Goal: Task Accomplishment & Management: Manage account settings

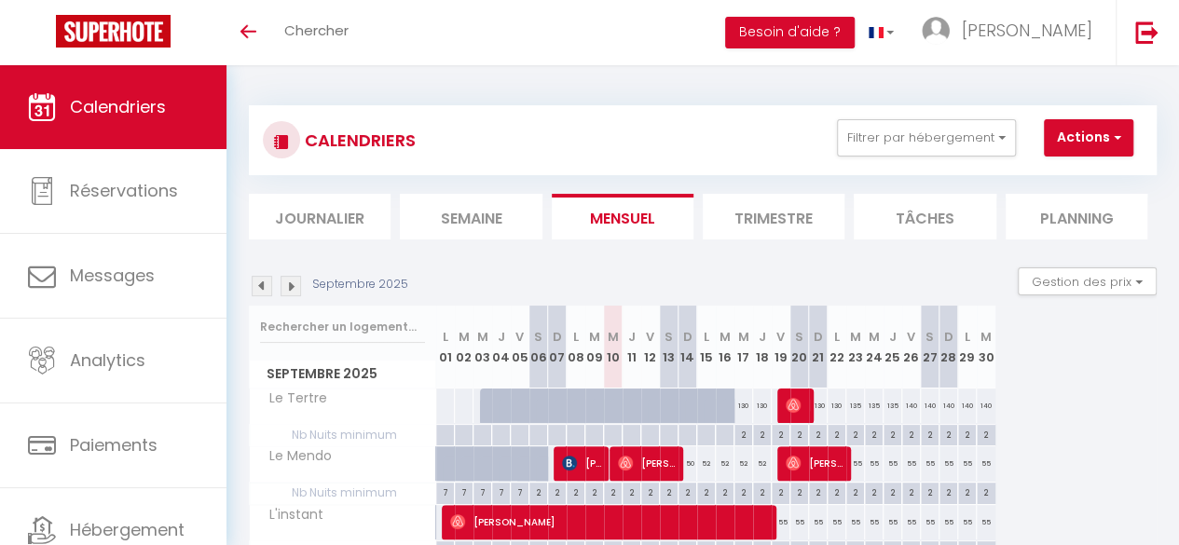
scroll to position [205, 0]
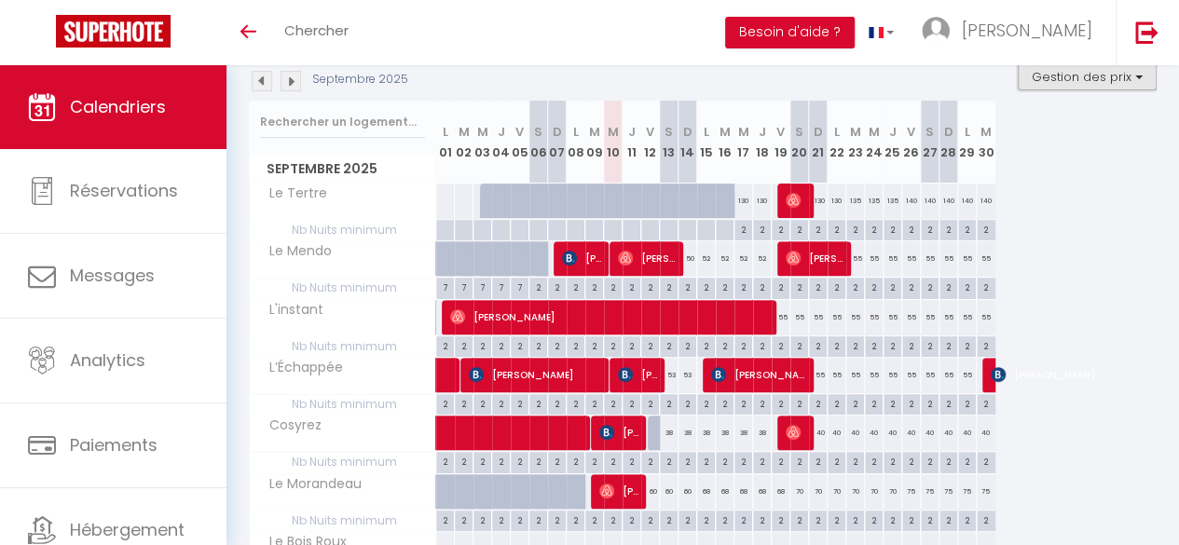
click at [1100, 74] on button "Gestion des prix" at bounding box center [1087, 76] width 139 height 28
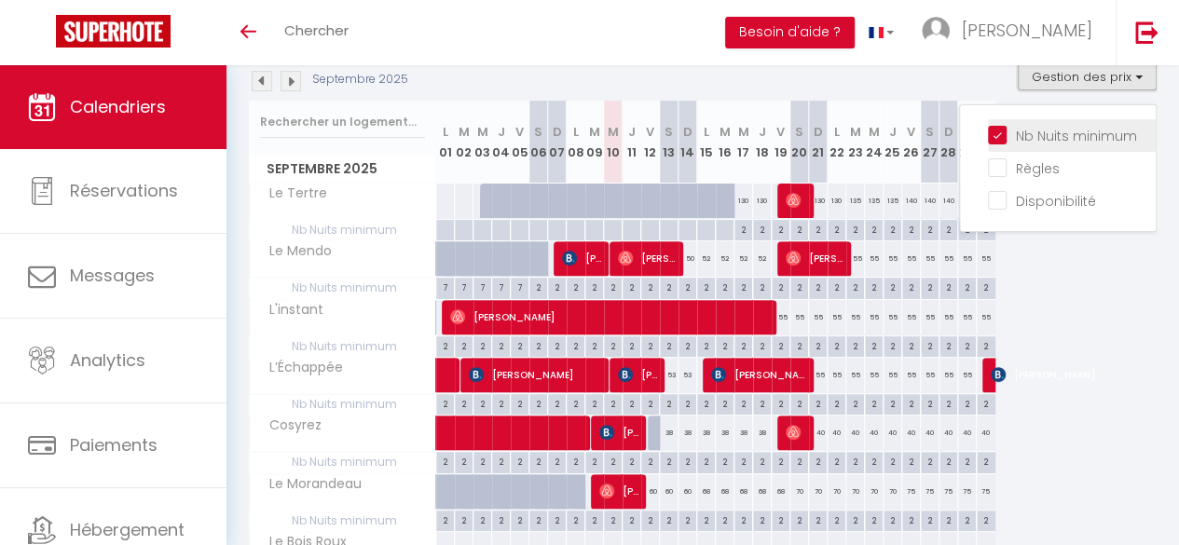
scroll to position [0, 0]
click at [988, 129] on input "Nb Nuits minimum" at bounding box center [1072, 134] width 168 height 19
checkbox input "false"
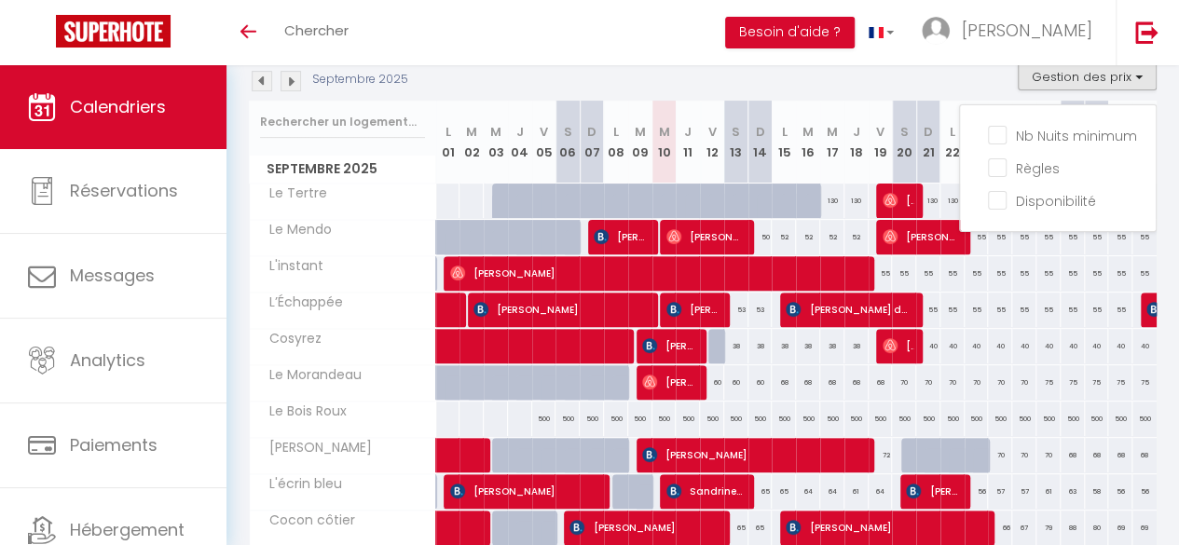
click at [805, 74] on div "Septembre 2025 Gestion des prix Nb Nuits minimum Règles Disponibilité" at bounding box center [703, 81] width 908 height 38
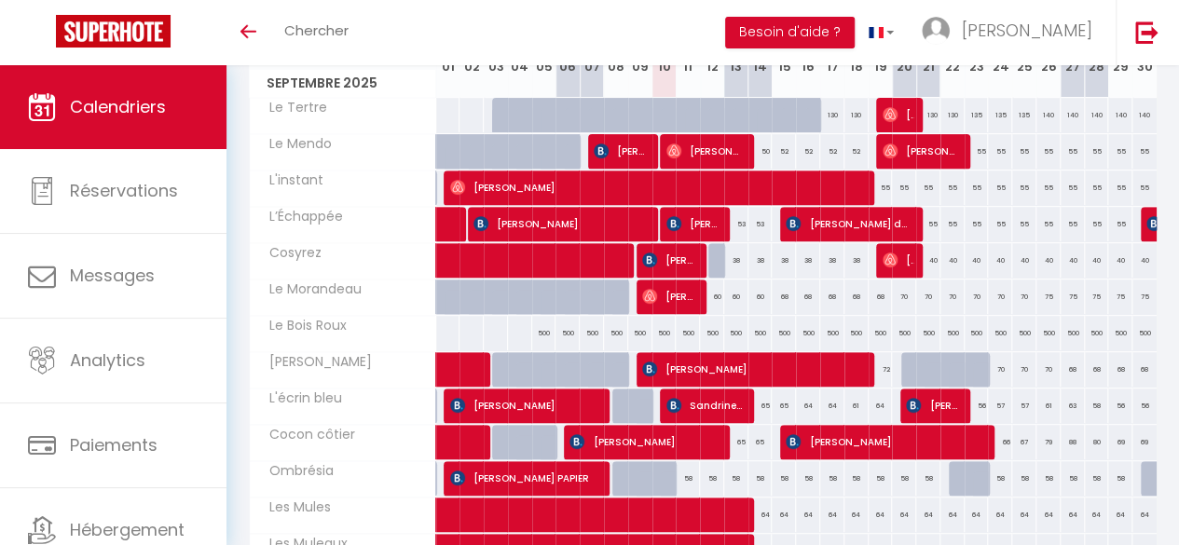
scroll to position [292, 0]
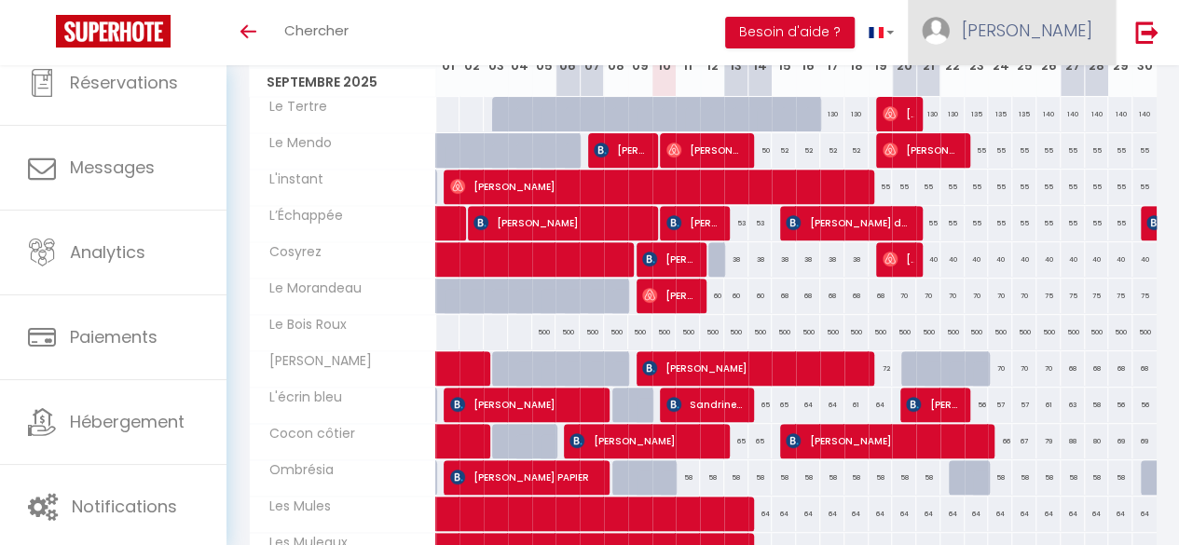
click at [1076, 20] on span "[PERSON_NAME]" at bounding box center [1027, 30] width 130 height 23
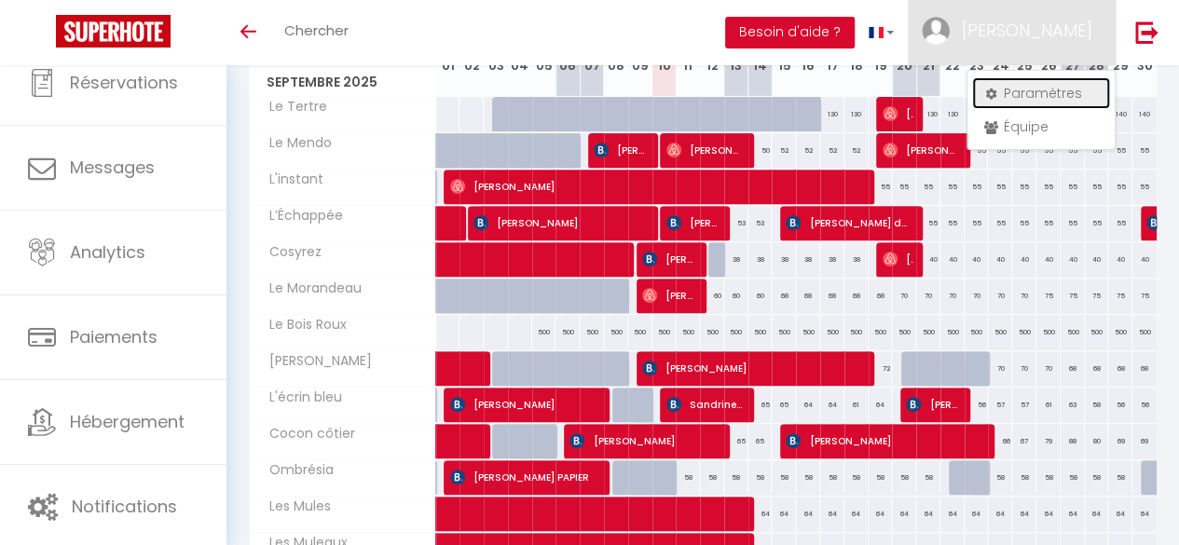
click at [1003, 90] on link "Paramètres" at bounding box center [1041, 93] width 138 height 32
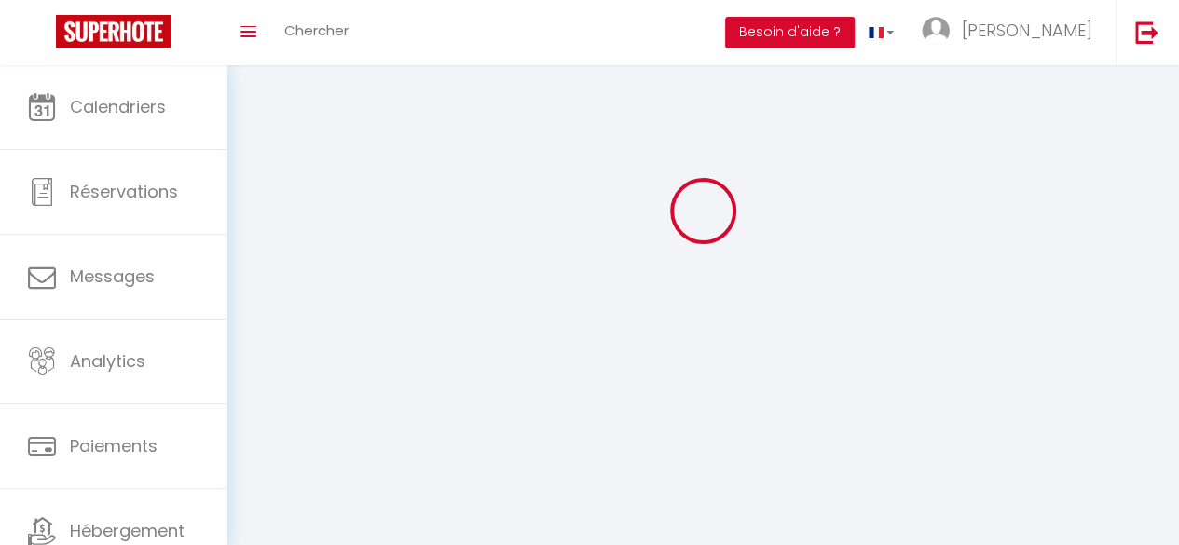
scroll to position [65, 0]
type input "[PERSON_NAME]"
type input "POTTIER"
type input "0660400987"
type input "[STREET_ADDRESS][PERSON_NAME]"
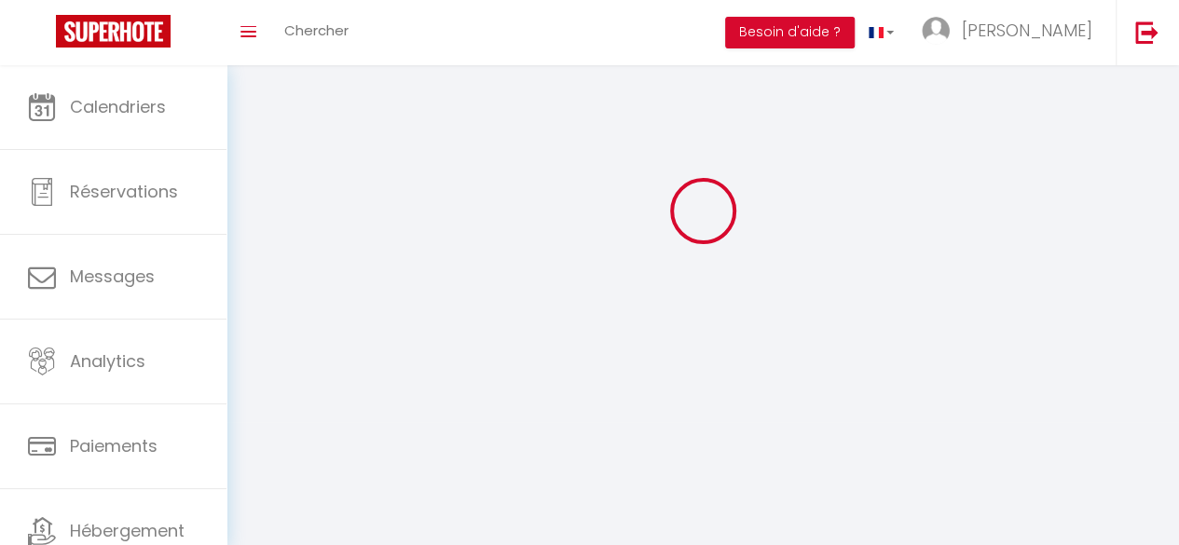
type input "44800"
type input "SAINT-HERBLAIN"
type input "WdSgALp10YE5qfc3CILRsJ65N"
type input "GhTu6JySCQNH5FXVeY0VhUjVc"
select select "28"
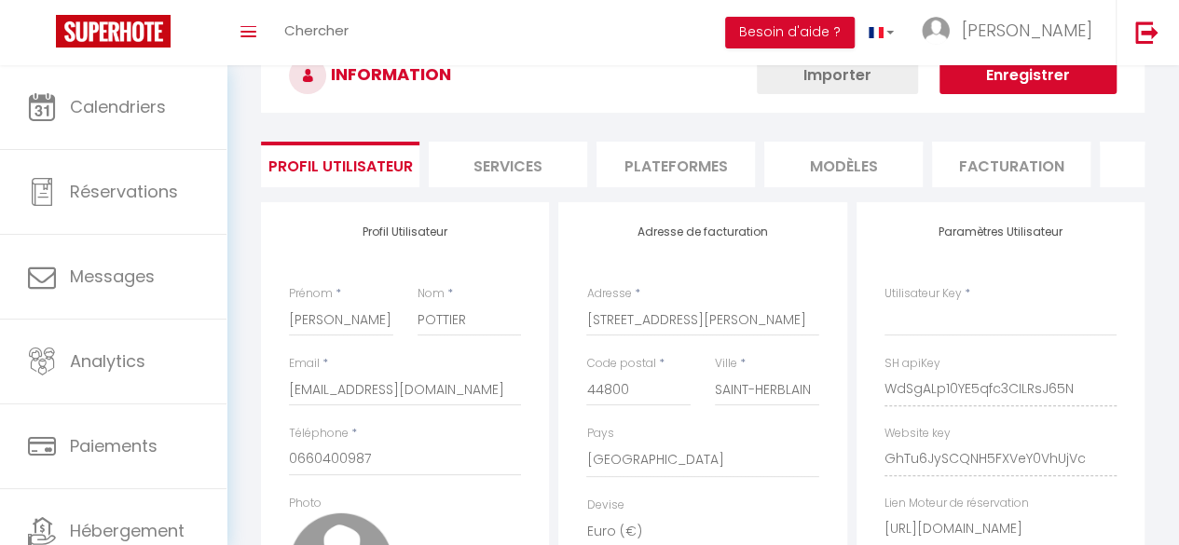
select select "fr"
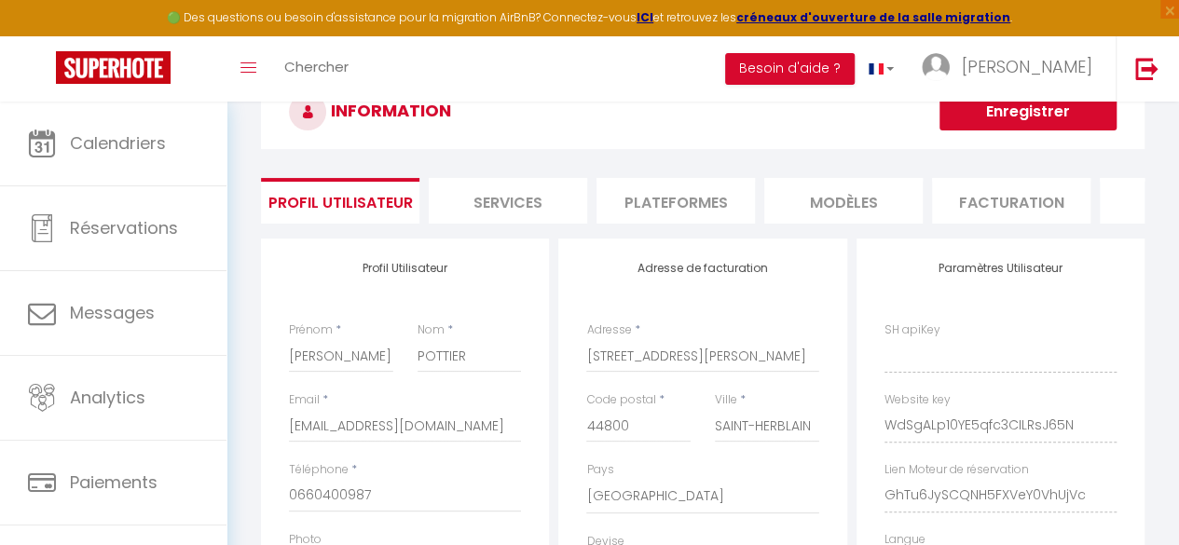
type input "WdSgALp10YE5qfc3CILRsJ65N"
type input "GhTu6JySCQNH5FXVeY0VhUjVc"
type input "[URL][DOMAIN_NAME]"
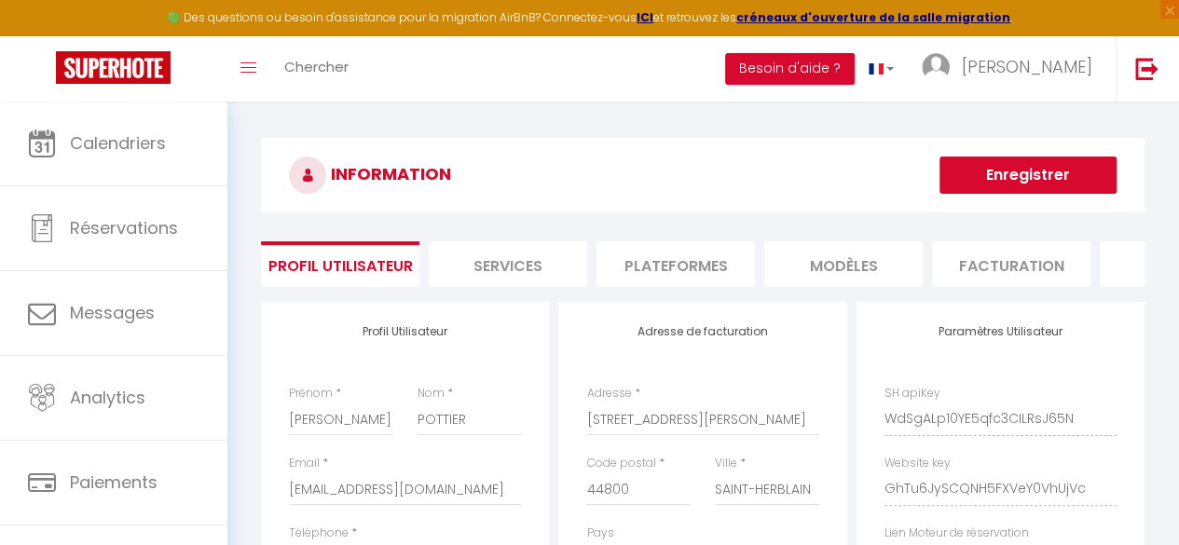
scroll to position [0, 0]
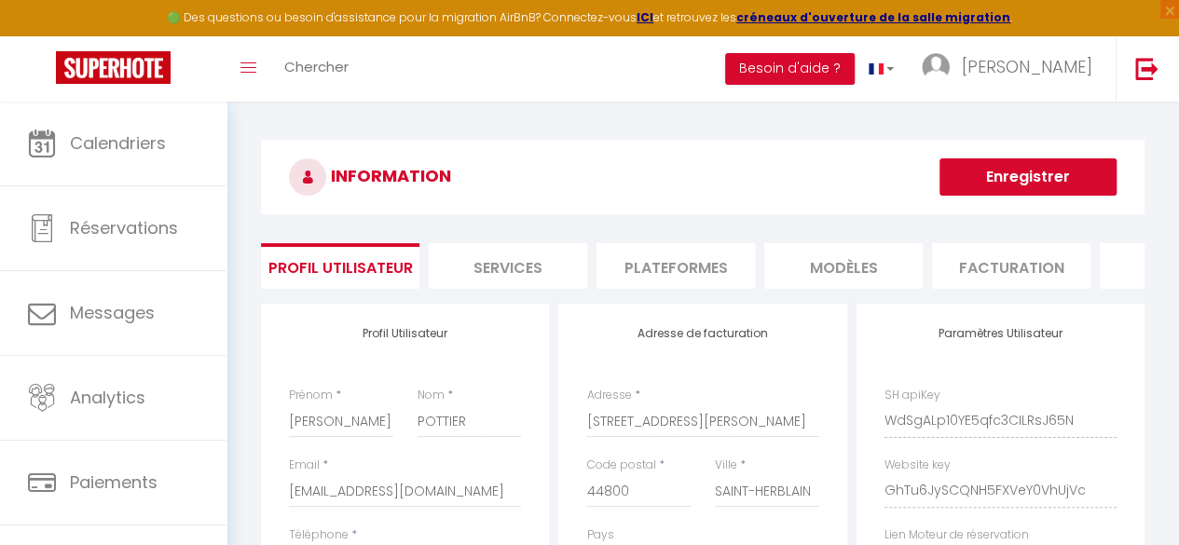
click at [727, 275] on li "Plateformes" at bounding box center [675, 266] width 158 height 46
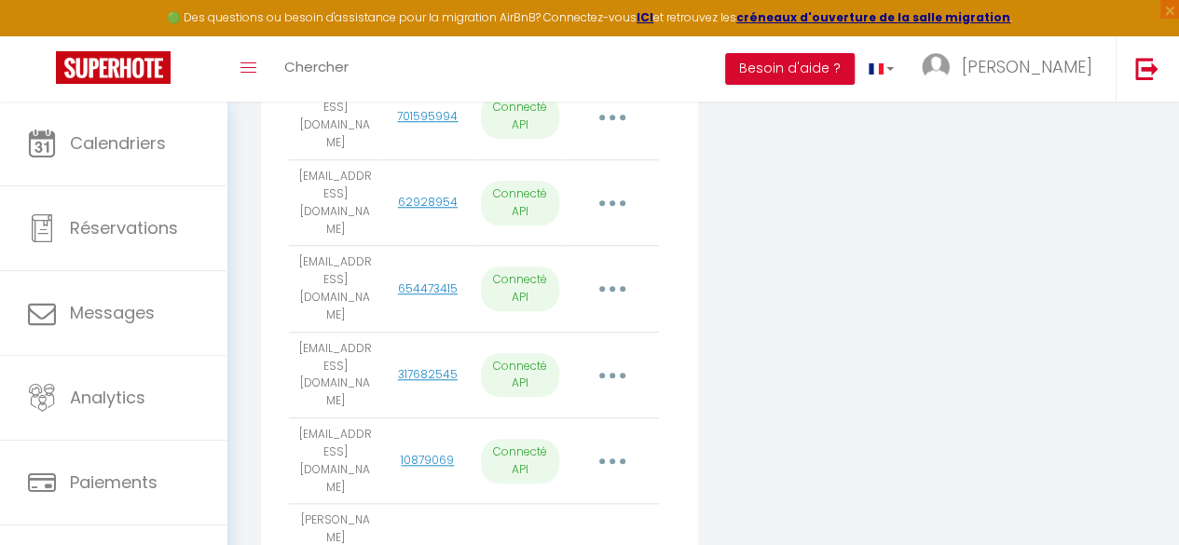
scroll to position [682, 0]
click at [714, 402] on div "Connecter un compte Vrbo" at bounding box center [851, 149] width 297 height 1054
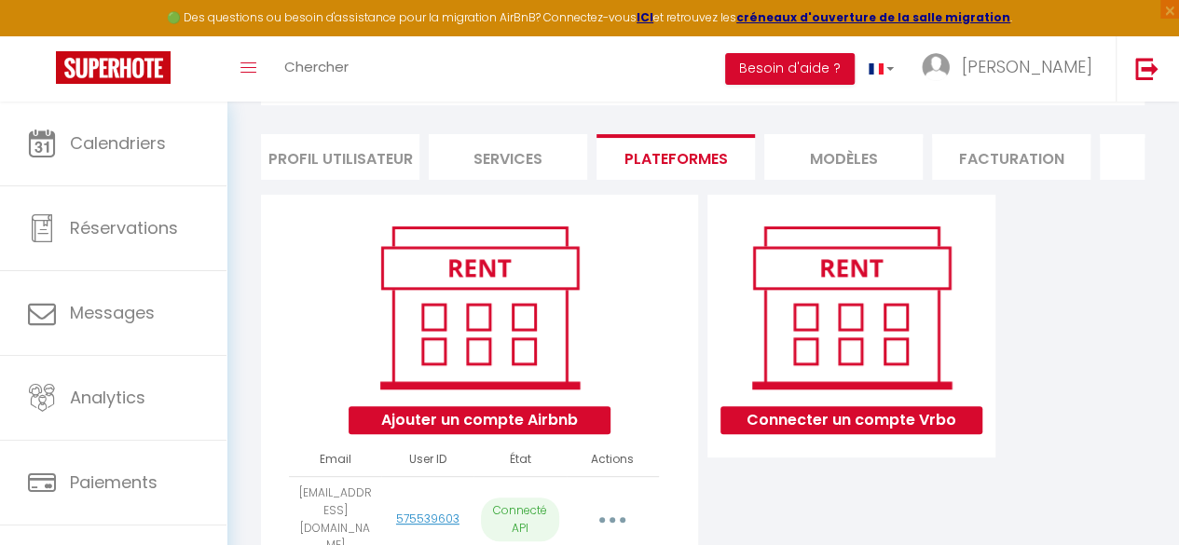
scroll to position [0, 0]
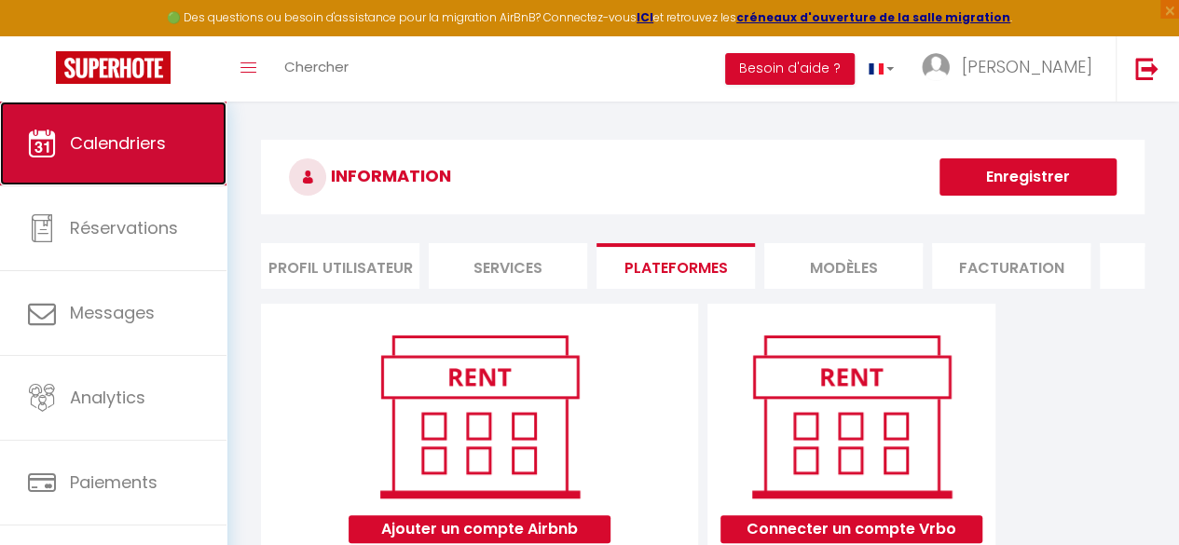
click at [115, 156] on link "Calendriers" at bounding box center [113, 144] width 226 height 84
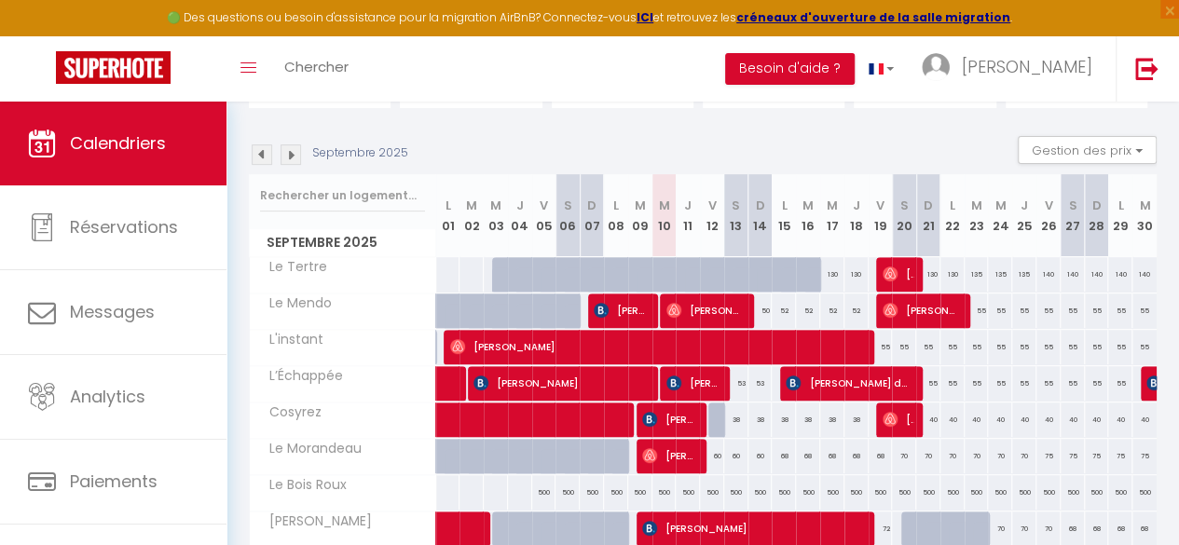
scroll to position [244, 0]
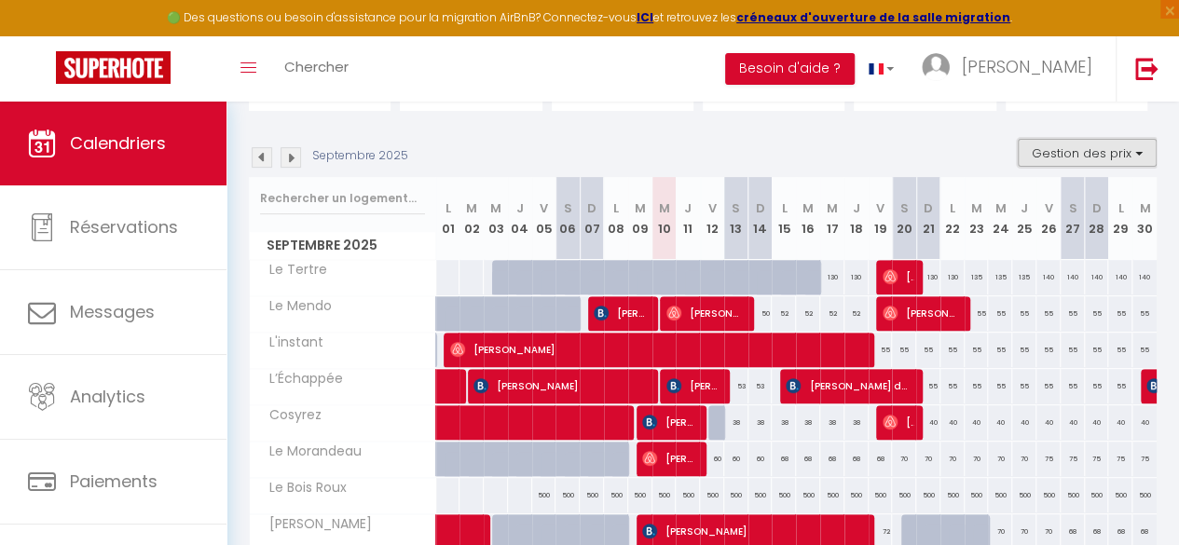
click at [1102, 150] on button "Gestion des prix" at bounding box center [1087, 153] width 139 height 28
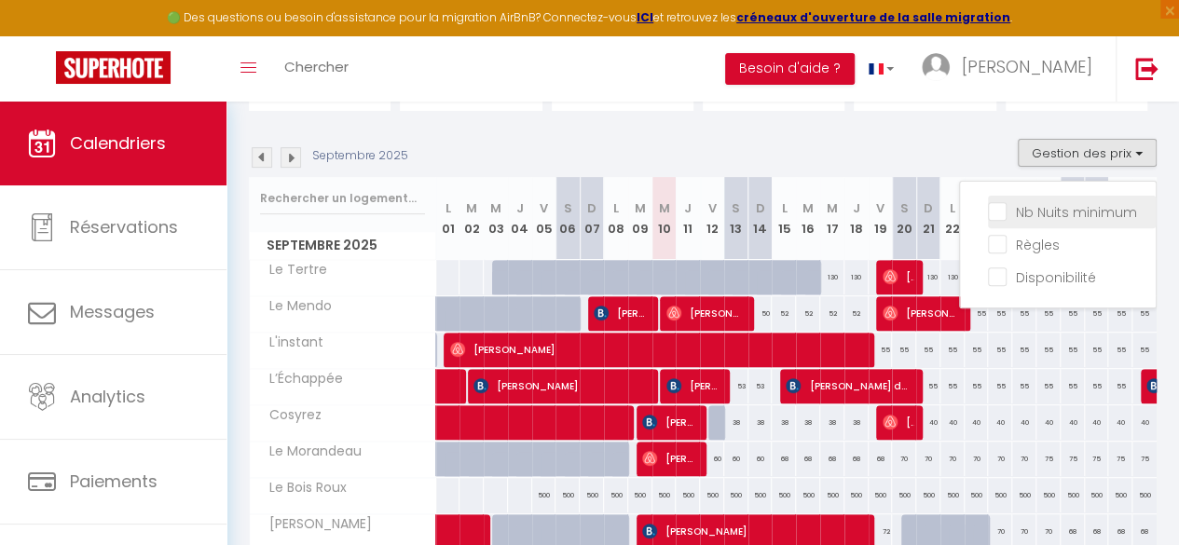
click at [1047, 207] on input "Nb Nuits minimum" at bounding box center [1072, 210] width 168 height 19
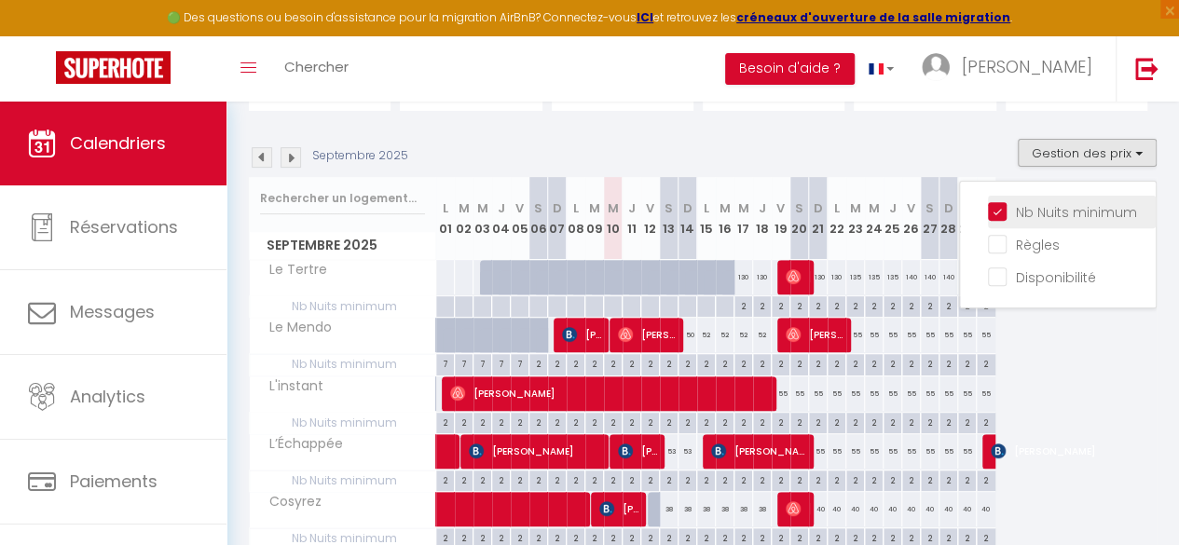
click at [1005, 212] on input "Nb Nuits minimum" at bounding box center [1072, 210] width 168 height 19
checkbox input "false"
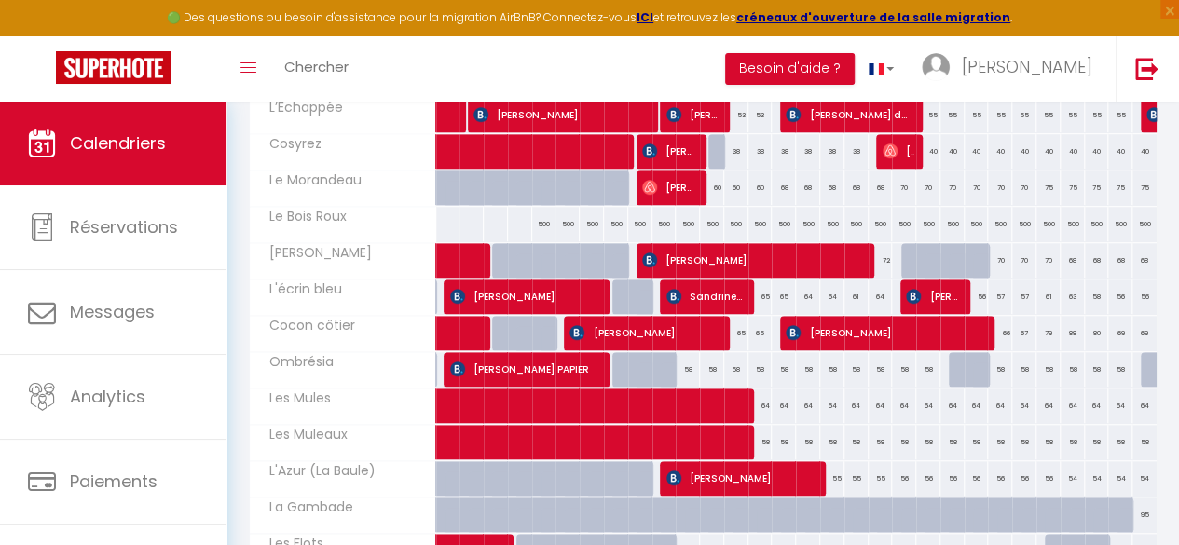
scroll to position [522, 0]
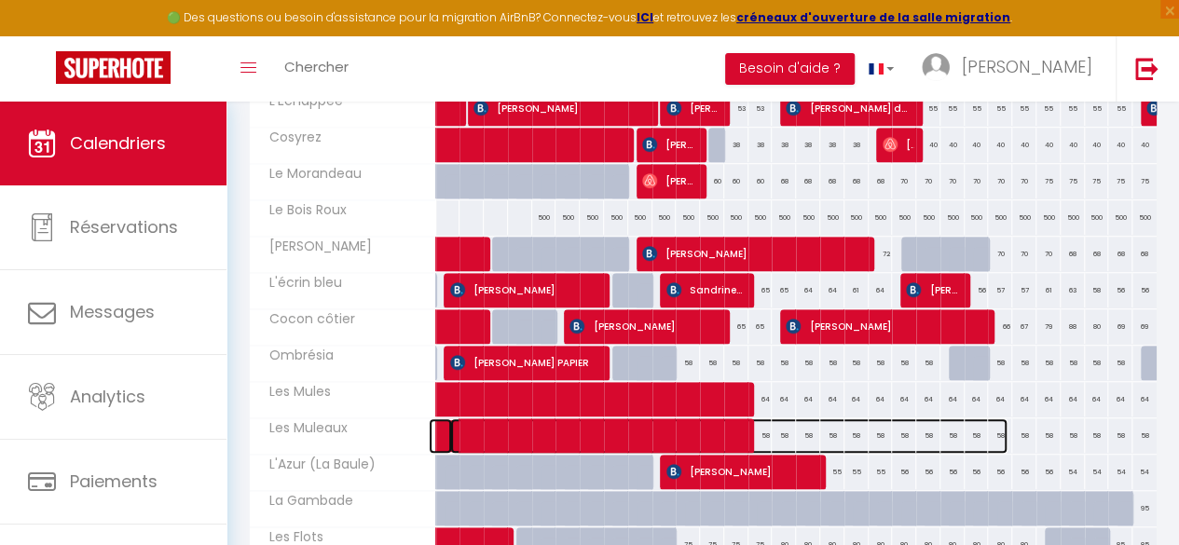
click at [755, 431] on span at bounding box center [728, 435] width 557 height 35
select select "OK"
select select "KO"
select select "0"
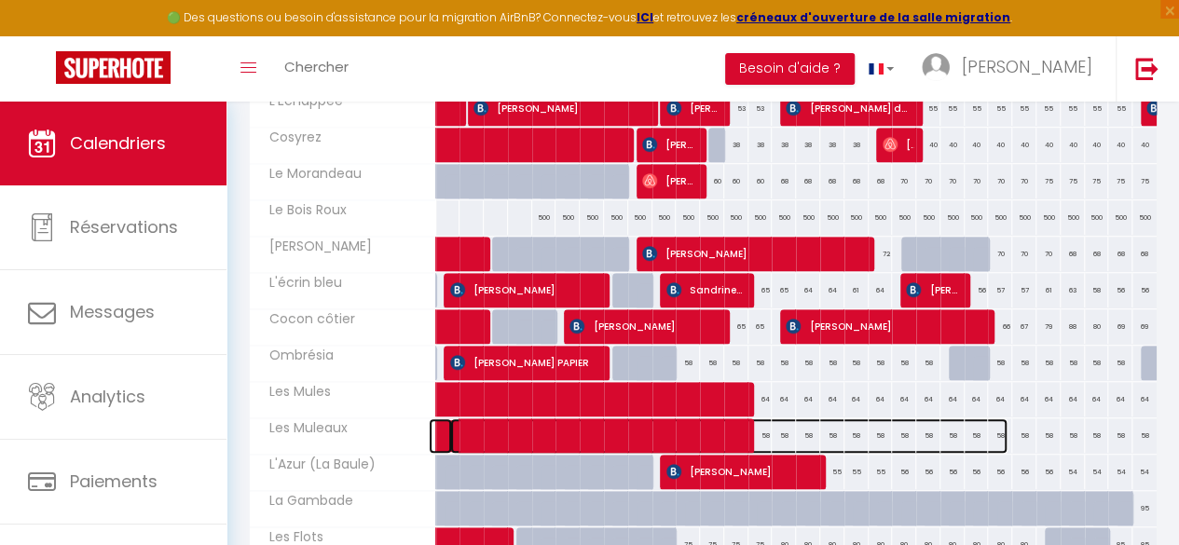
select select "1"
select select
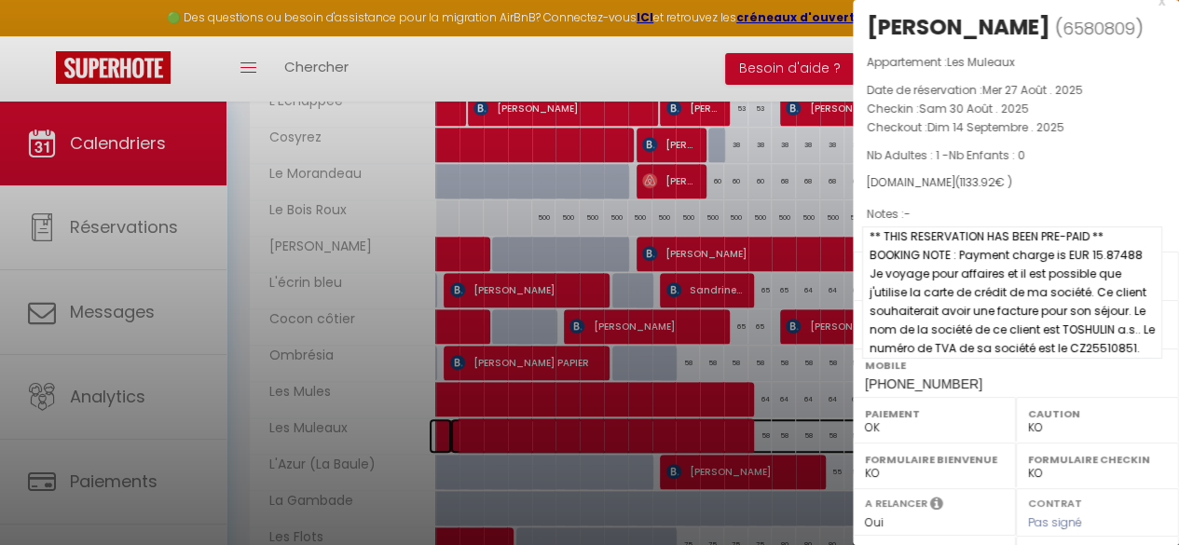
scroll to position [21, 0]
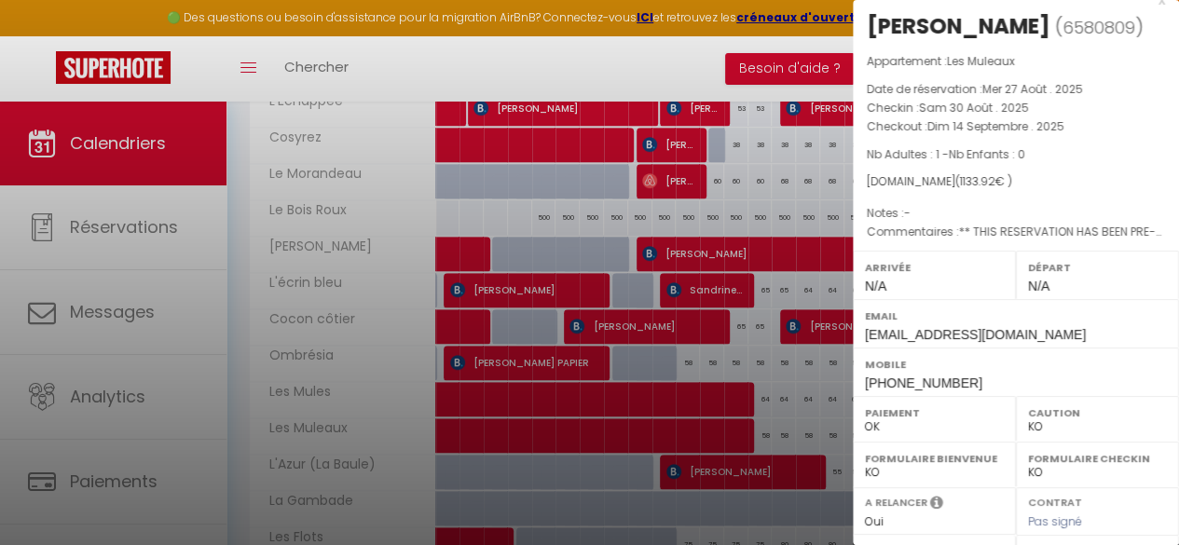
click at [1149, 7] on div "x" at bounding box center [1009, 0] width 312 height 22
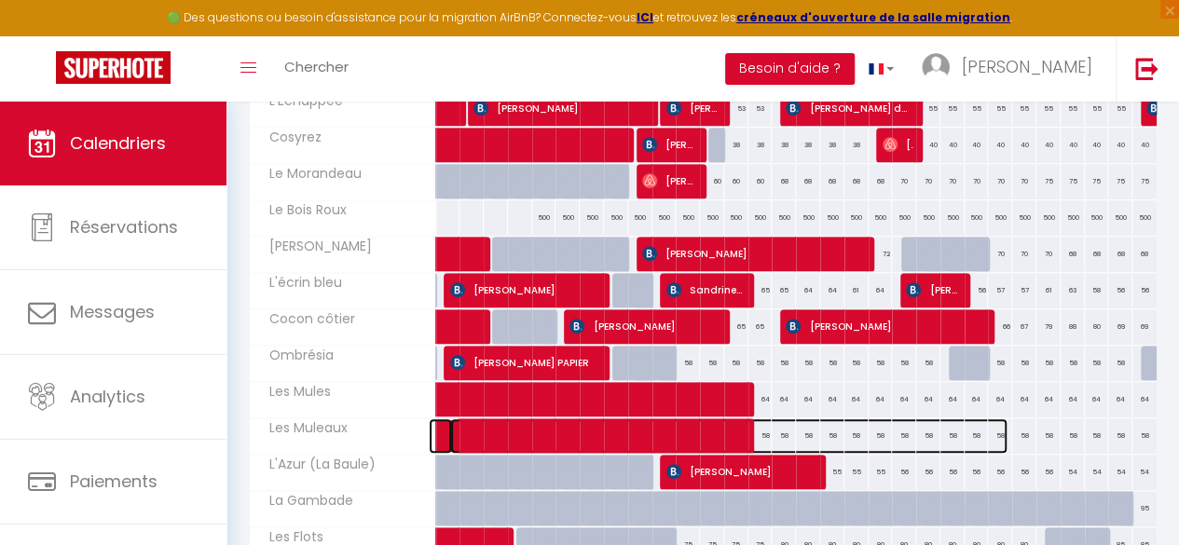
click at [764, 429] on span at bounding box center [728, 435] width 557 height 35
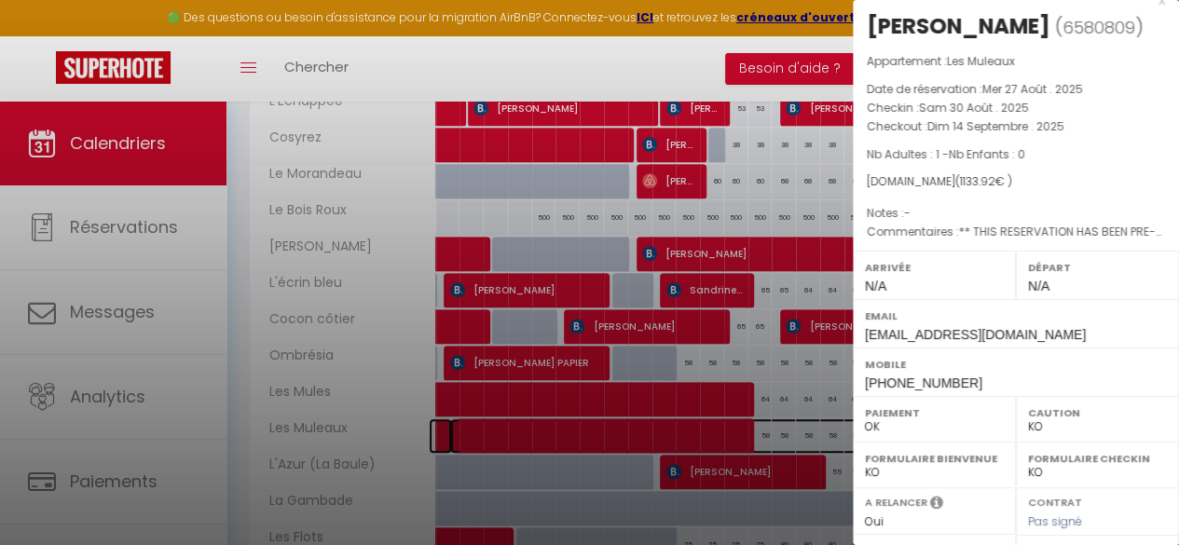
scroll to position [0, 0]
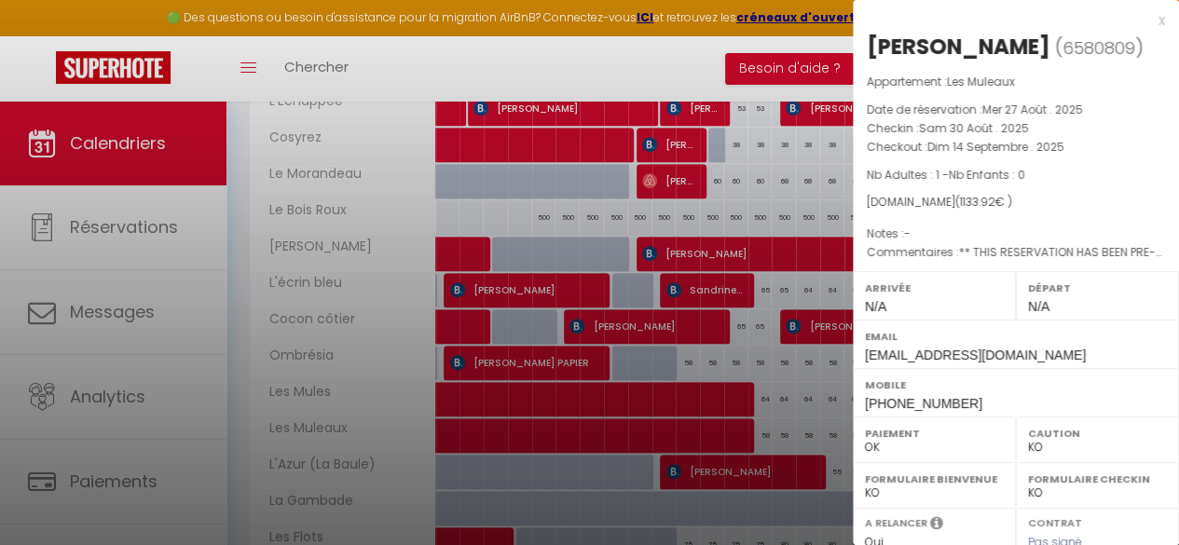
click at [1145, 21] on div "x" at bounding box center [1009, 20] width 312 height 22
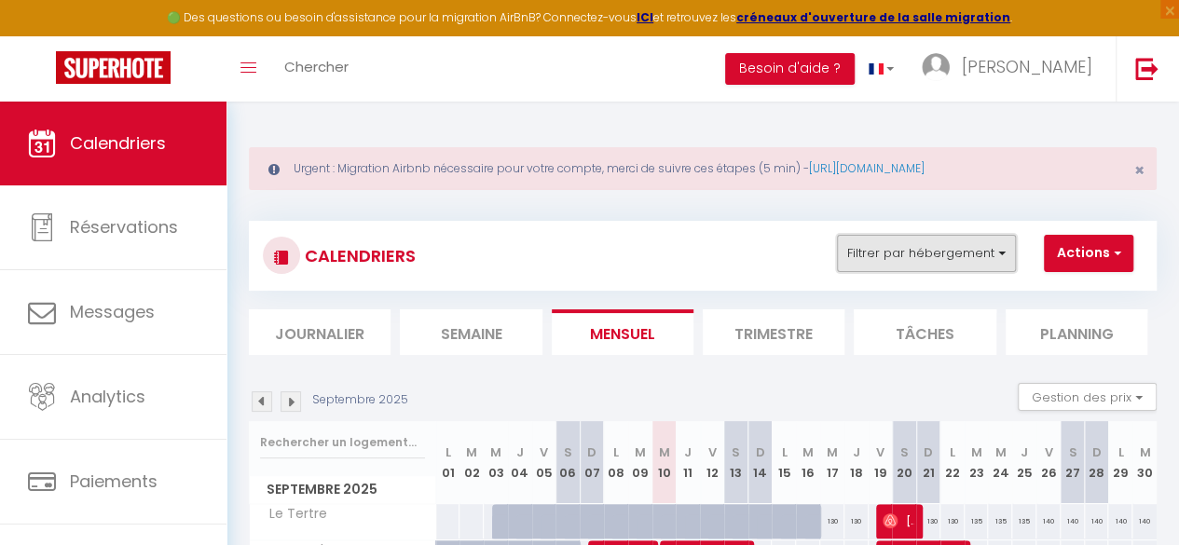
click at [978, 245] on button "Filtrer par hébergement" at bounding box center [926, 253] width 179 height 37
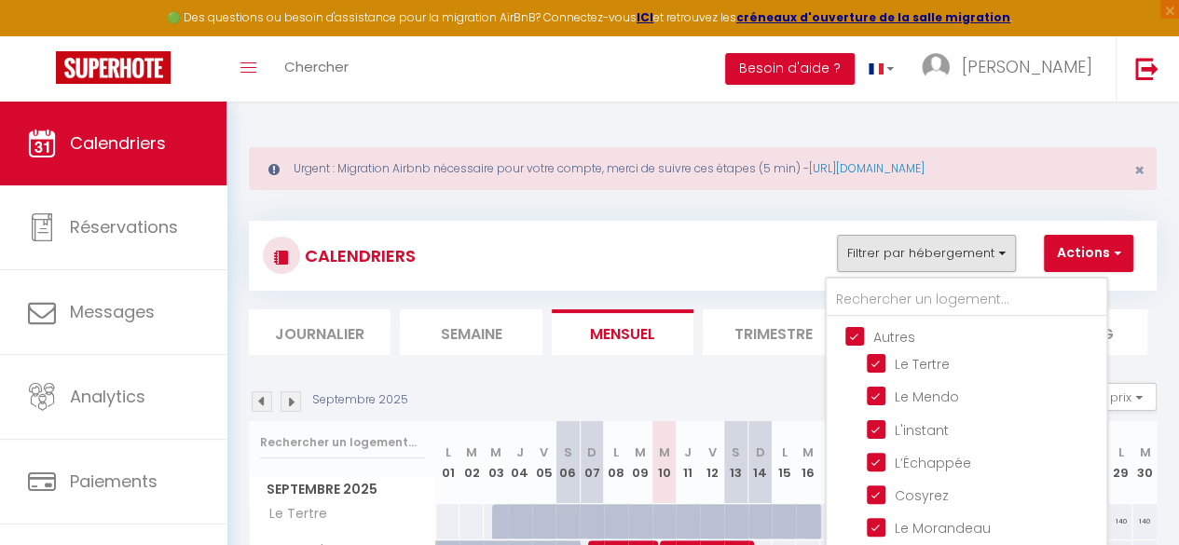
click at [865, 334] on input "Autres" at bounding box center [985, 335] width 280 height 19
checkbox input "false"
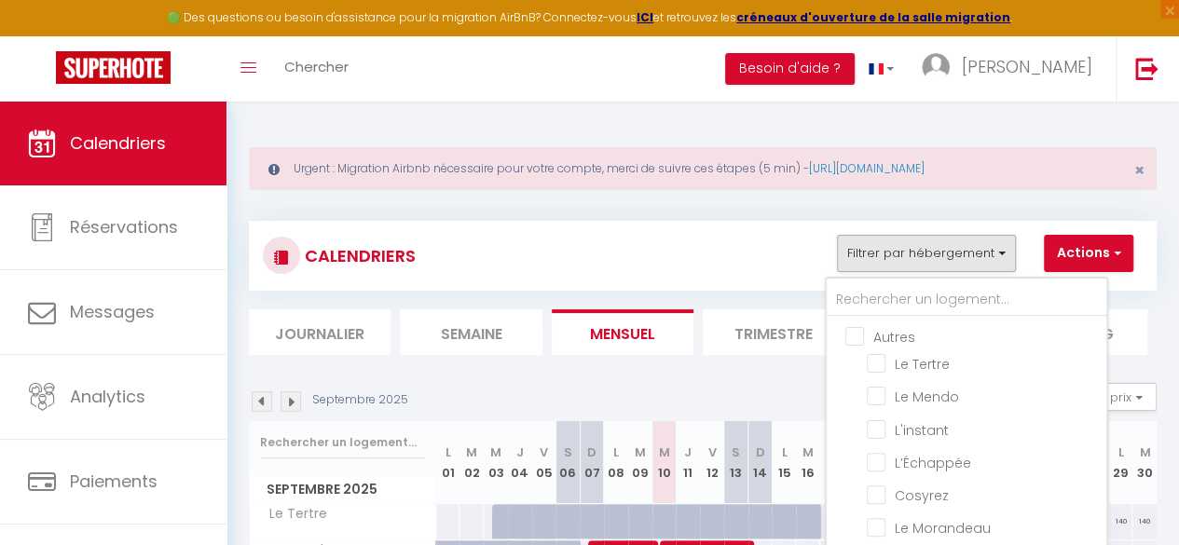
checkbox input "false"
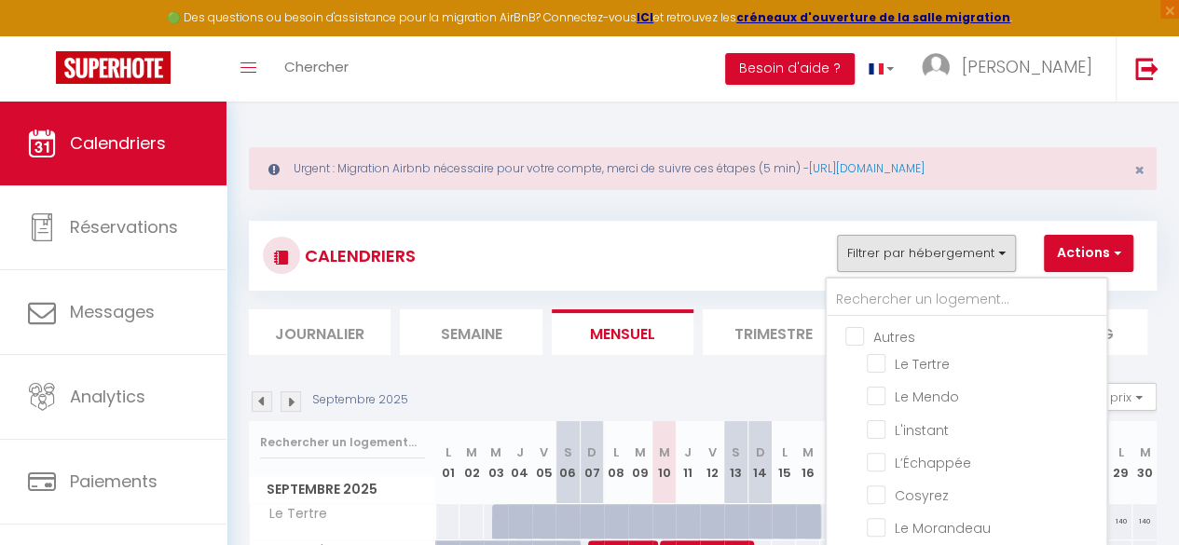
checkbox input "false"
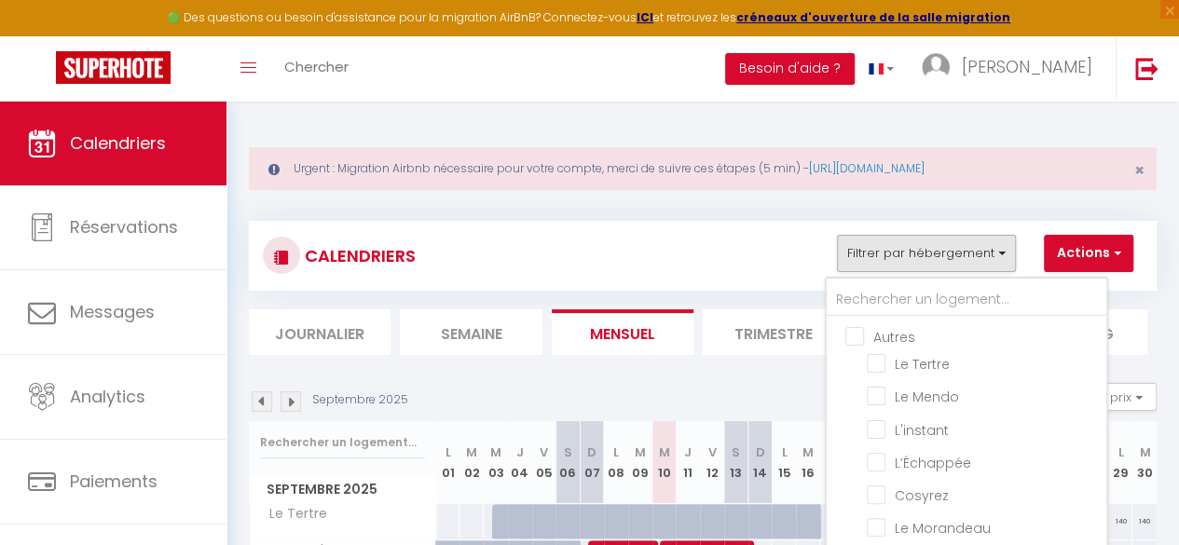
checkbox input "false"
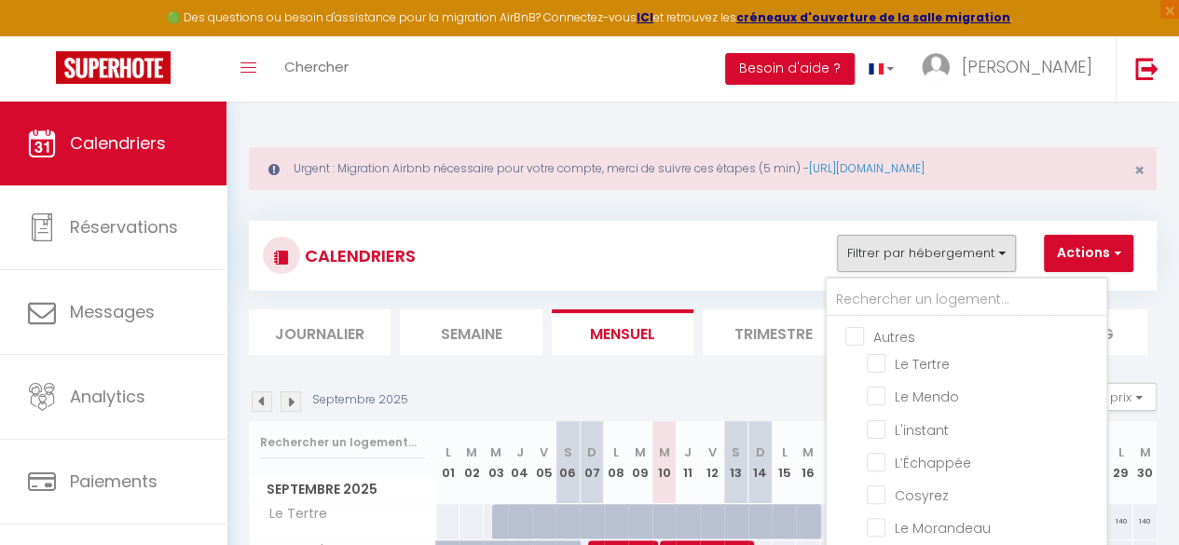
checkbox input "false"
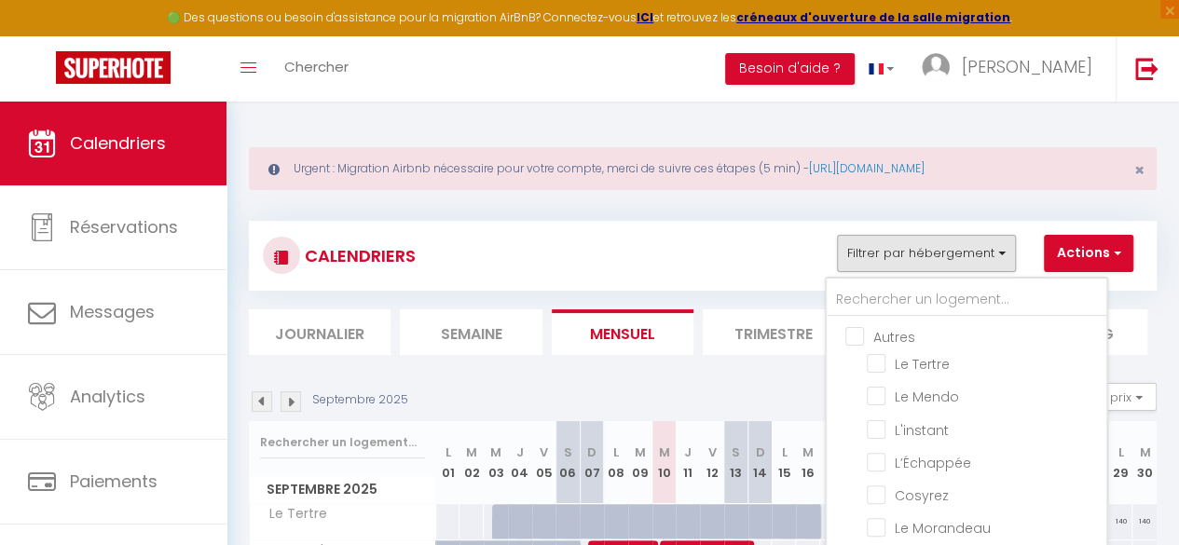
checkbox input "false"
click at [900, 299] on input "text" at bounding box center [967, 300] width 280 height 34
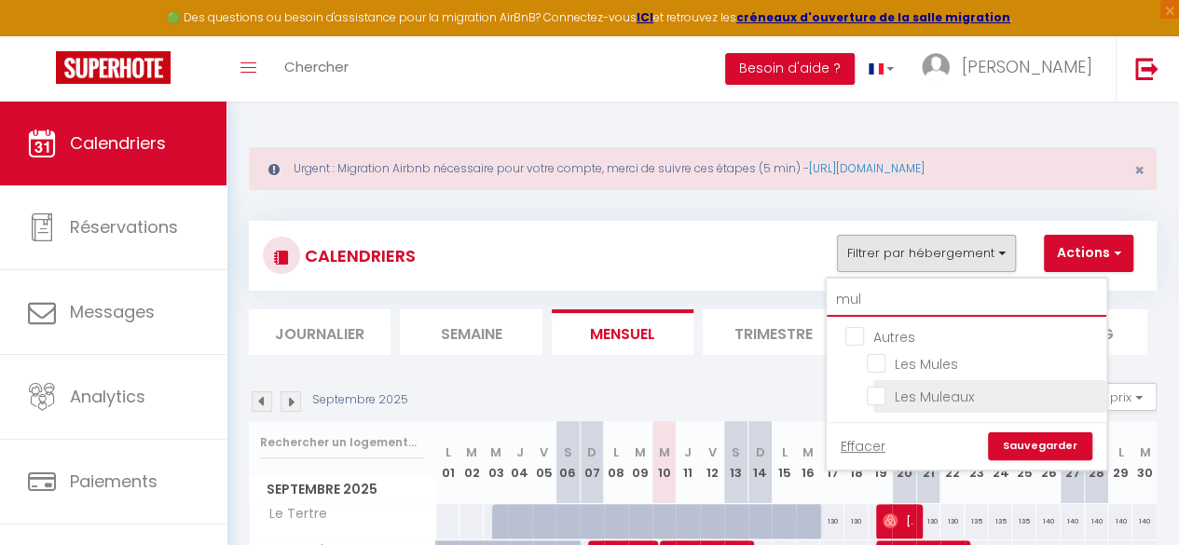
type input "mul"
click at [874, 403] on input "Les Muleaux" at bounding box center [983, 395] width 233 height 19
checkbox input "true"
click at [1057, 446] on link "Sauvegarder" at bounding box center [1040, 446] width 104 height 28
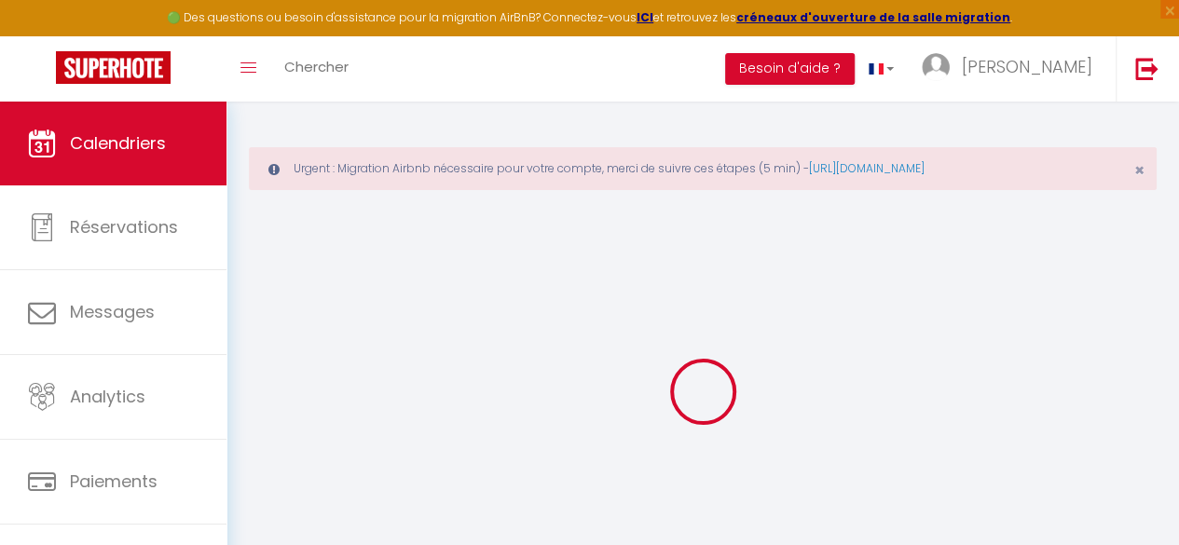
select select "KO"
select select "0"
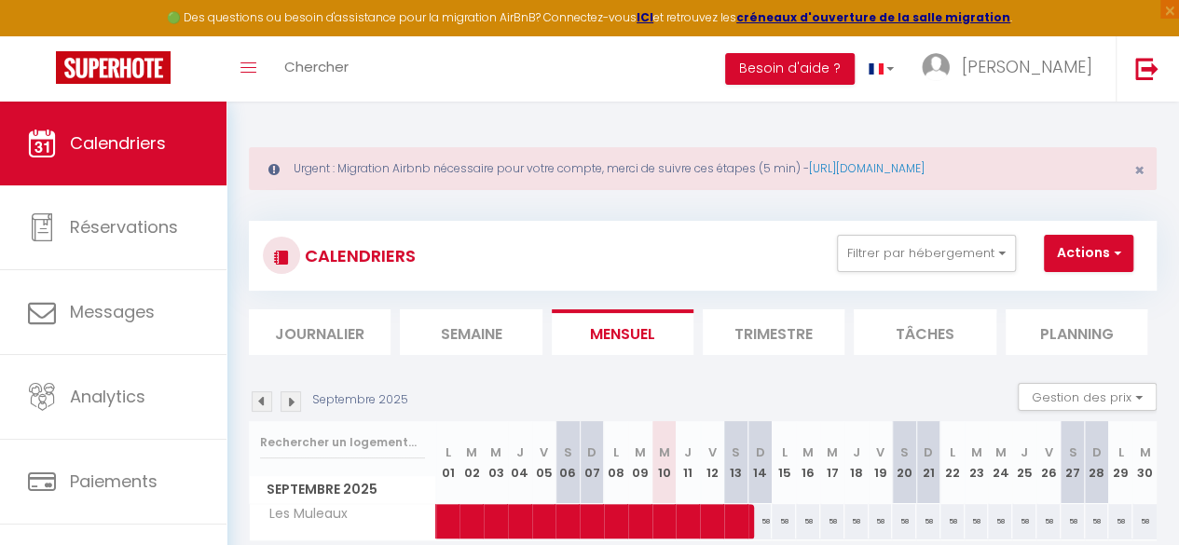
scroll to position [102, 0]
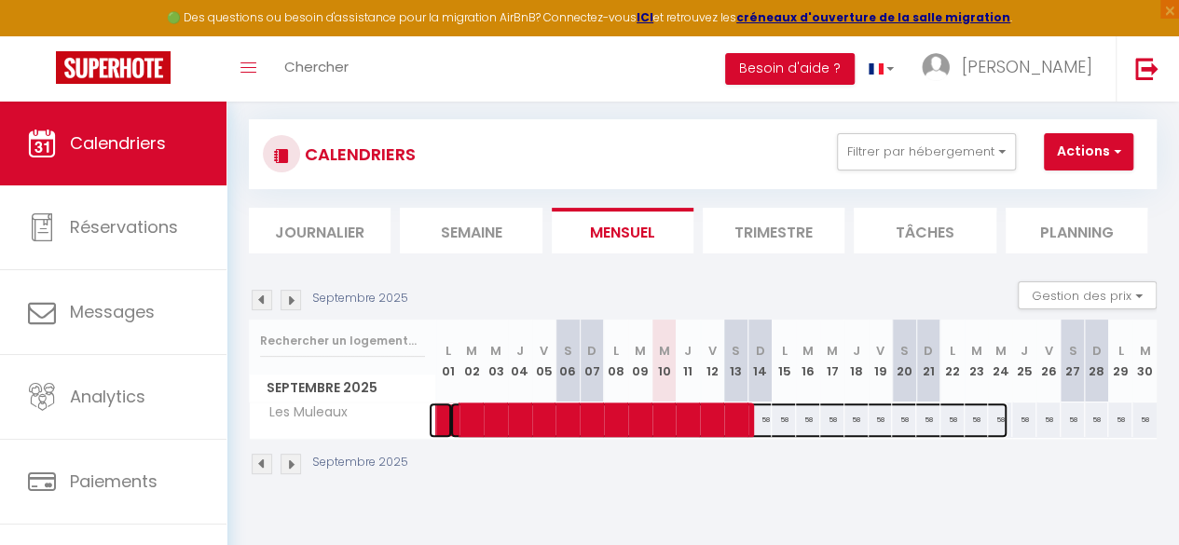
click at [854, 417] on span at bounding box center [728, 420] width 557 height 35
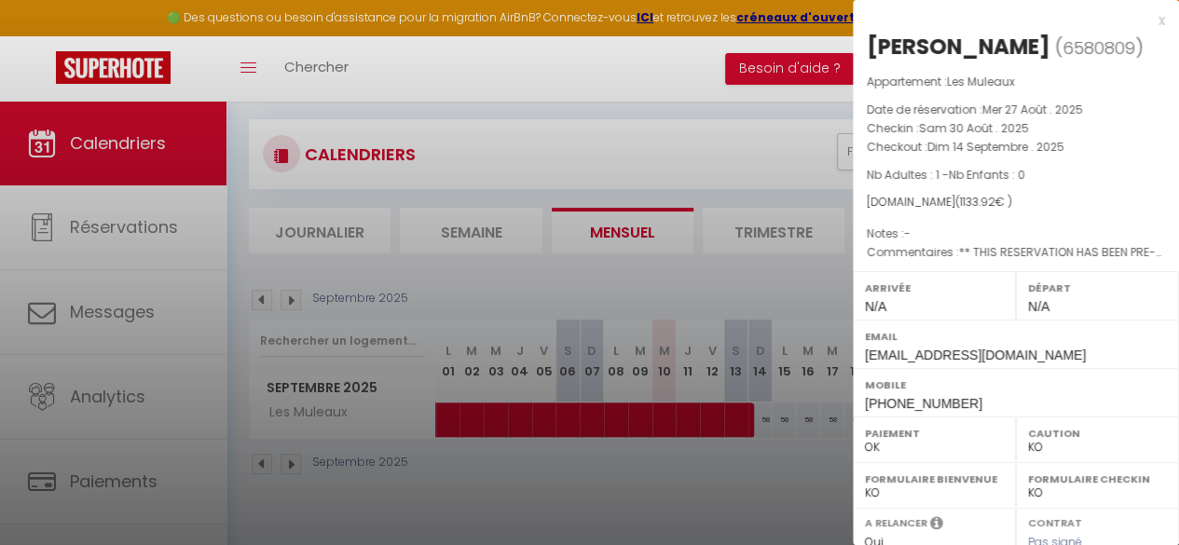
click at [811, 285] on div at bounding box center [589, 272] width 1179 height 545
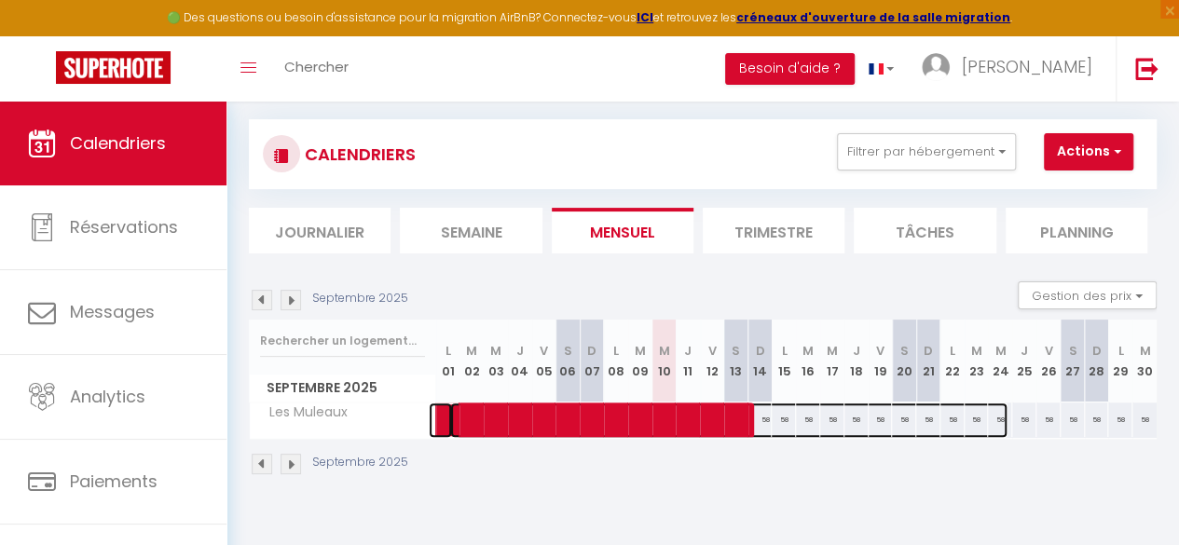
click at [970, 430] on span at bounding box center [728, 420] width 557 height 35
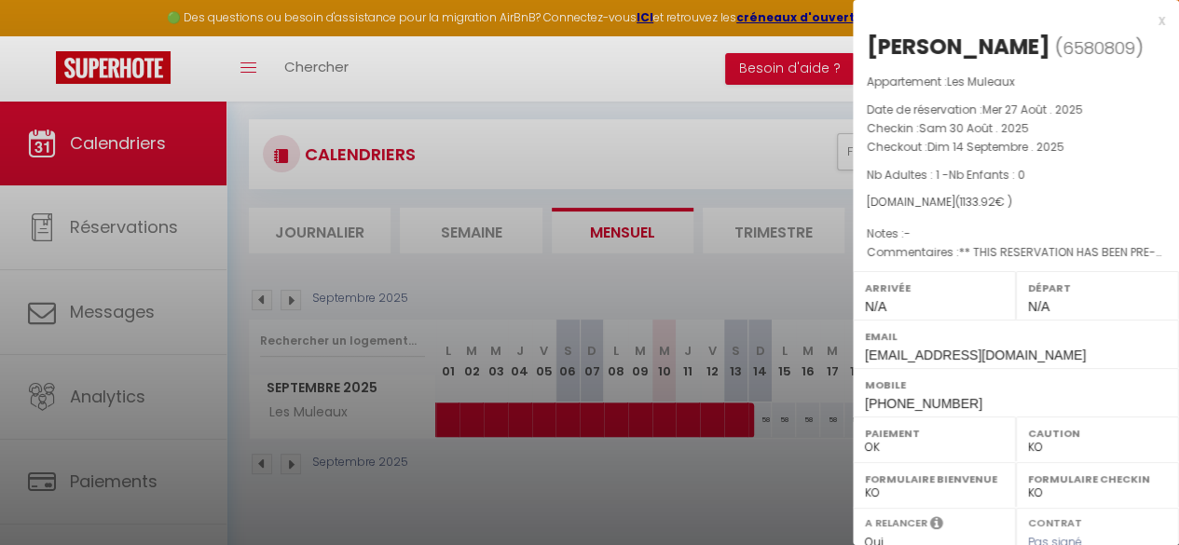
click at [721, 225] on div at bounding box center [589, 272] width 1179 height 545
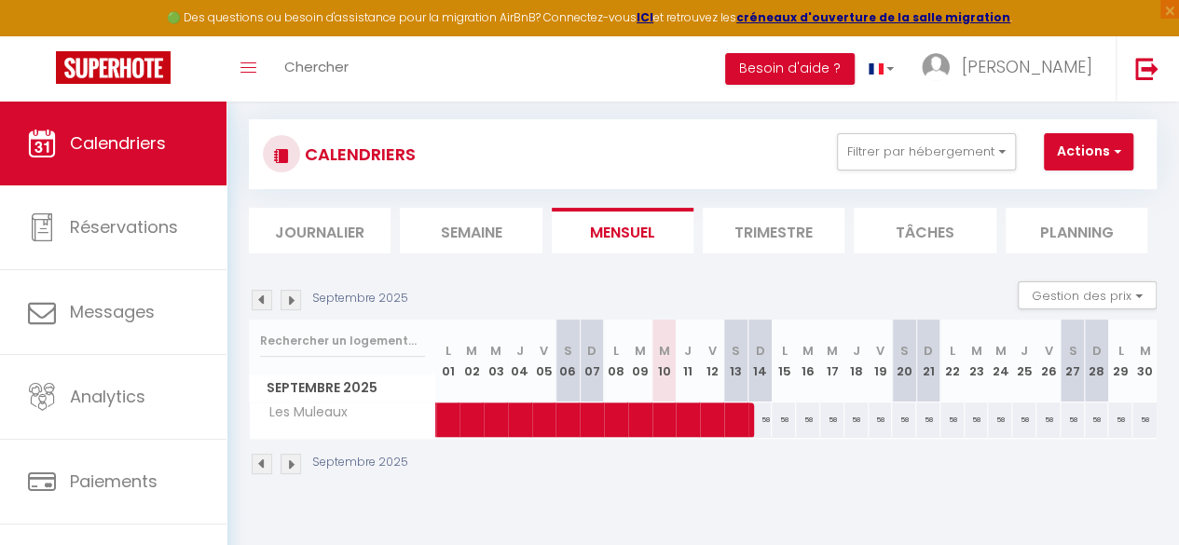
click at [1132, 425] on div "58" at bounding box center [1144, 420] width 24 height 34
type input "58"
type input "[DATE] Septembre 2025"
type input "Mer 01 Octobre 2025"
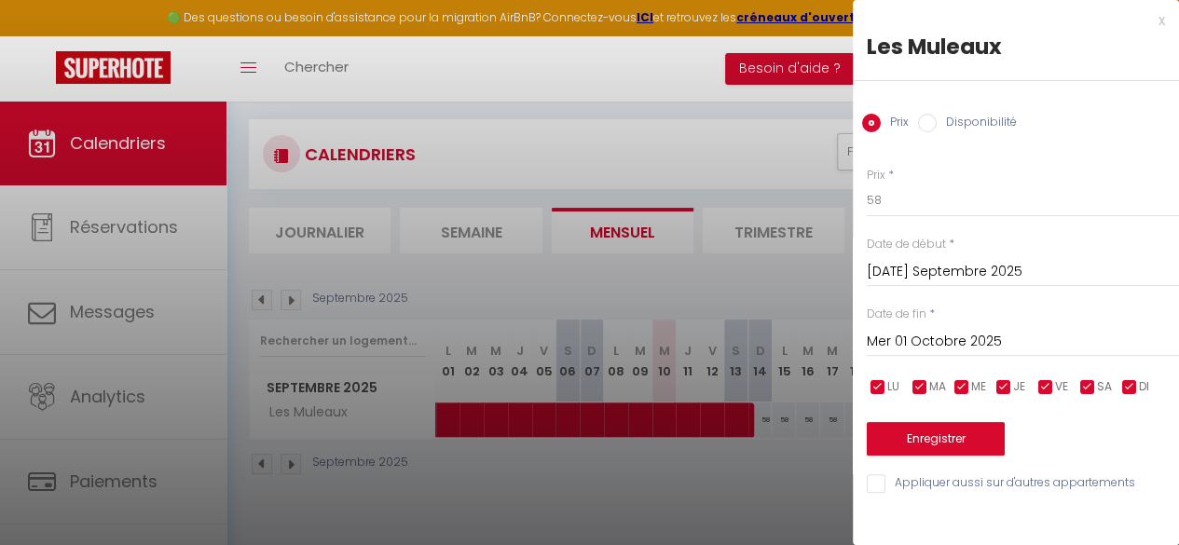
click at [950, 274] on input "[DATE] Septembre 2025" at bounding box center [1023, 272] width 312 height 24
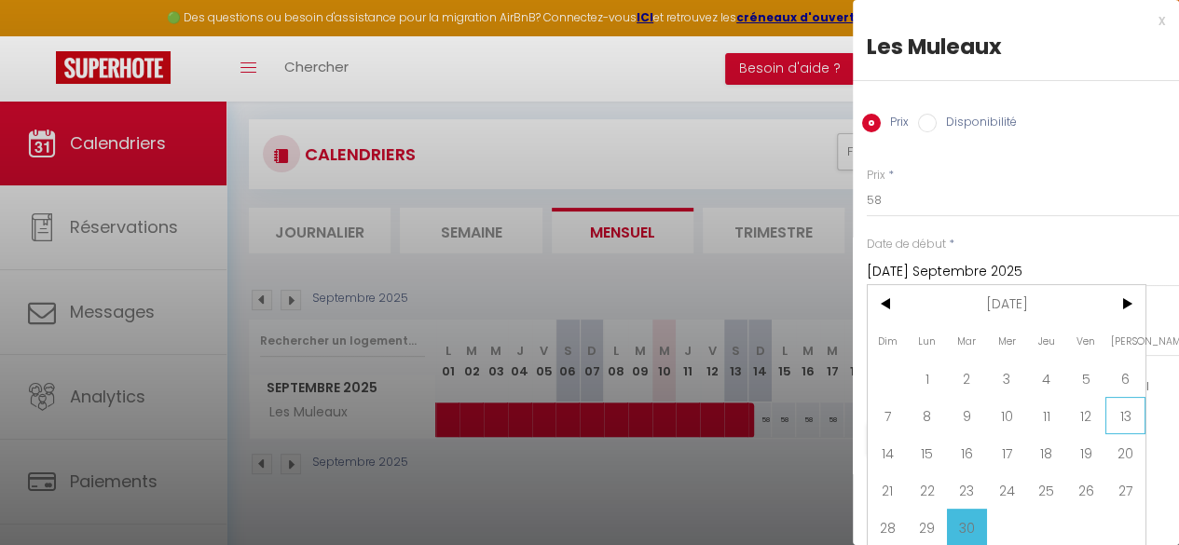
click at [1114, 411] on span "13" at bounding box center [1125, 415] width 40 height 37
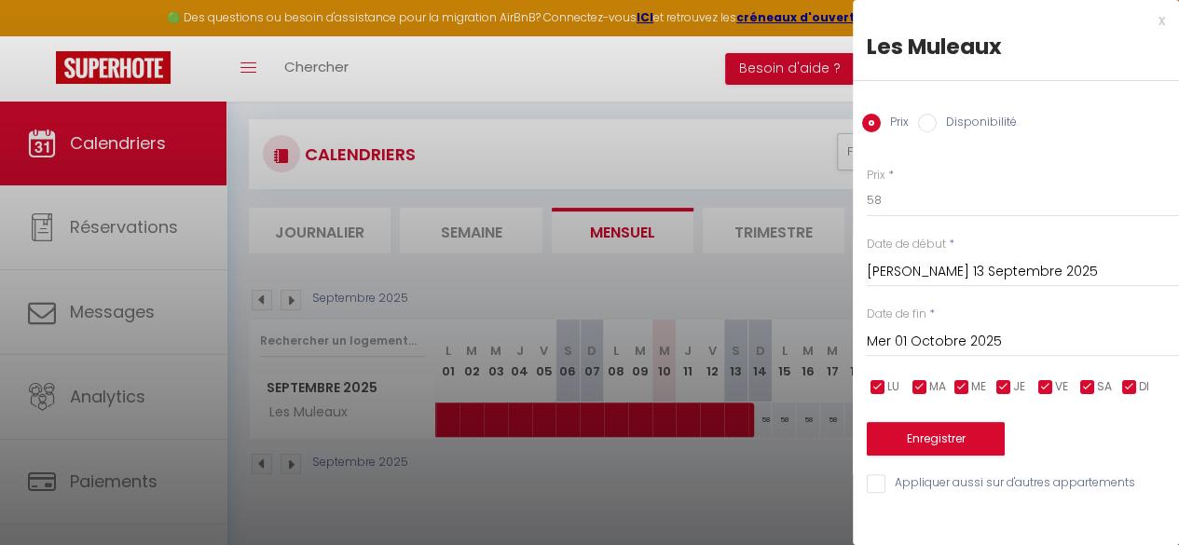
click at [923, 342] on input "Mer 01 Octobre 2025" at bounding box center [1023, 342] width 312 height 24
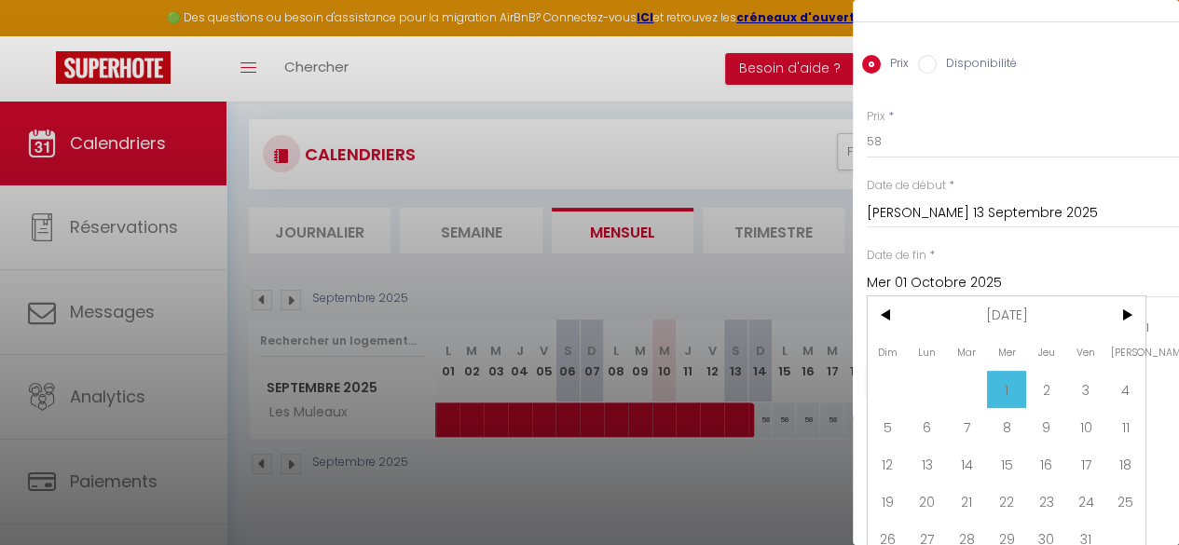
scroll to position [84, 0]
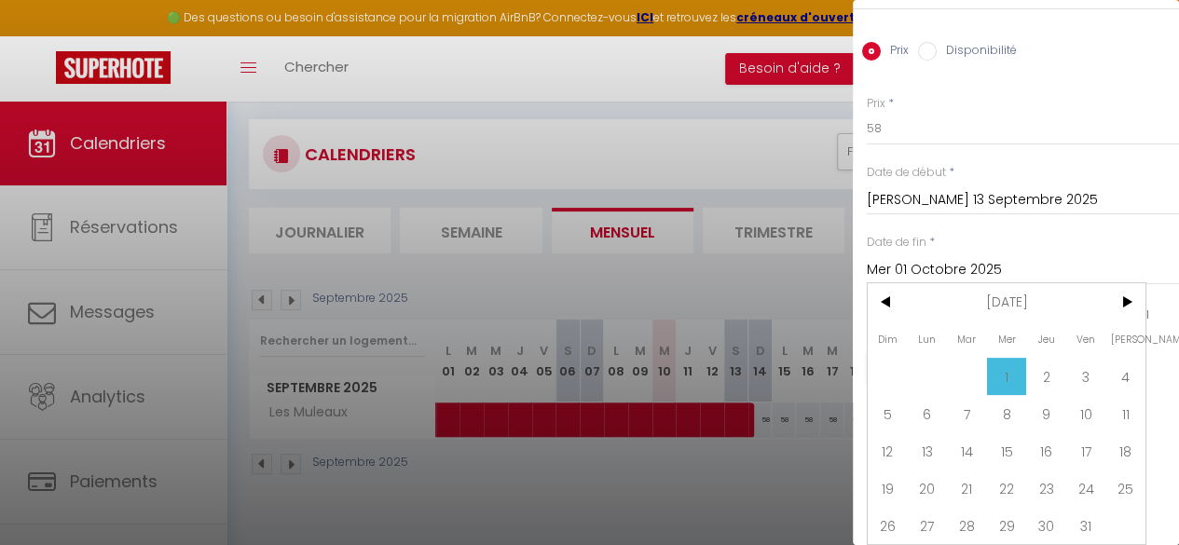
click at [993, 195] on div "Prix * 58 Statut * Disponible Indisponible Date de début * [PERSON_NAME] 13 Sep…" at bounding box center [1016, 248] width 326 height 352
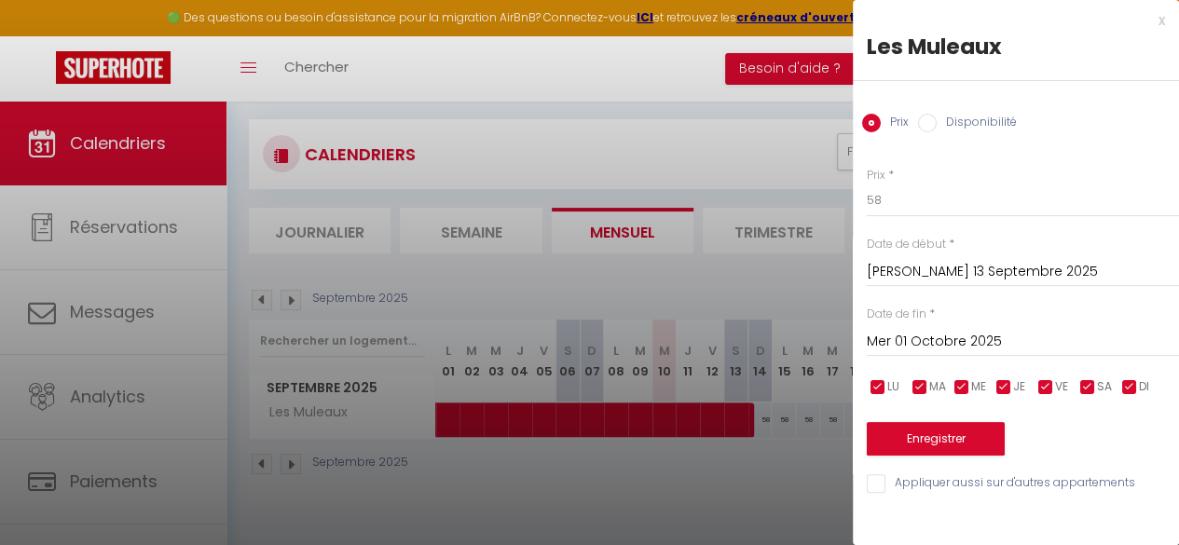
click at [938, 280] on input "[PERSON_NAME] 13 Septembre 2025" at bounding box center [1023, 272] width 312 height 24
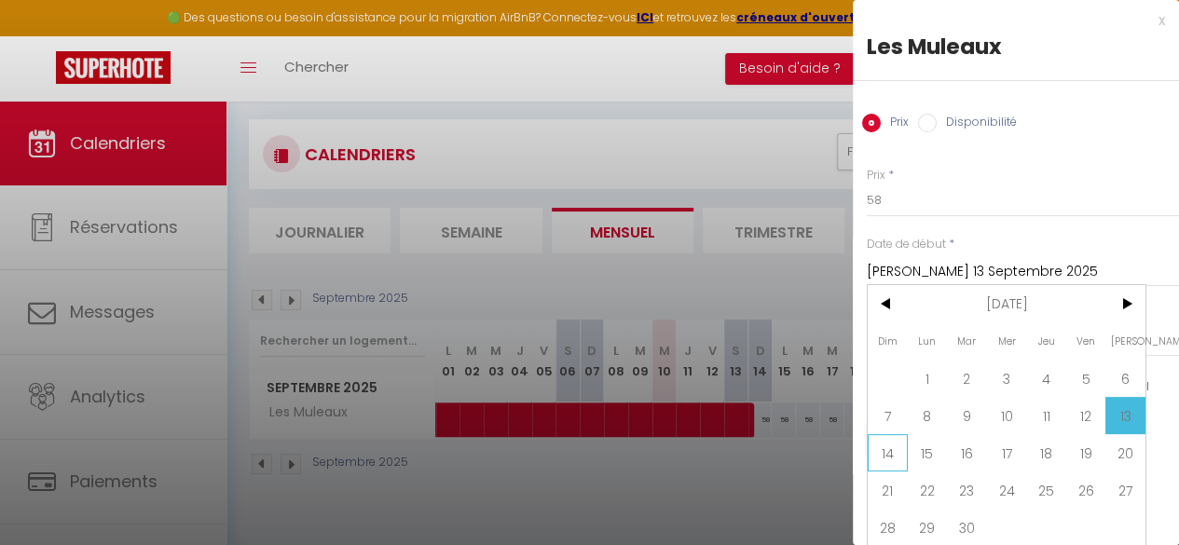
click at [891, 458] on span "14" at bounding box center [888, 452] width 40 height 37
type input "Dim 14 Septembre 2025"
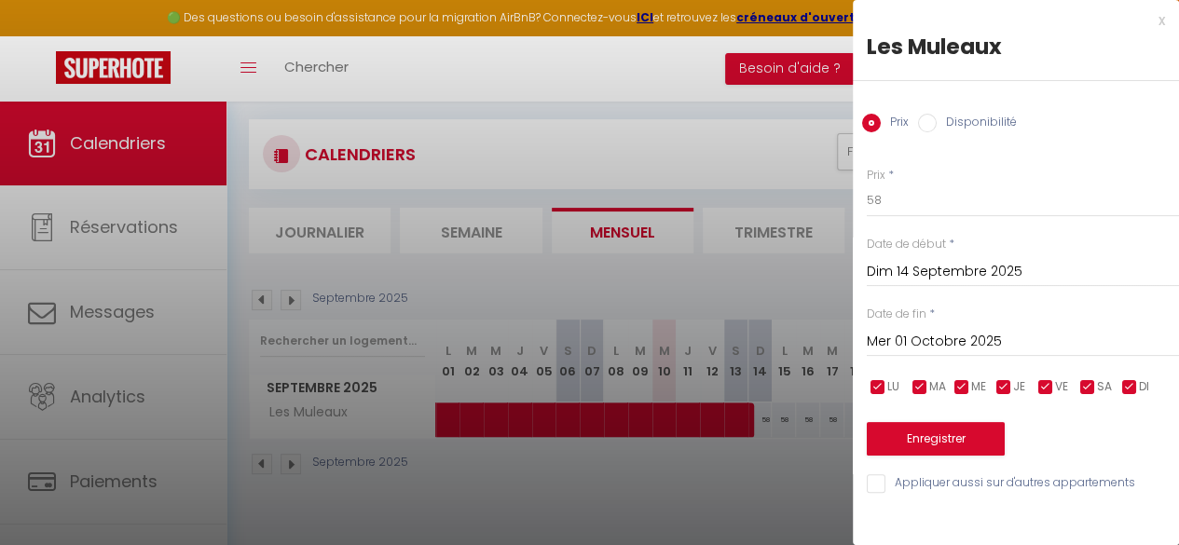
click at [977, 337] on input "Mer 01 Octobre 2025" at bounding box center [1023, 342] width 312 height 24
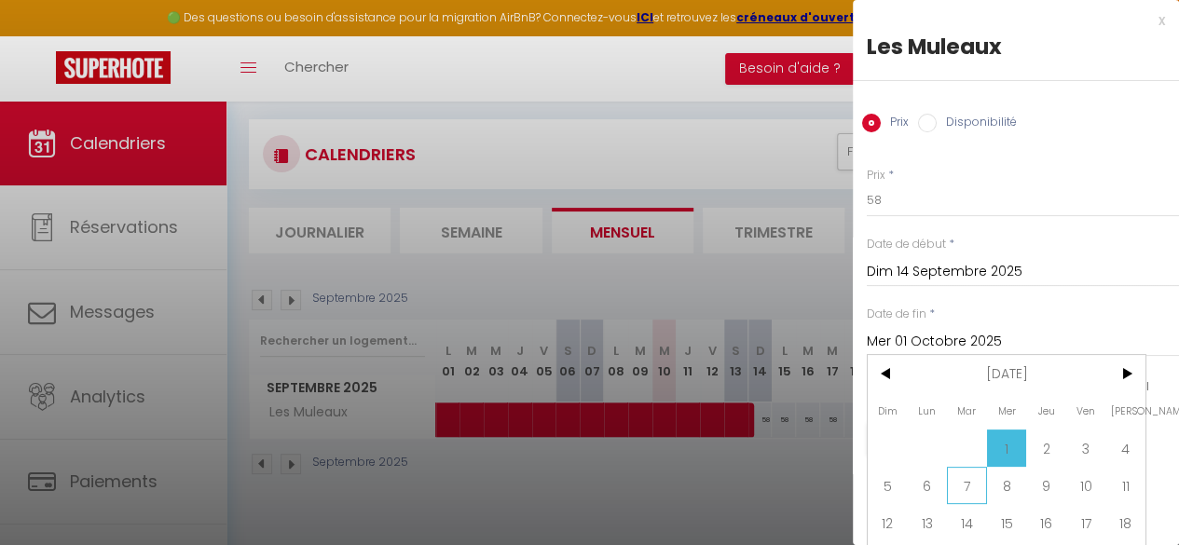
scroll to position [52, 0]
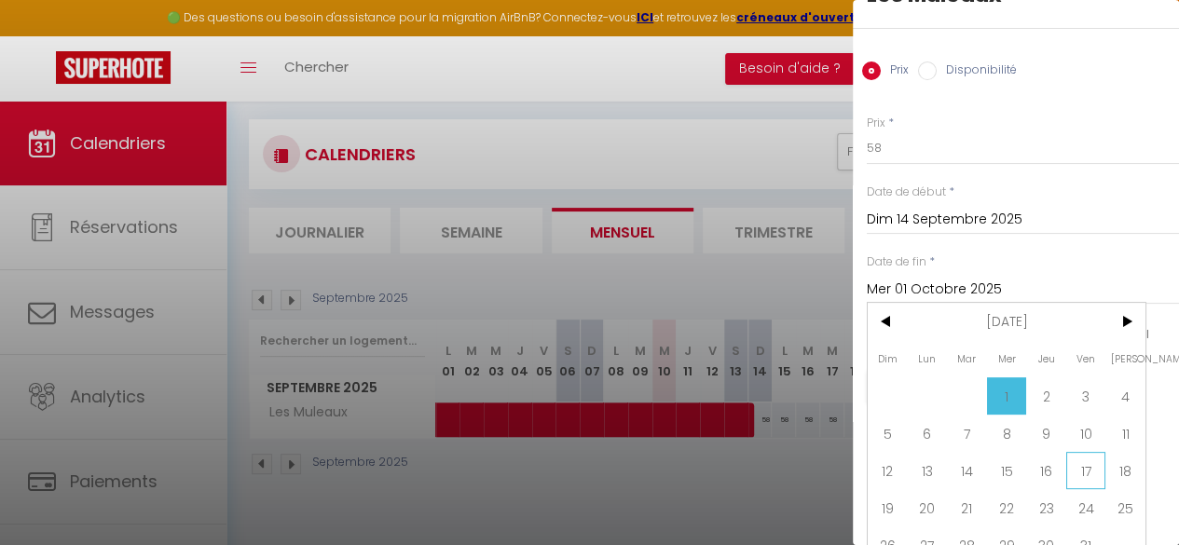
click at [1079, 465] on span "17" at bounding box center [1086, 470] width 40 height 37
type input "Ven 17 Octobre 2025"
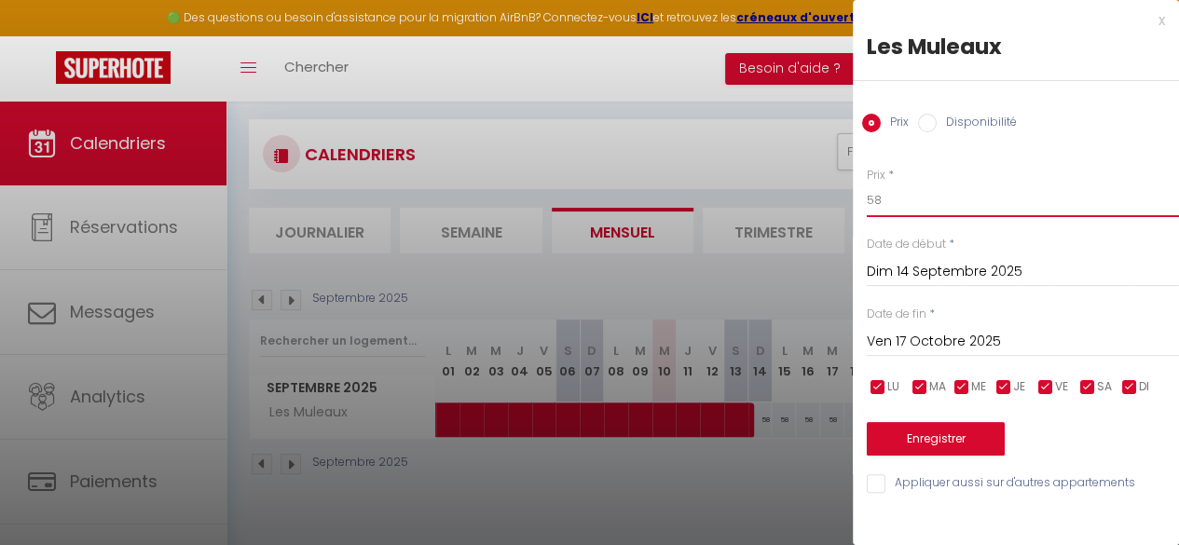
click at [913, 212] on input "58" at bounding box center [1023, 201] width 312 height 34
type input "52"
click at [954, 433] on button "Enregistrer" at bounding box center [936, 439] width 138 height 34
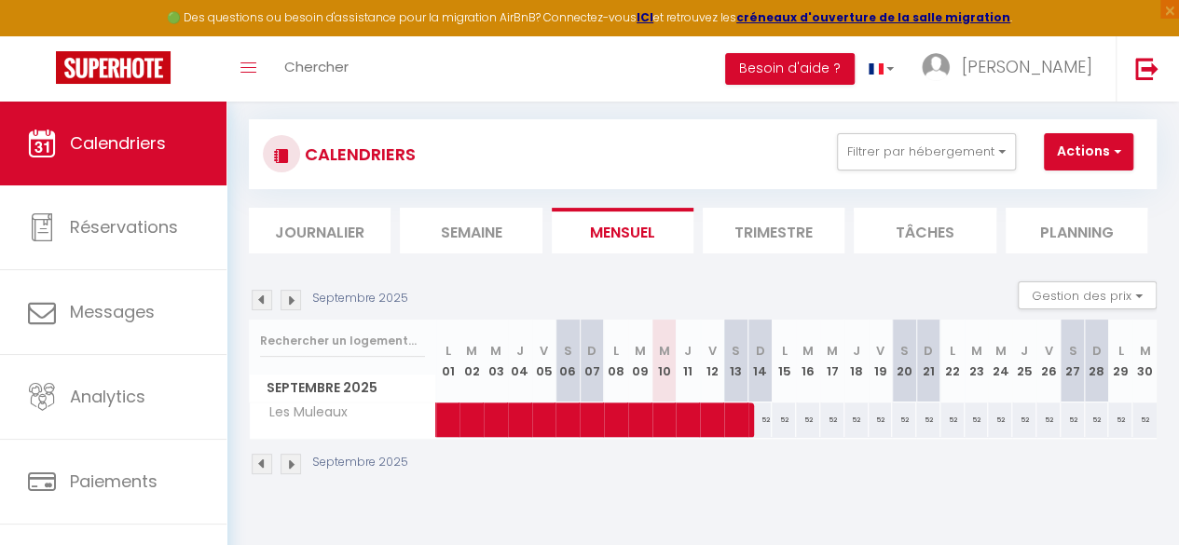
click at [293, 294] on img at bounding box center [290, 300] width 21 height 21
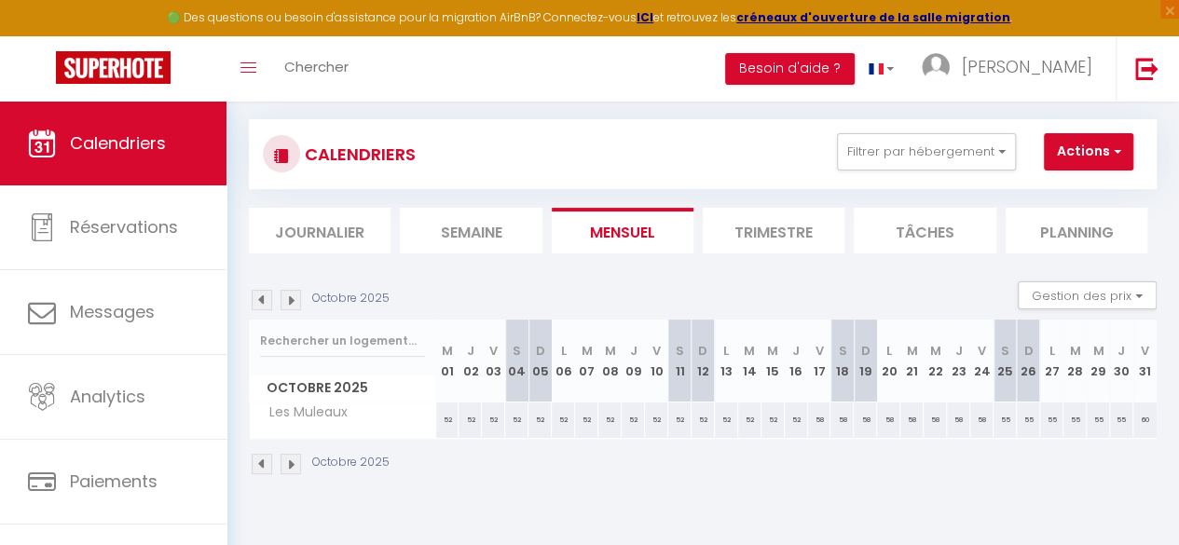
click at [449, 413] on div "52" at bounding box center [447, 420] width 23 height 34
type input "52"
type input "Mer 01 Octobre 2025"
type input "Jeu 02 Octobre 2025"
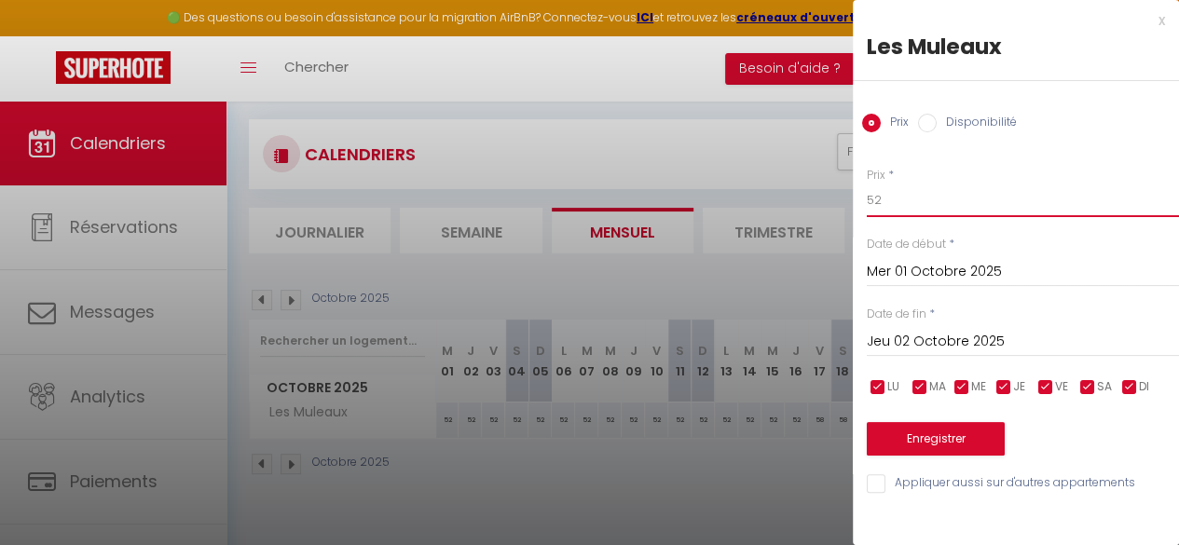
click at [930, 185] on input "52" at bounding box center [1023, 201] width 312 height 34
type input "58"
click at [953, 341] on input "Jeu 02 Octobre 2025" at bounding box center [1023, 342] width 312 height 24
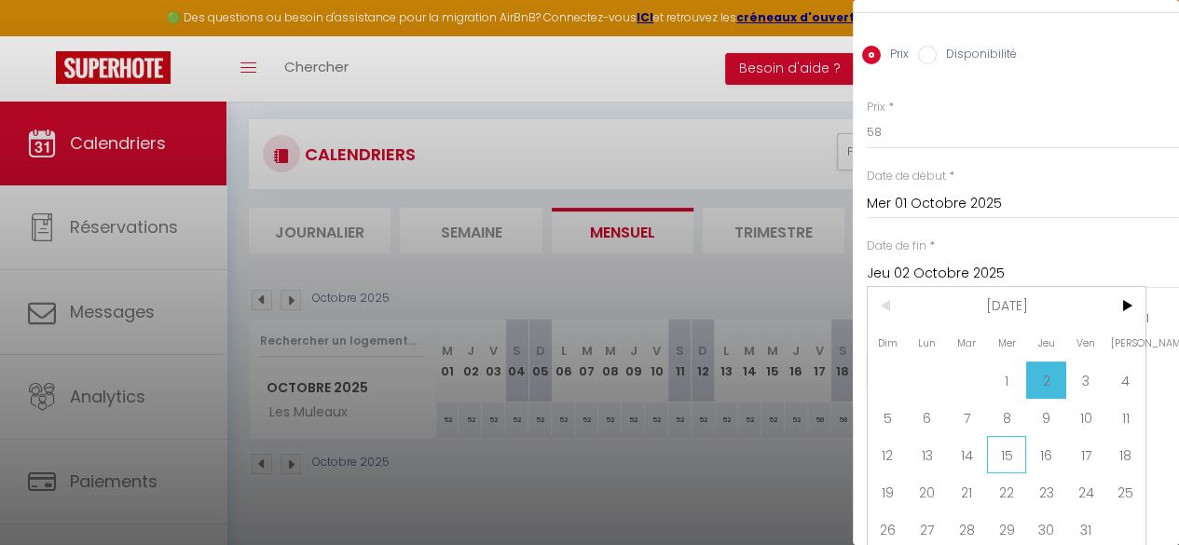
scroll to position [69, 0]
click at [876, 476] on span "19" at bounding box center [888, 490] width 40 height 37
type input "Dim 19 Octobre 2025"
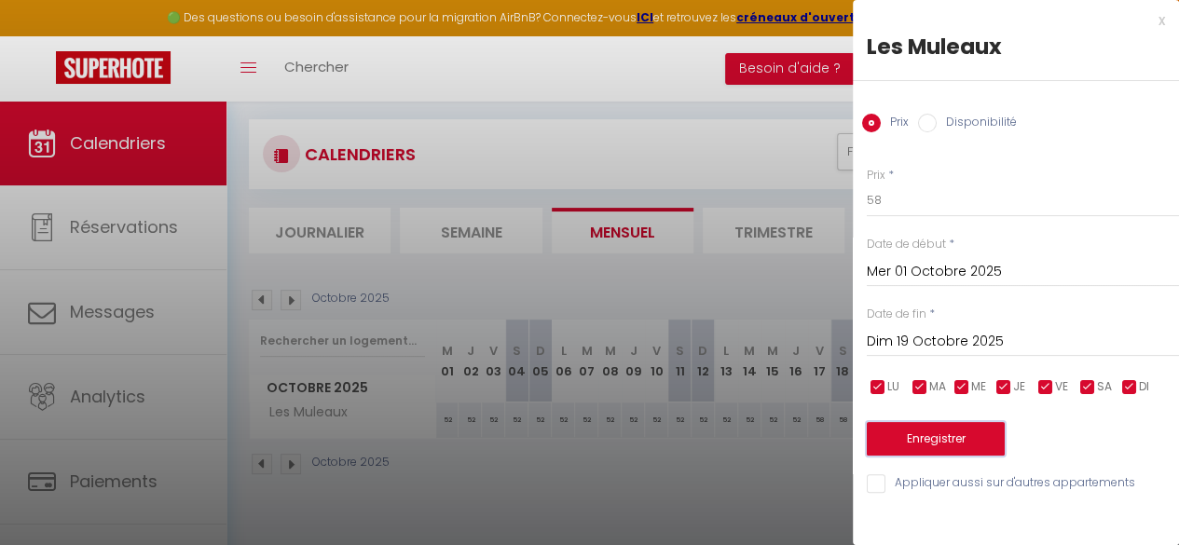
click at [936, 433] on button "Enregistrer" at bounding box center [936, 439] width 138 height 34
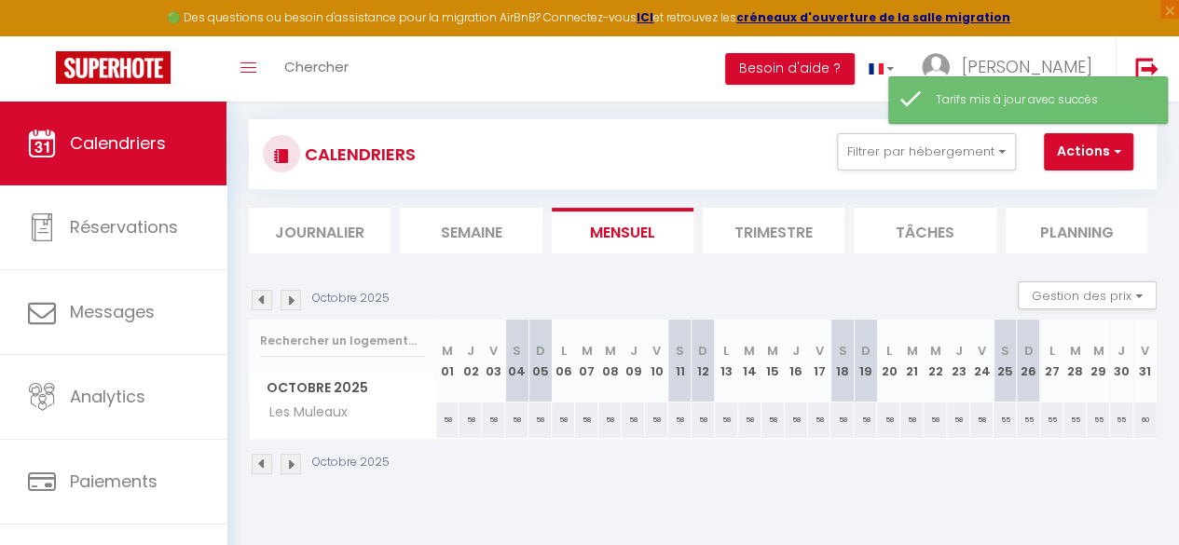
click at [262, 290] on img at bounding box center [262, 300] width 21 height 21
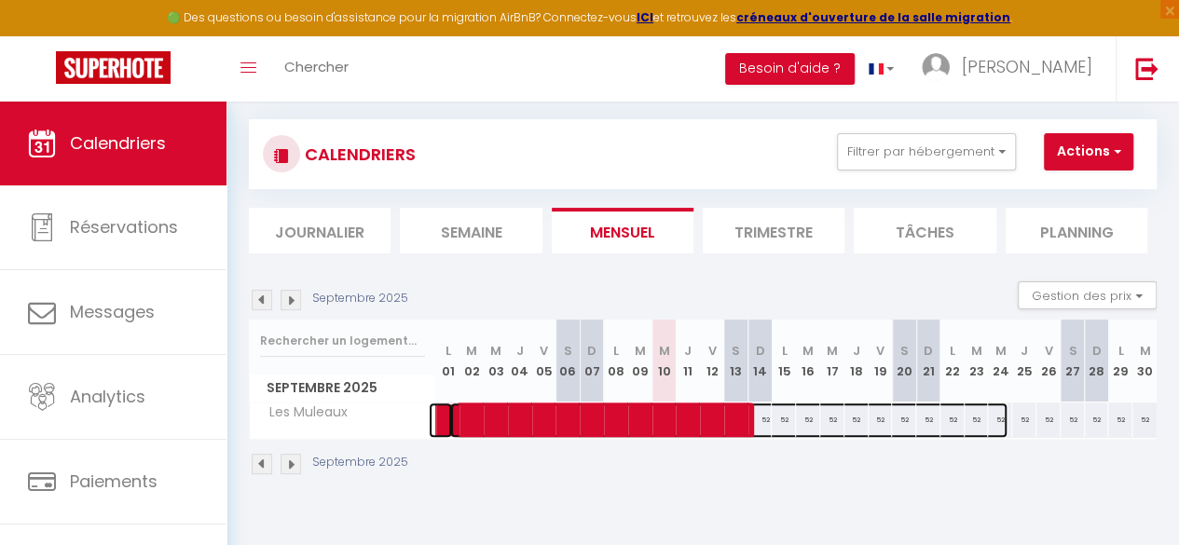
click at [852, 413] on span at bounding box center [728, 420] width 557 height 35
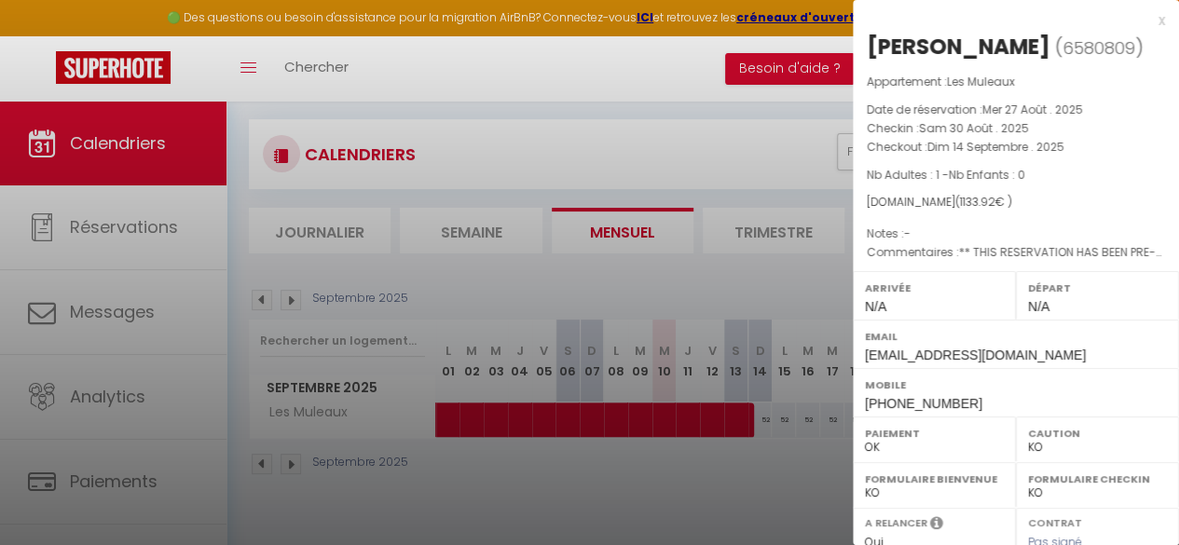
click at [804, 335] on div at bounding box center [589, 272] width 1179 height 545
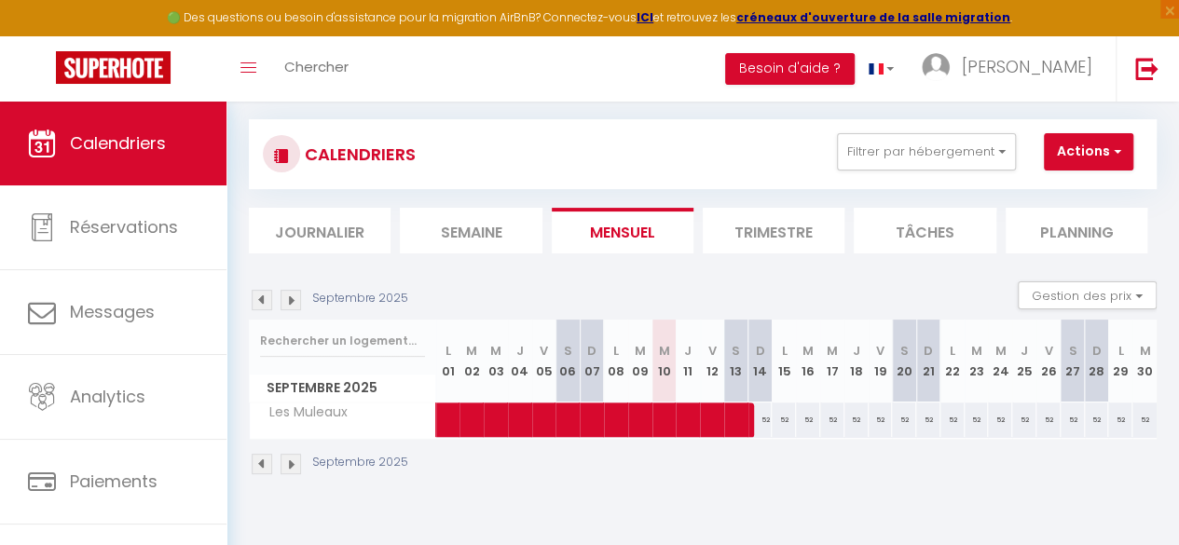
click at [1085, 414] on div "52" at bounding box center [1097, 420] width 24 height 34
type input "52"
type input "Dim 28 Septembre 2025"
type input "Lun 29 Septembre 2025"
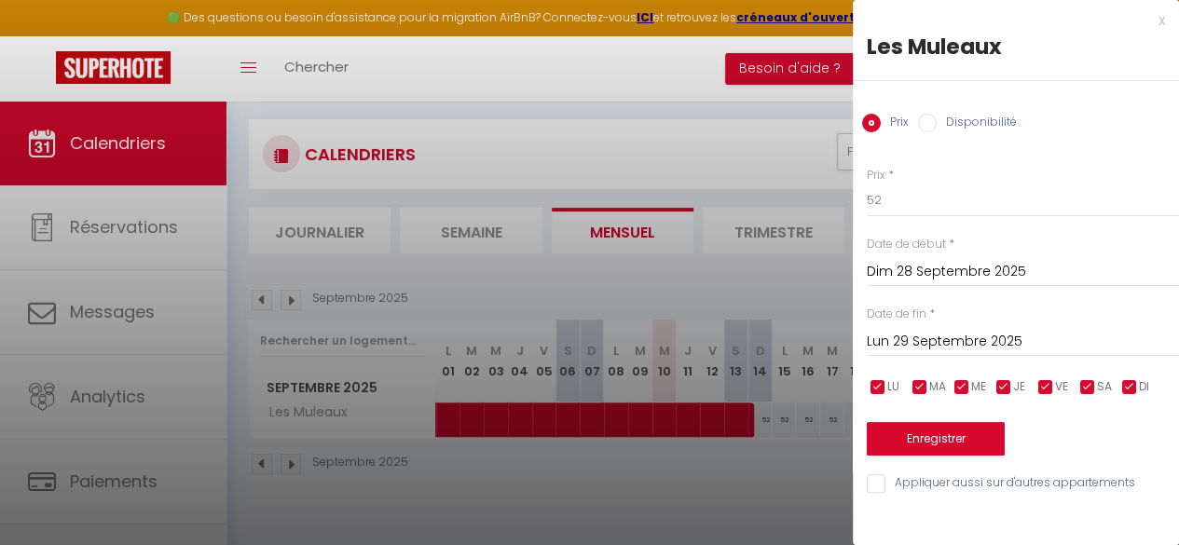
click at [962, 271] on input "Dim 28 Septembre 2025" at bounding box center [1023, 272] width 312 height 24
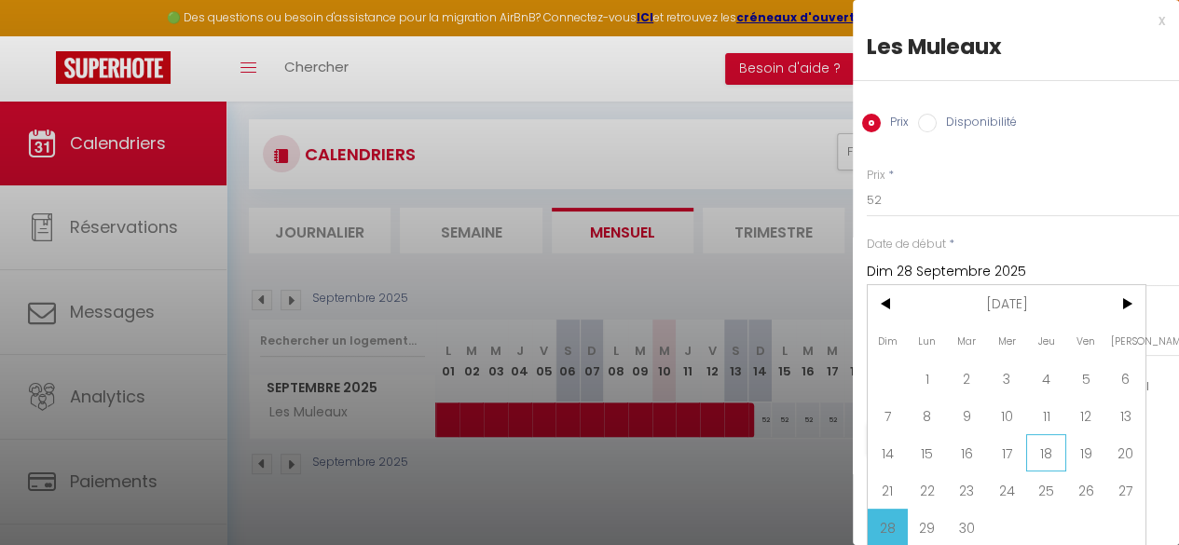
click at [1041, 465] on span "18" at bounding box center [1046, 452] width 40 height 37
type input "Jeu 18 Septembre 2025"
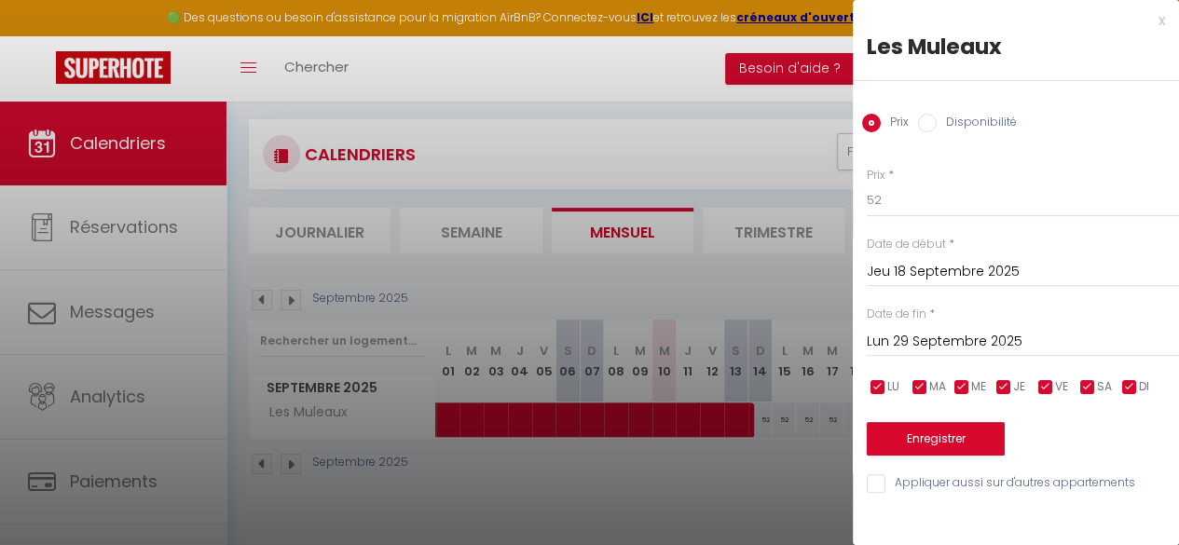
click at [995, 340] on input "Lun 29 Septembre 2025" at bounding box center [1023, 342] width 312 height 24
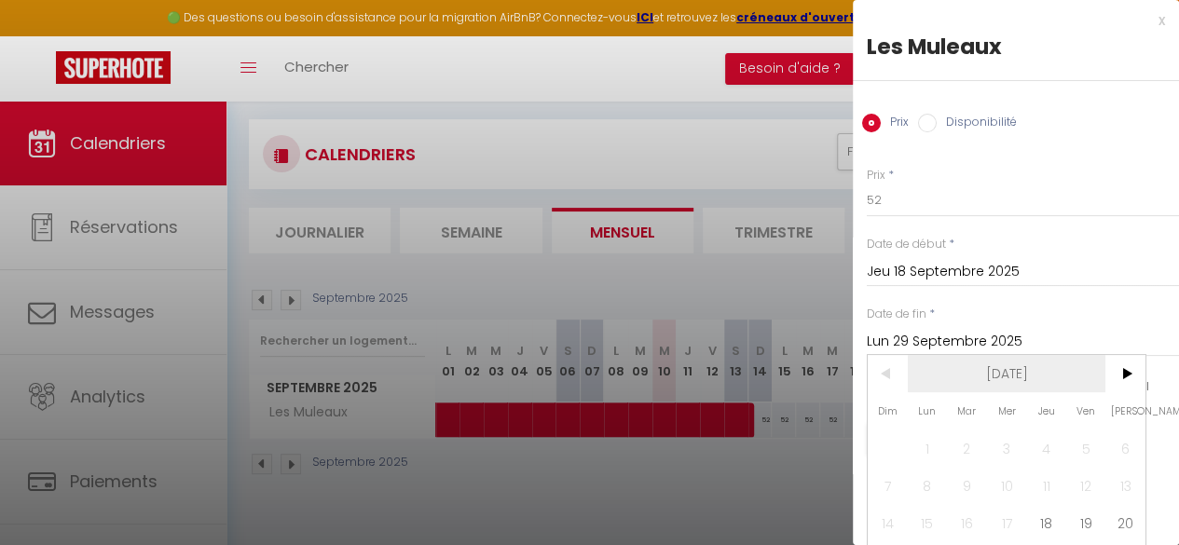
scroll to position [84, 0]
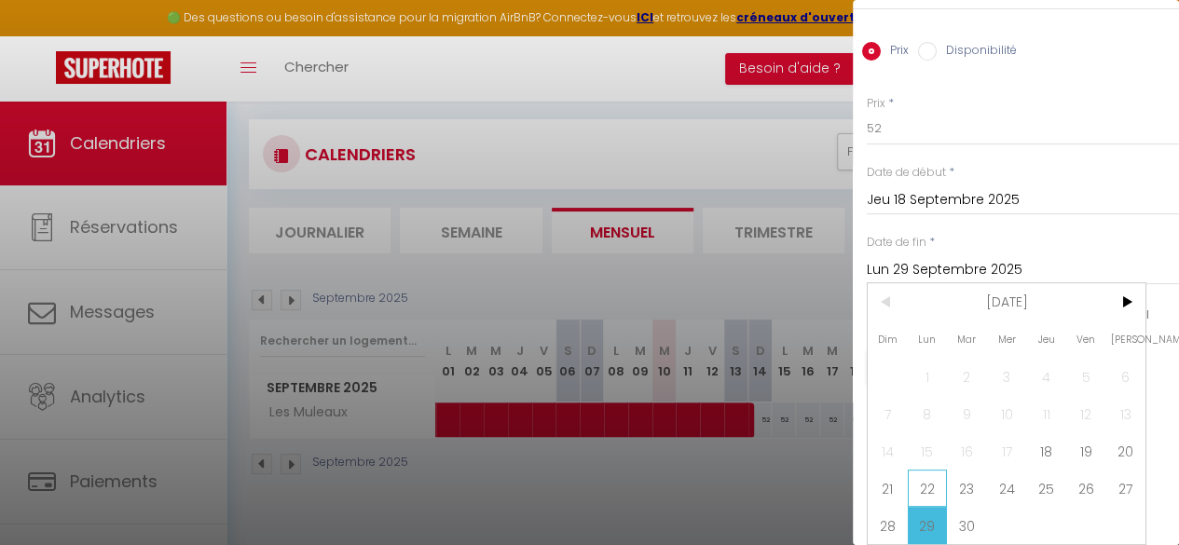
click at [932, 472] on span "22" at bounding box center [928, 488] width 40 height 37
type input "Lun 22 Septembre 2025"
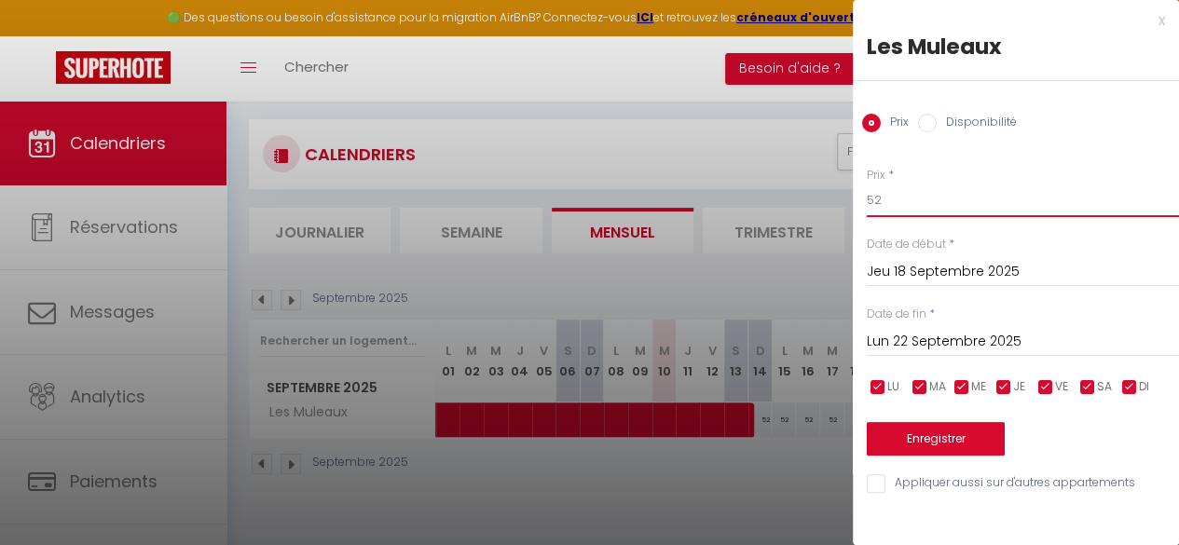
click at [927, 198] on input "52" at bounding box center [1023, 201] width 312 height 34
type input "55"
click at [965, 443] on button "Enregistrer" at bounding box center [936, 439] width 138 height 34
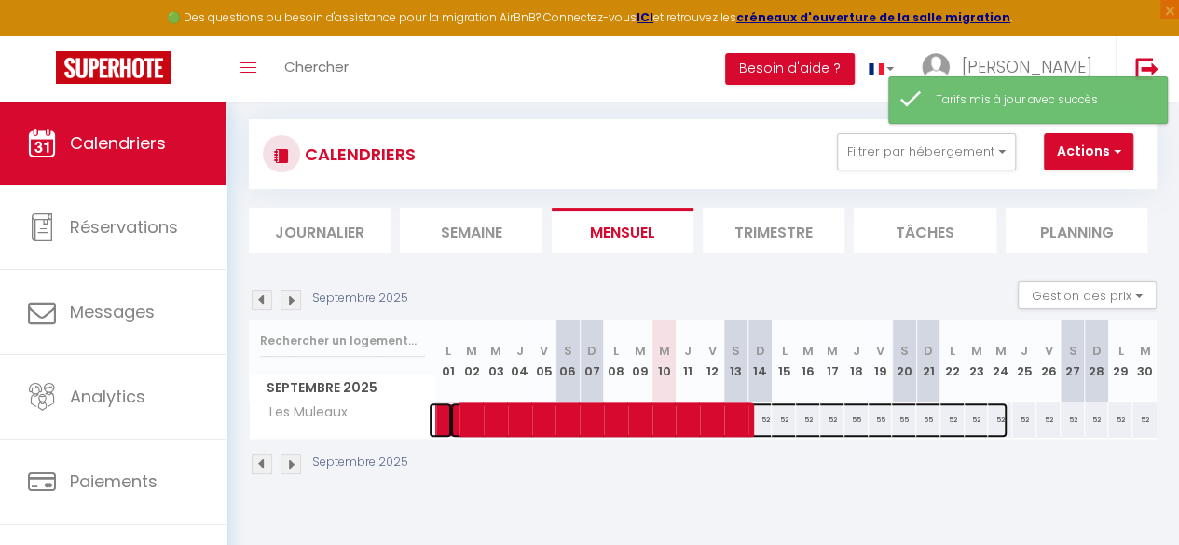
click at [947, 417] on span at bounding box center [728, 420] width 557 height 35
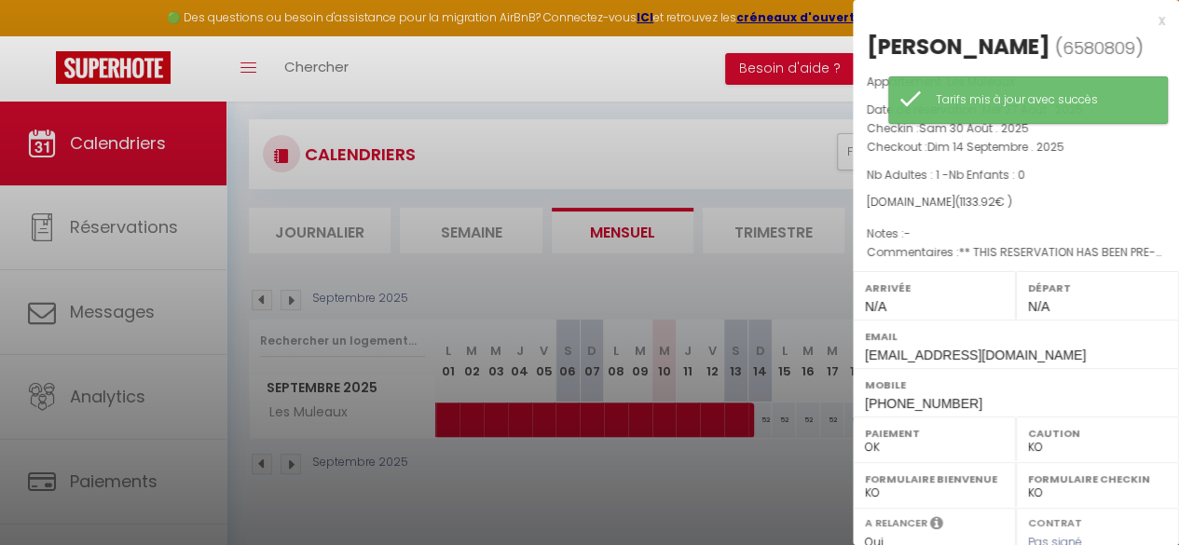
click at [786, 307] on div at bounding box center [589, 272] width 1179 height 545
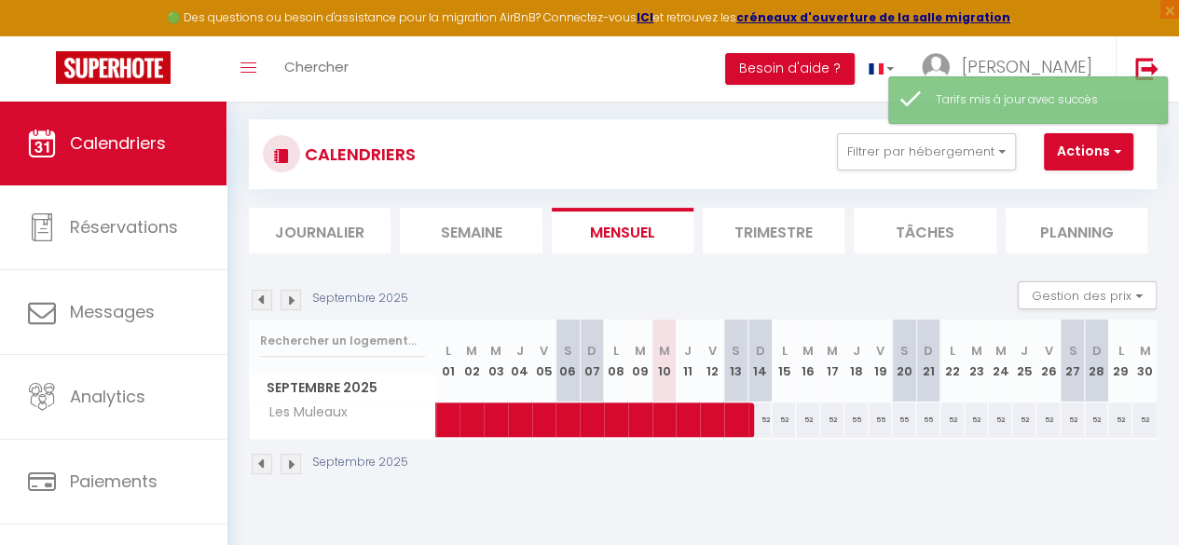
click at [1132, 422] on div "52" at bounding box center [1144, 420] width 24 height 34
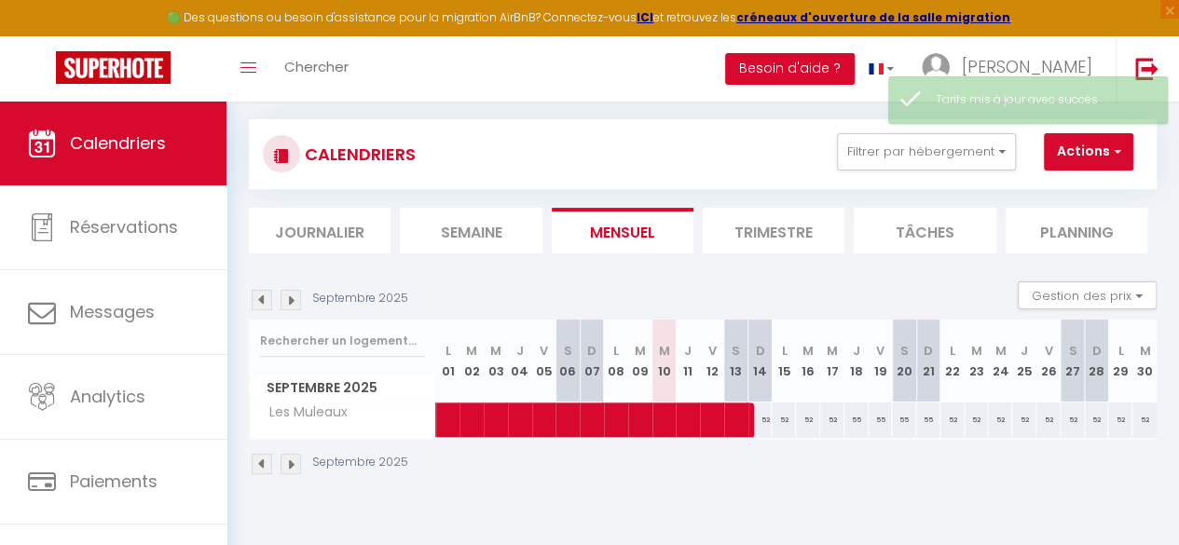
type input "52"
type input "[DATE] Septembre 2025"
type input "Mer 01 Octobre 2025"
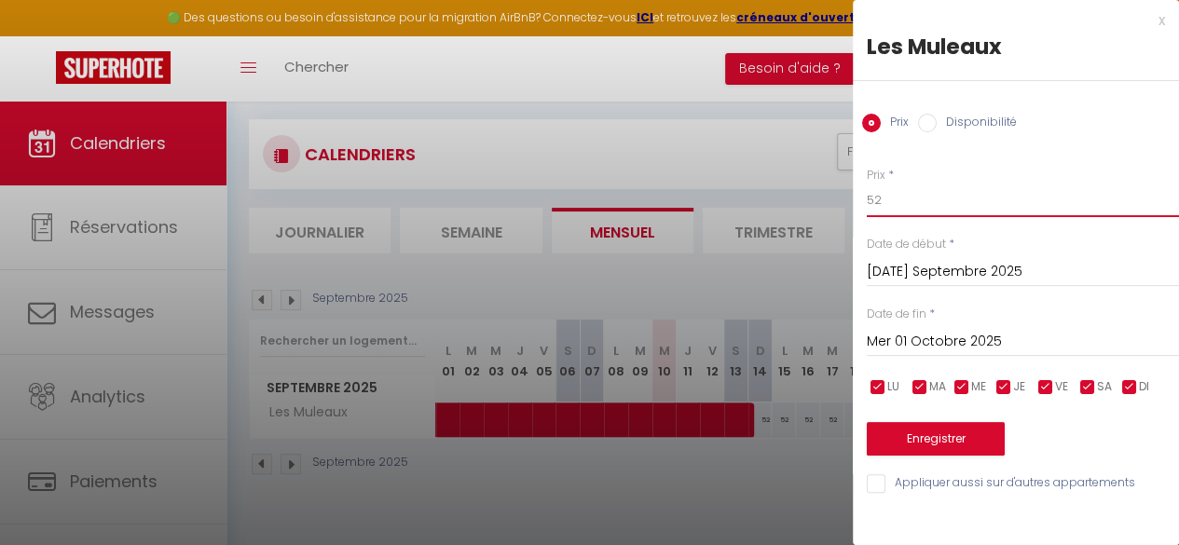
click at [893, 202] on input "52" at bounding box center [1023, 201] width 312 height 34
type input "58"
click at [936, 281] on input "[DATE] Septembre 2025" at bounding box center [1023, 272] width 312 height 24
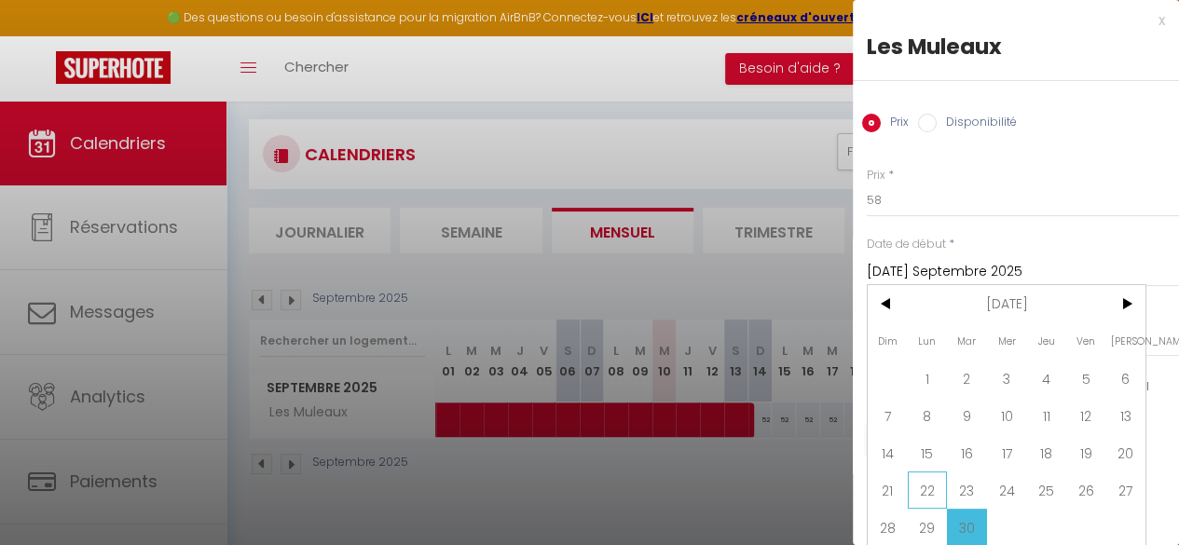
click at [920, 477] on span "22" at bounding box center [928, 490] width 40 height 37
type input "Lun 22 Septembre 2025"
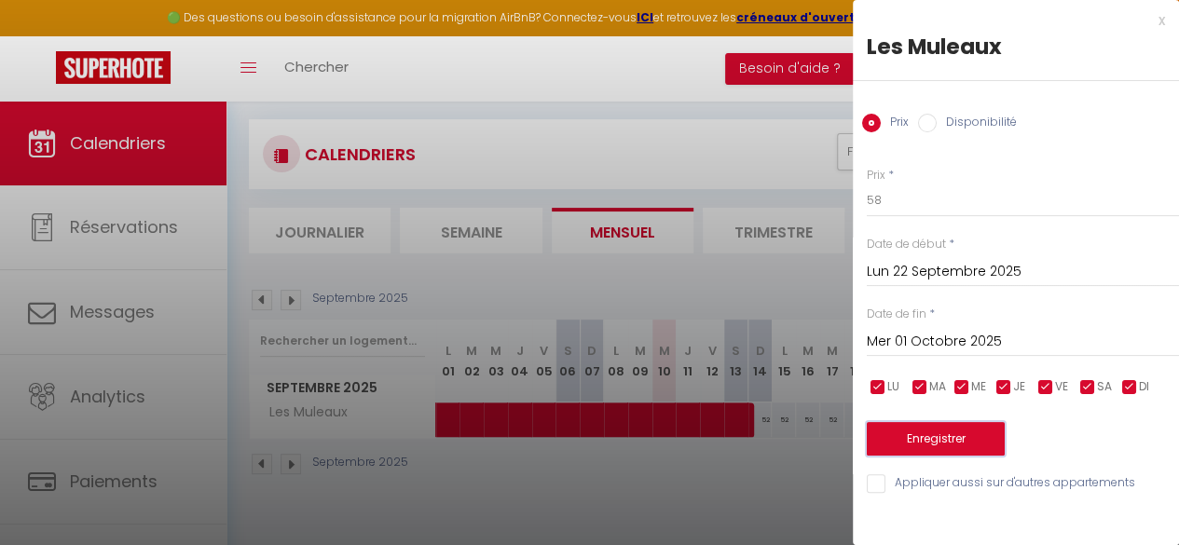
click at [973, 428] on button "Enregistrer" at bounding box center [936, 439] width 138 height 34
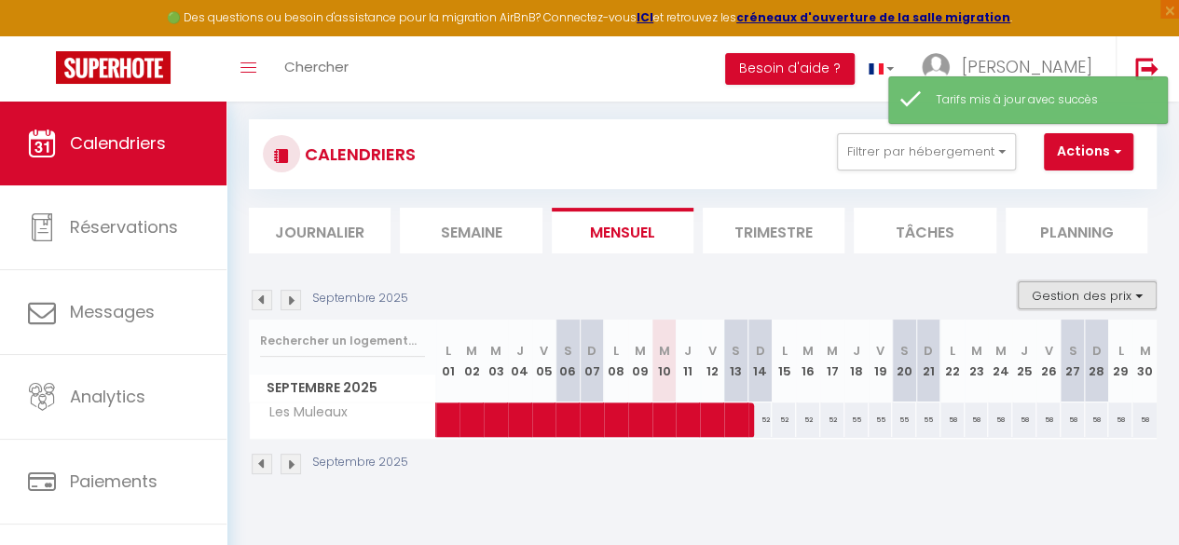
click at [1033, 297] on button "Gestion des prix" at bounding box center [1087, 295] width 139 height 28
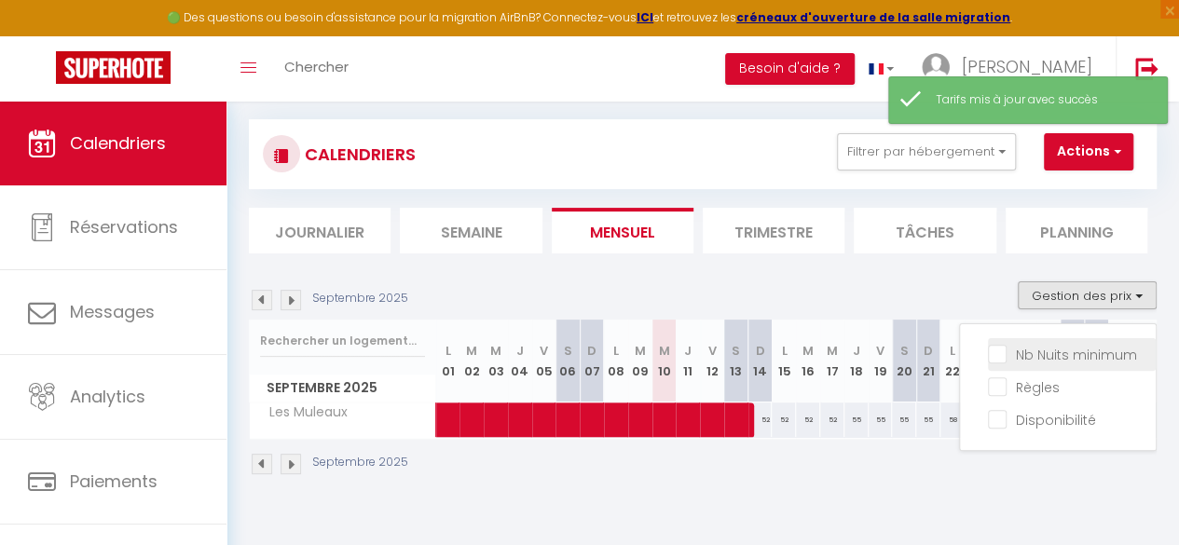
click at [992, 346] on input "Nb Nuits minimum" at bounding box center [1072, 353] width 168 height 19
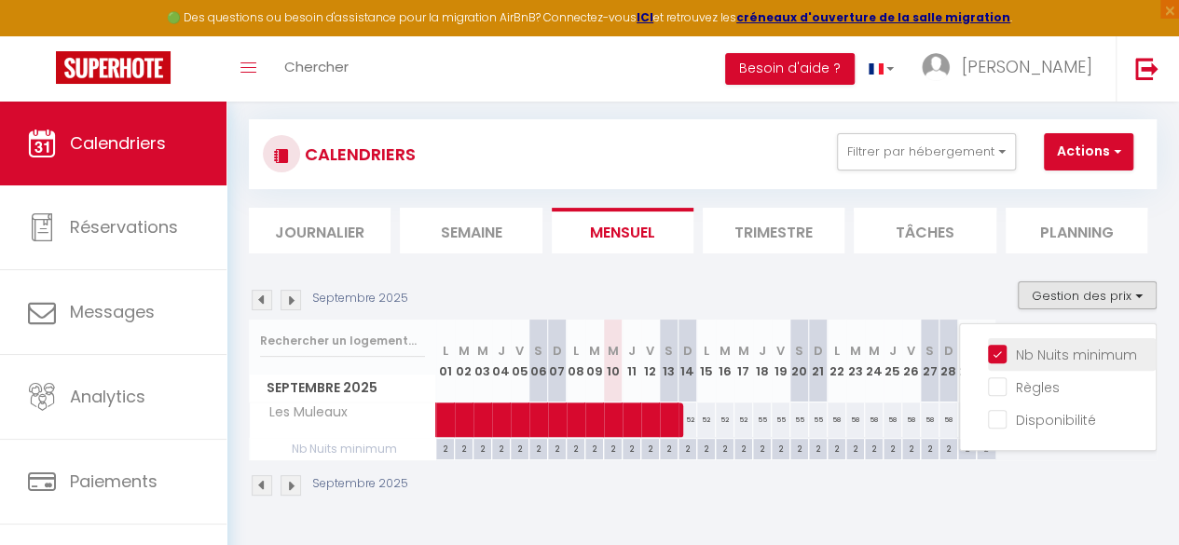
click at [992, 346] on input "Nb Nuits minimum" at bounding box center [1072, 353] width 168 height 19
checkbox input "false"
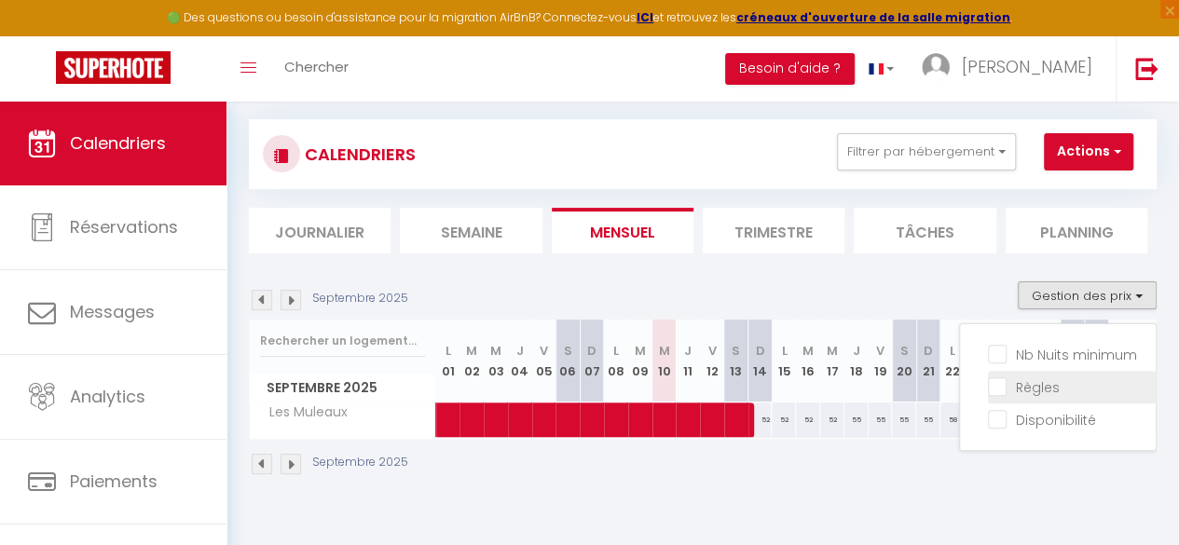
click at [988, 390] on input "Règles" at bounding box center [1072, 385] width 168 height 19
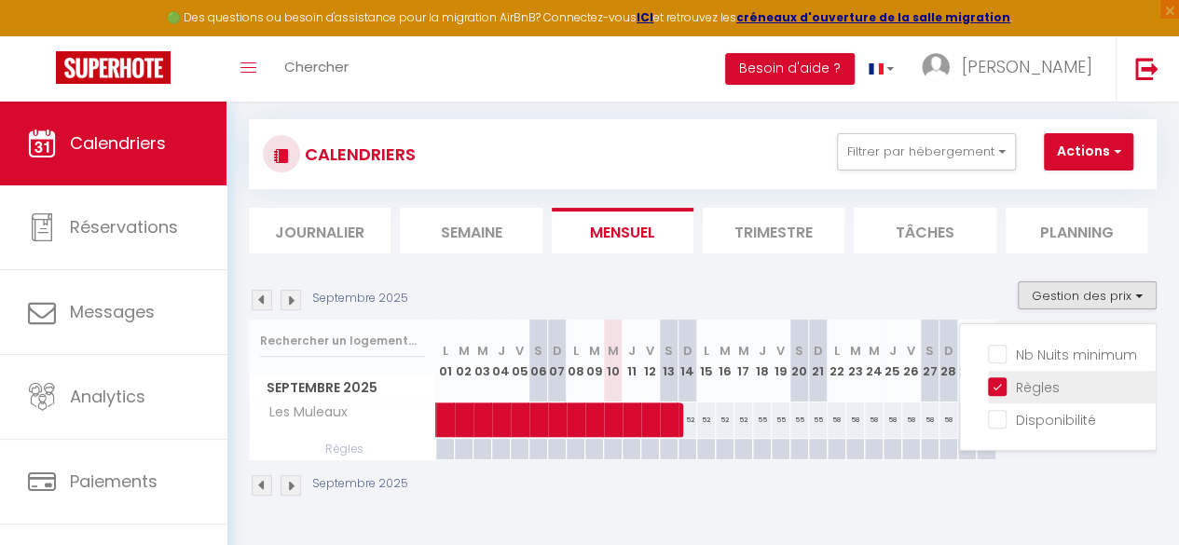
click at [988, 390] on input "Règles" at bounding box center [1072, 385] width 168 height 19
checkbox input "false"
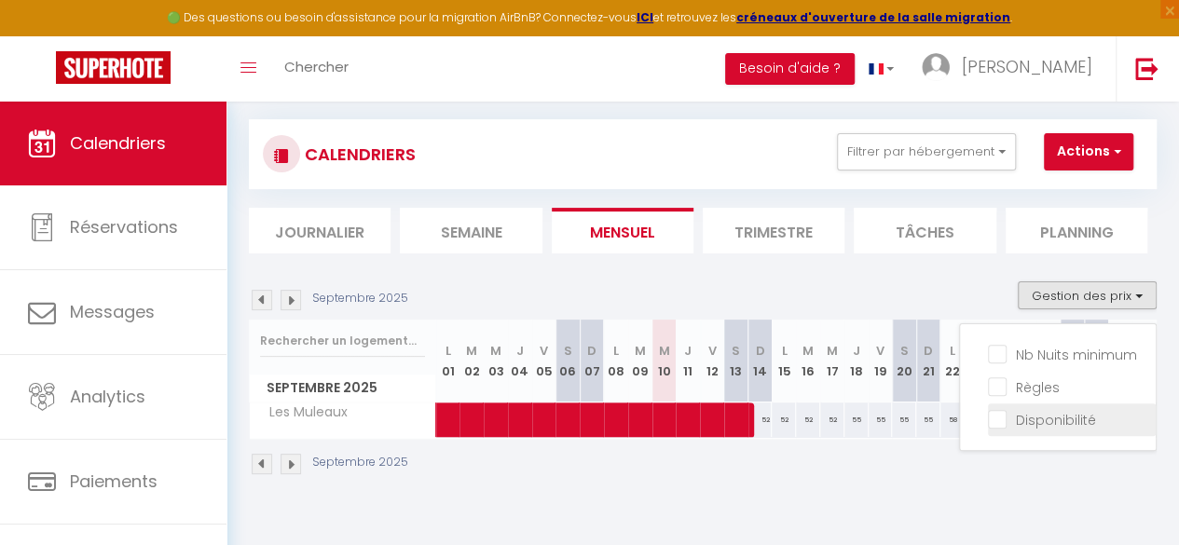
click at [988, 409] on input "Disponibilité" at bounding box center [1072, 418] width 168 height 19
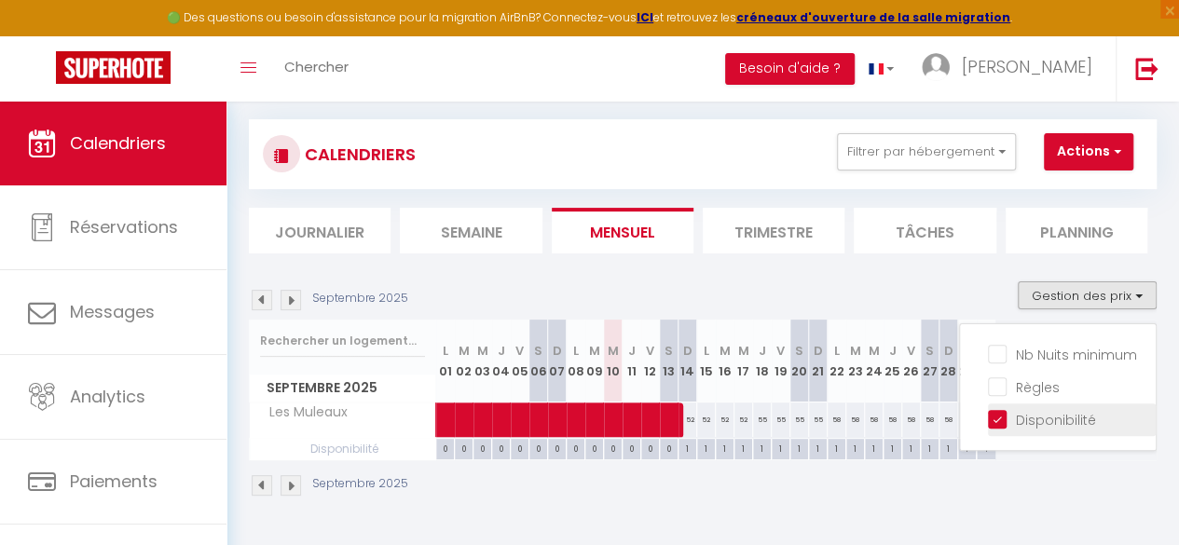
click at [988, 409] on input "Disponibilité" at bounding box center [1072, 418] width 168 height 19
checkbox input "false"
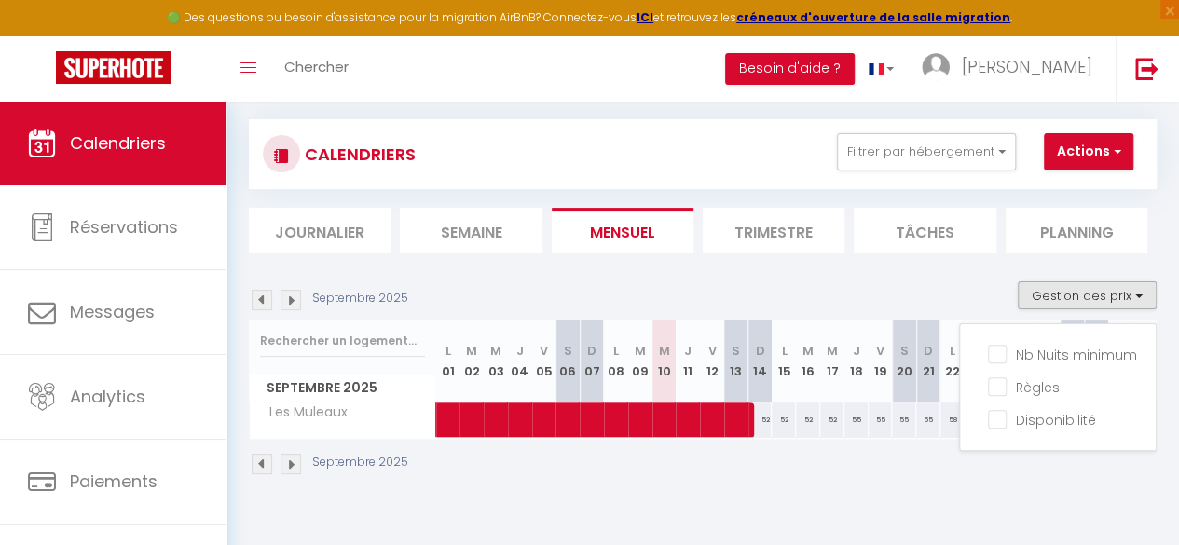
click at [861, 279] on section "Septembre 2025 Gestion des prix Nb Nuits minimum Règles Disponibilité Septembre…" at bounding box center [703, 378] width 908 height 231
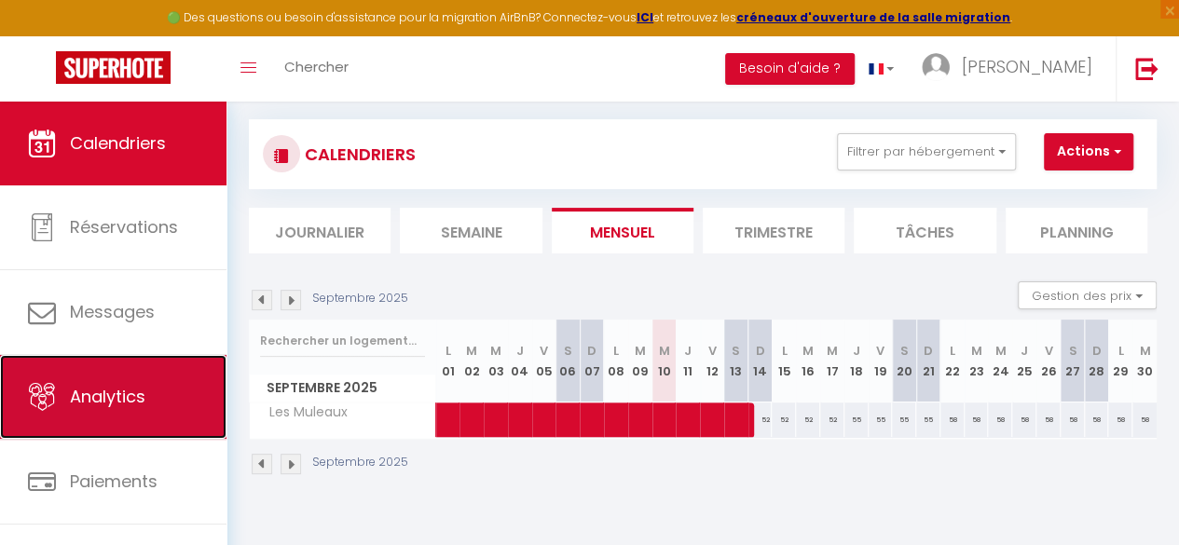
click at [73, 379] on link "Analytics" at bounding box center [113, 397] width 226 height 84
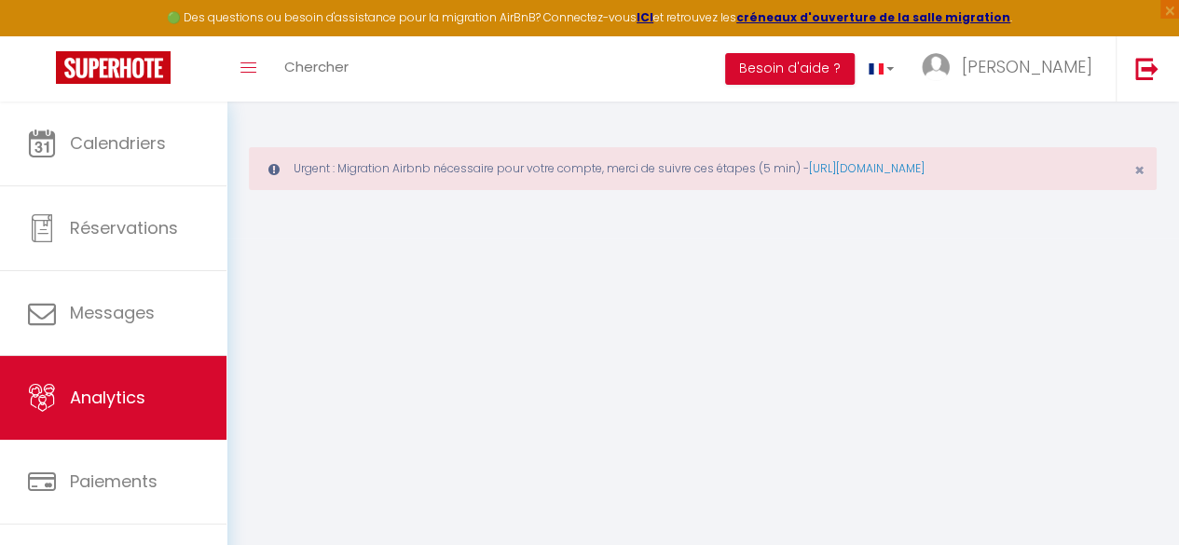
select select "2025"
select select "9"
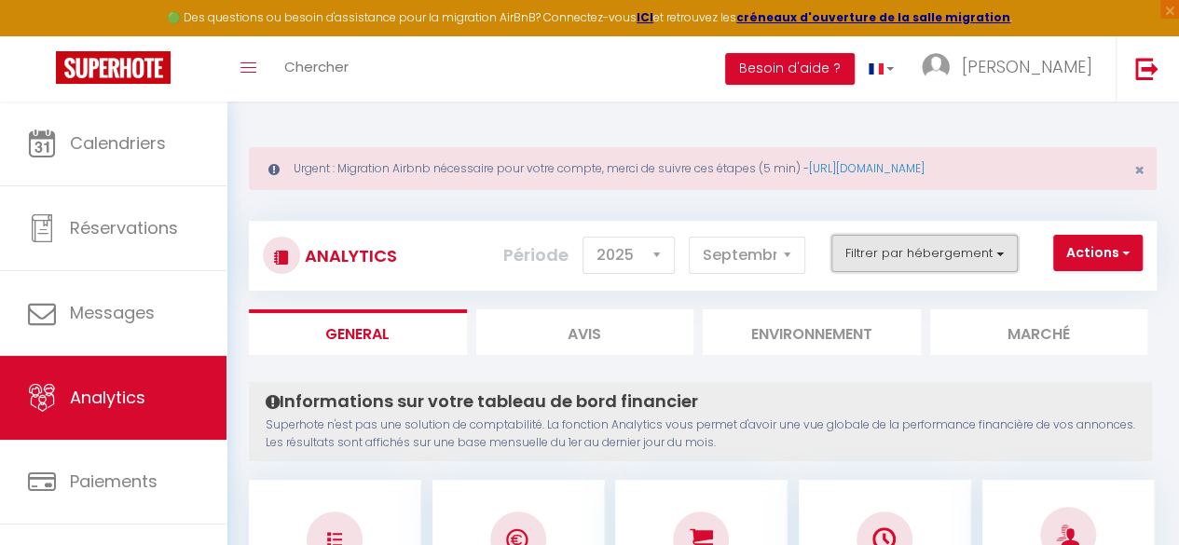
click at [906, 259] on button "Filtrer par hébergement" at bounding box center [924, 253] width 186 height 37
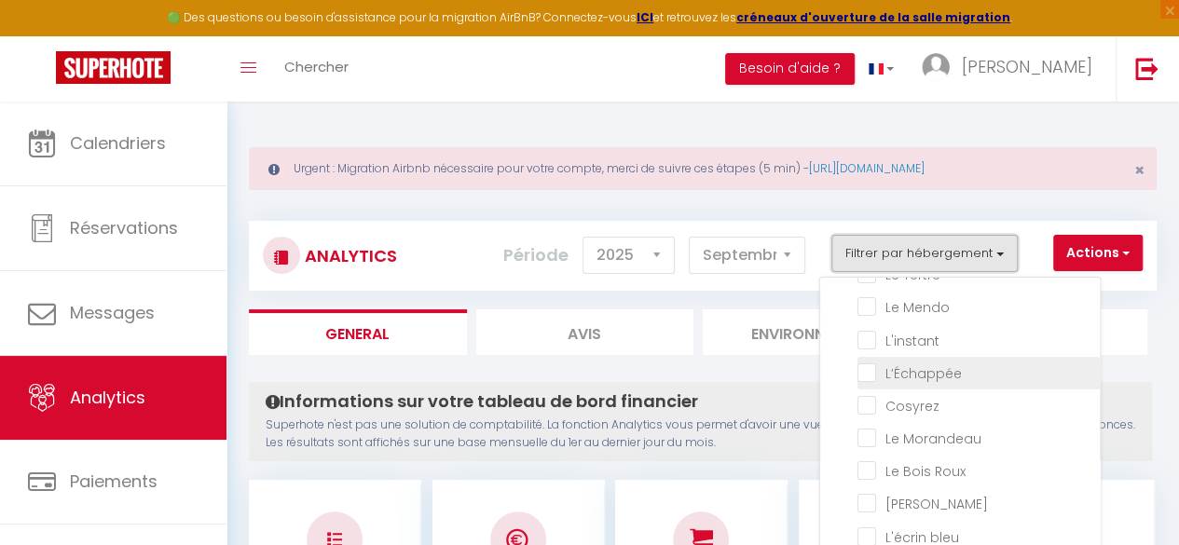
scroll to position [56, 0]
click at [870, 370] on input "checkbox" at bounding box center [978, 371] width 242 height 19
checkbox input "true"
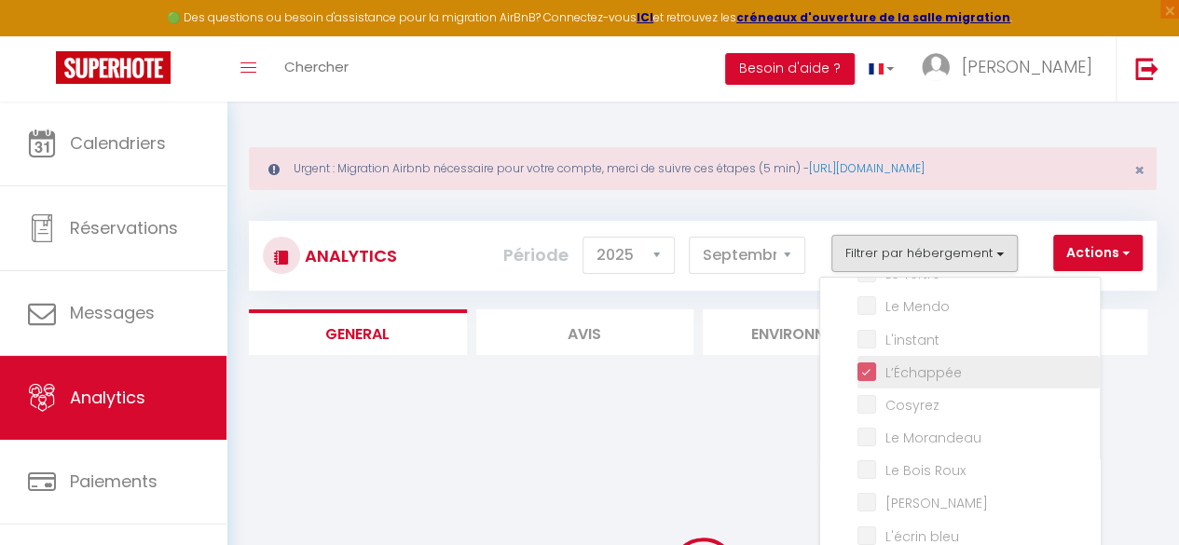
checkbox Tertre "false"
checkbox Mendo "false"
checkbox input "false"
checkbox Morandeau "false"
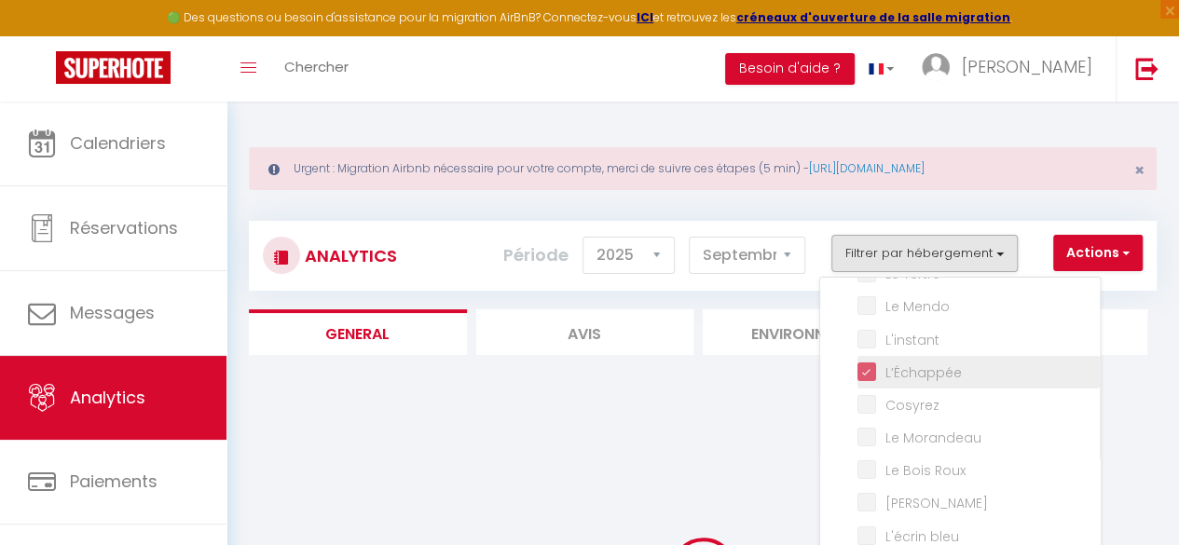
checkbox Roux "false"
checkbox Marin "false"
checkbox bleu "false"
checkbox côtier "false"
checkbox input "false"
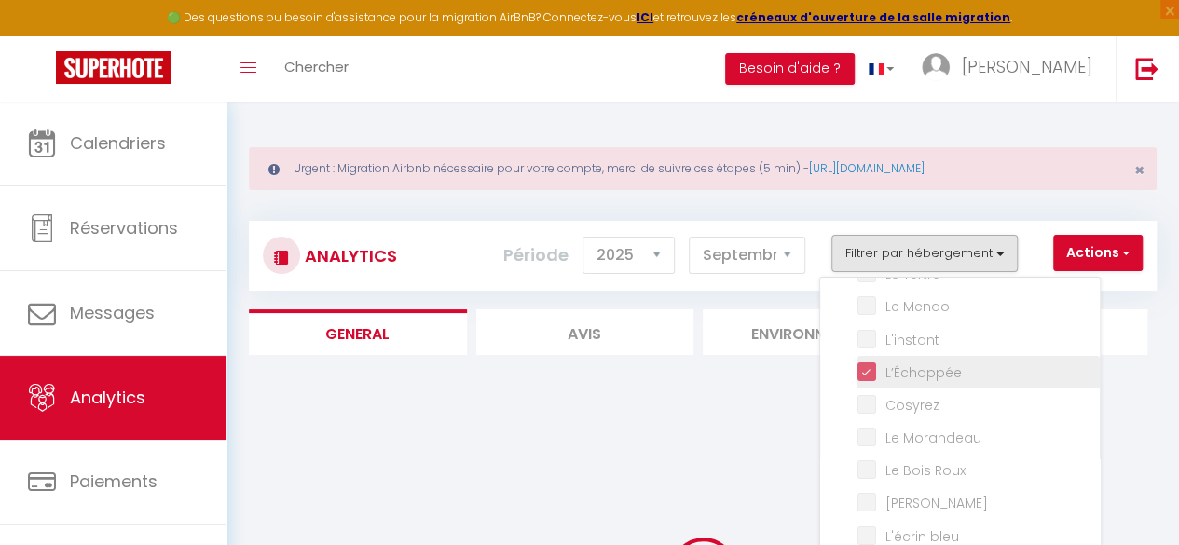
checkbox Mules "false"
checkbox Muleaux "false"
checkbox Baule\) "false"
checkbox Gambade "false"
checkbox Flots "false"
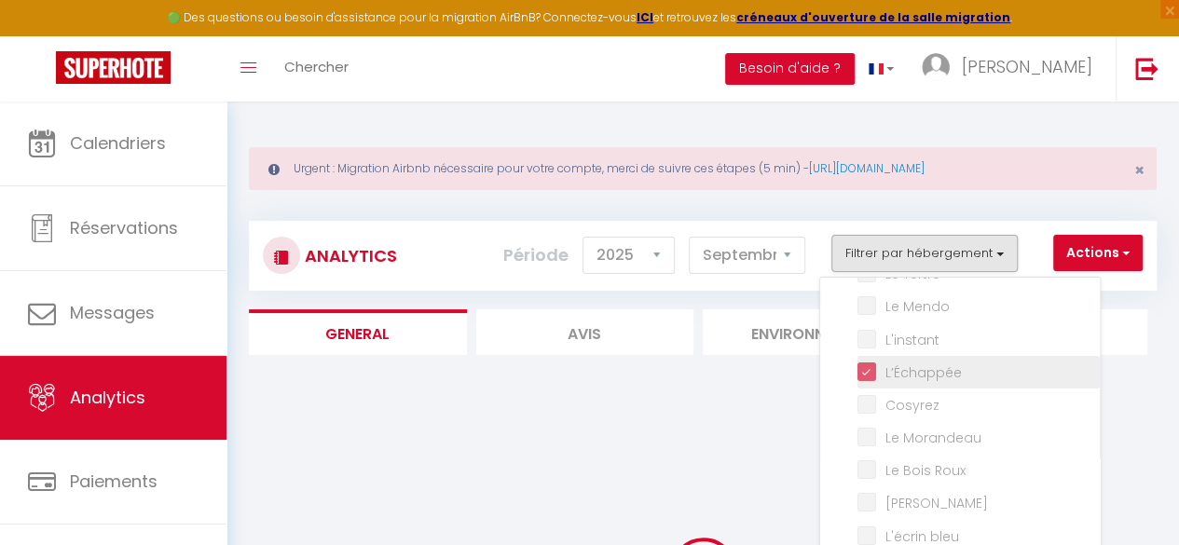
checkbox input "false"
checkbox Marguerites "false"
checkbox Marine "false"
checkbox Santucci "false"
checkbox input "false"
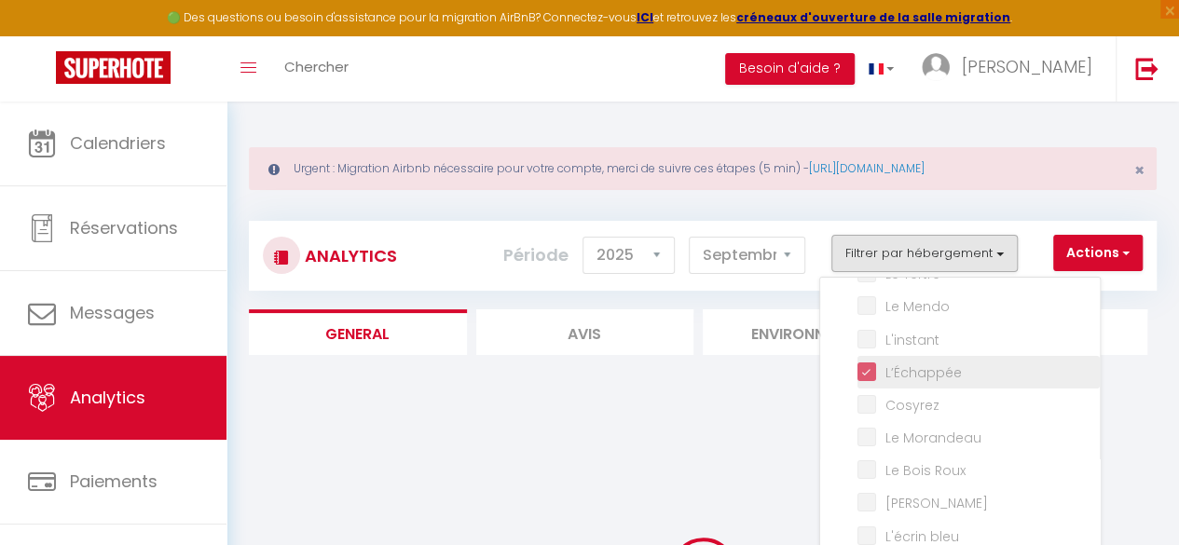
checkbox input "false"
checkbox Bonifacienne "false"
checkbox input "false"
checkbox Tertre "false"
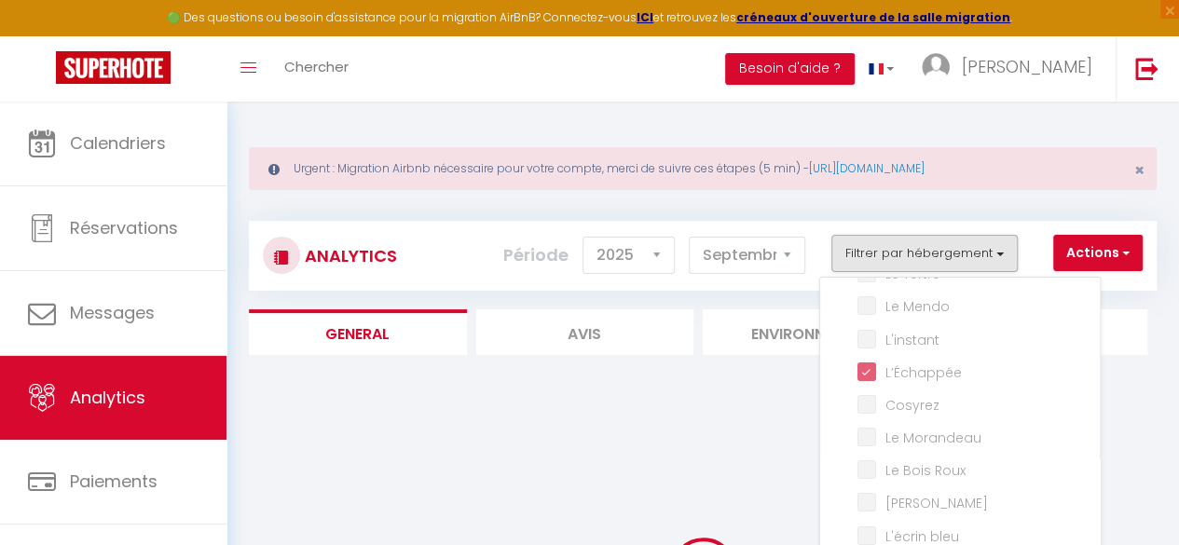
checkbox Mendo "false"
checkbox input "false"
checkbox Morandeau "false"
checkbox Roux "false"
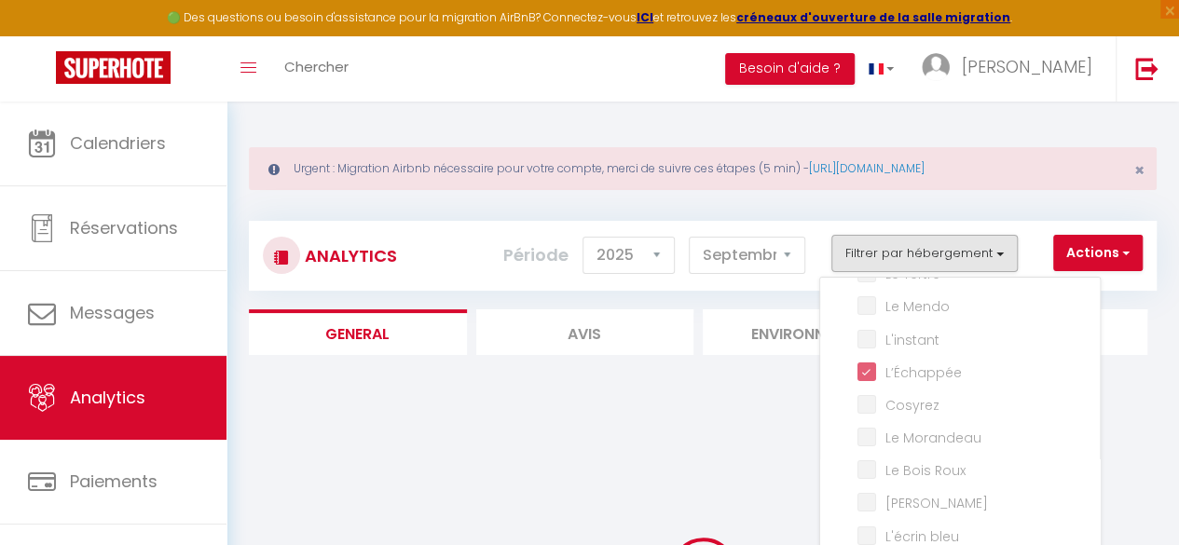
checkbox Marin "false"
checkbox bleu "false"
checkbox côtier "false"
checkbox input "false"
checkbox Mules "false"
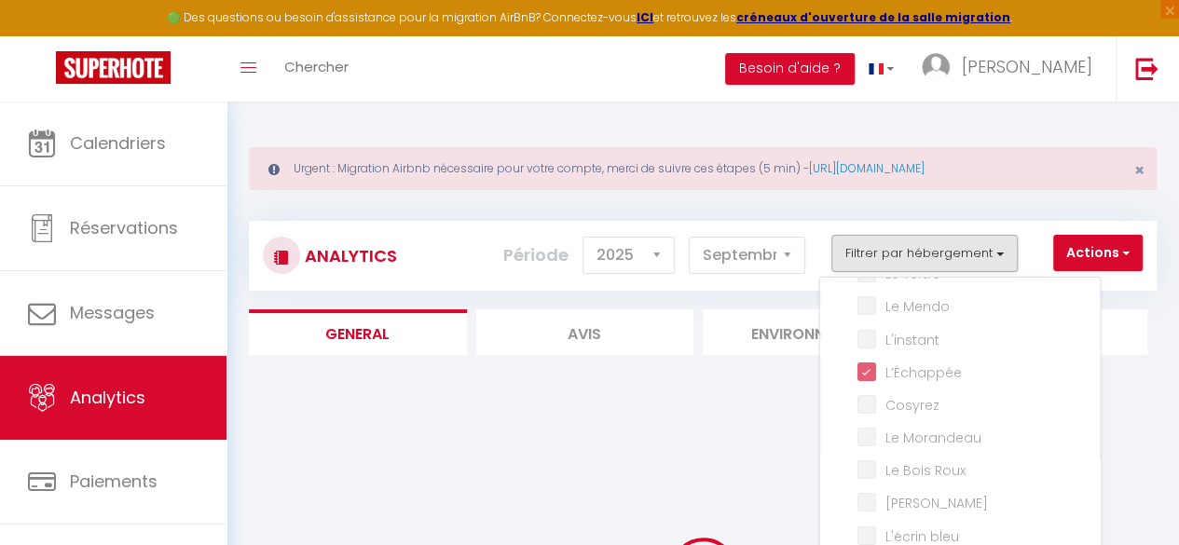
checkbox Muleaux "false"
checkbox Baule\) "false"
checkbox Gambade "false"
checkbox Flots "false"
checkbox input "false"
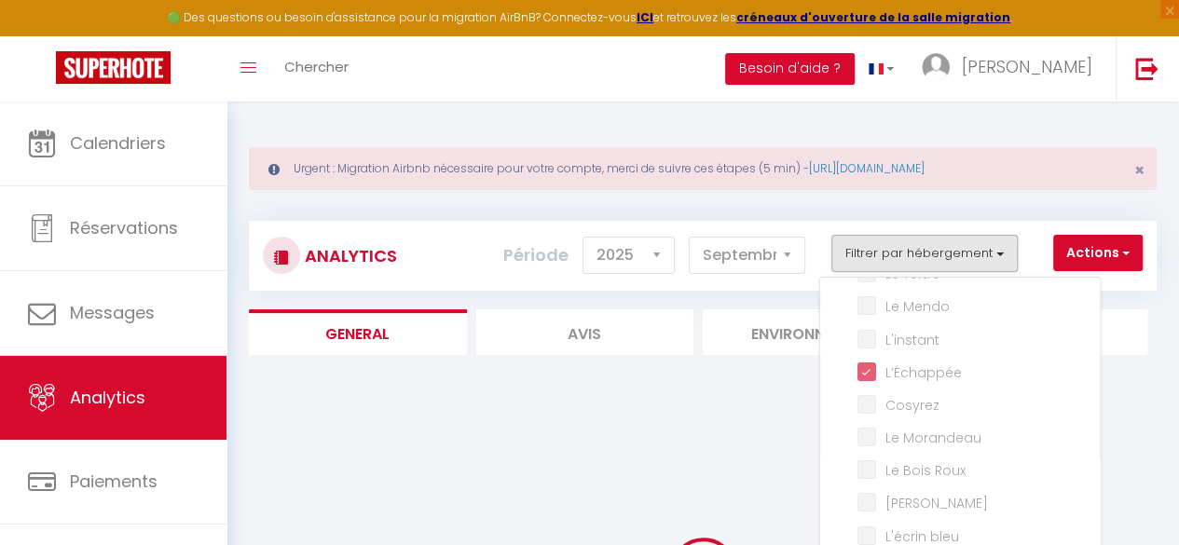
checkbox Marguerites "false"
checkbox Marine "false"
checkbox Santucci "false"
checkbox input "false"
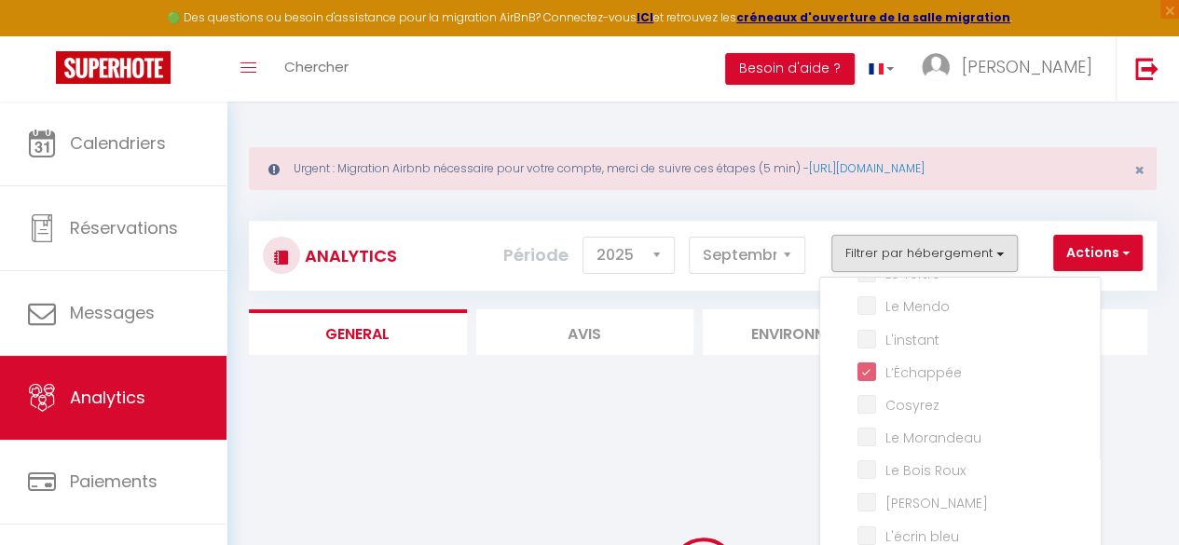
checkbox Bonifacienne "false"
checkbox input "false"
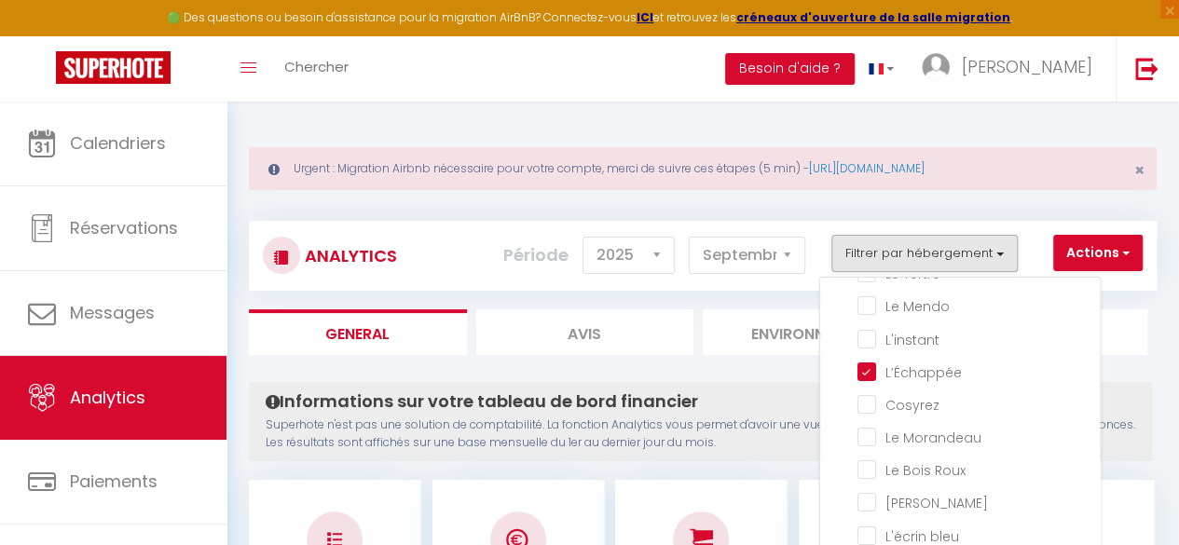
click at [705, 391] on h4 "Informations sur votre tableau de bord financier" at bounding box center [700, 401] width 869 height 21
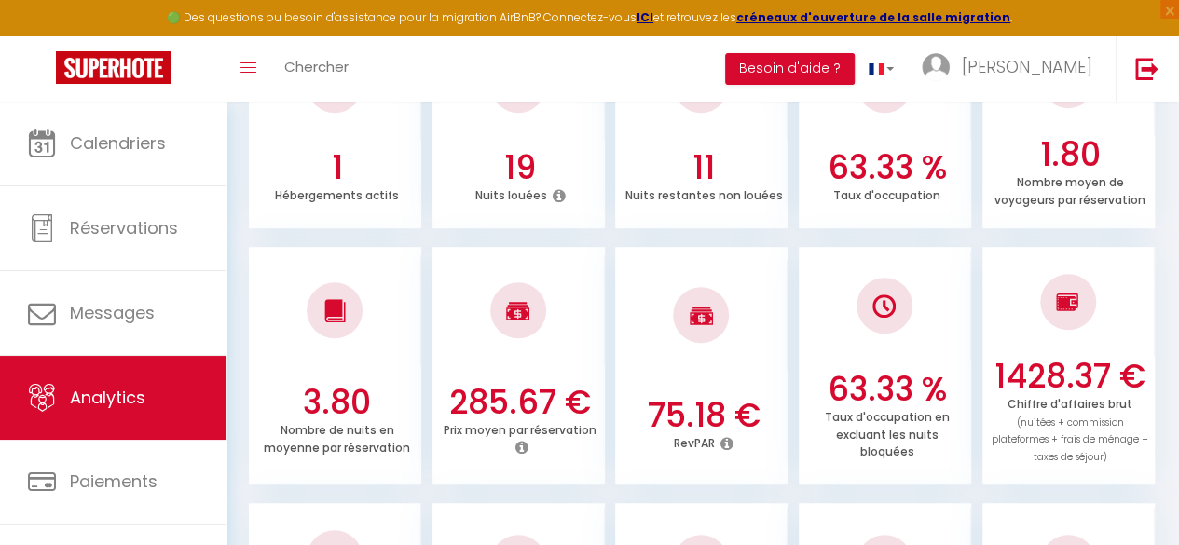
scroll to position [12, 0]
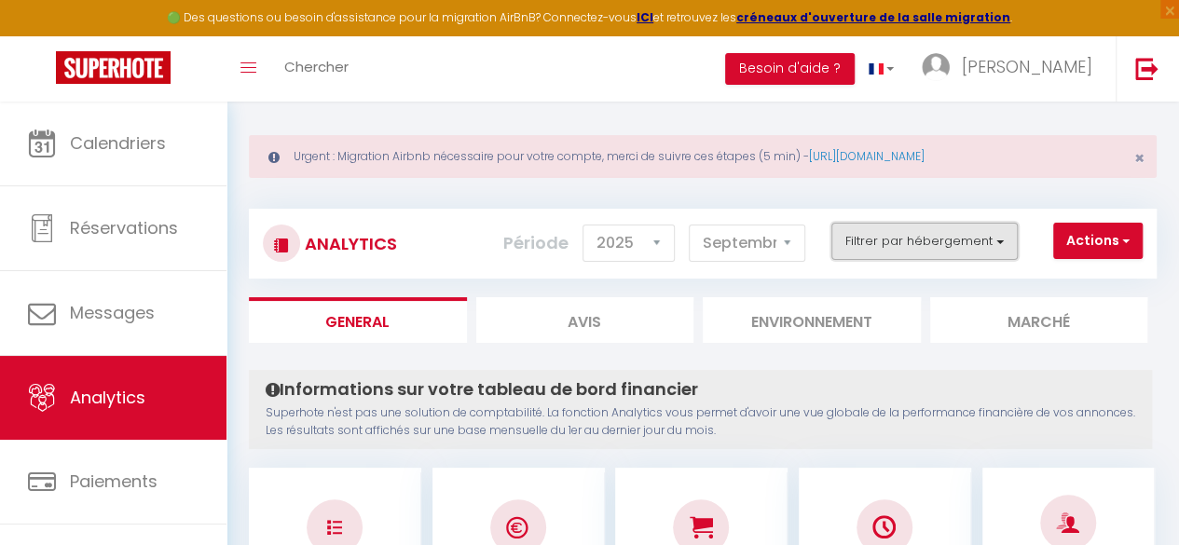
click at [943, 245] on button "Filtrer par hébergement" at bounding box center [924, 241] width 186 height 37
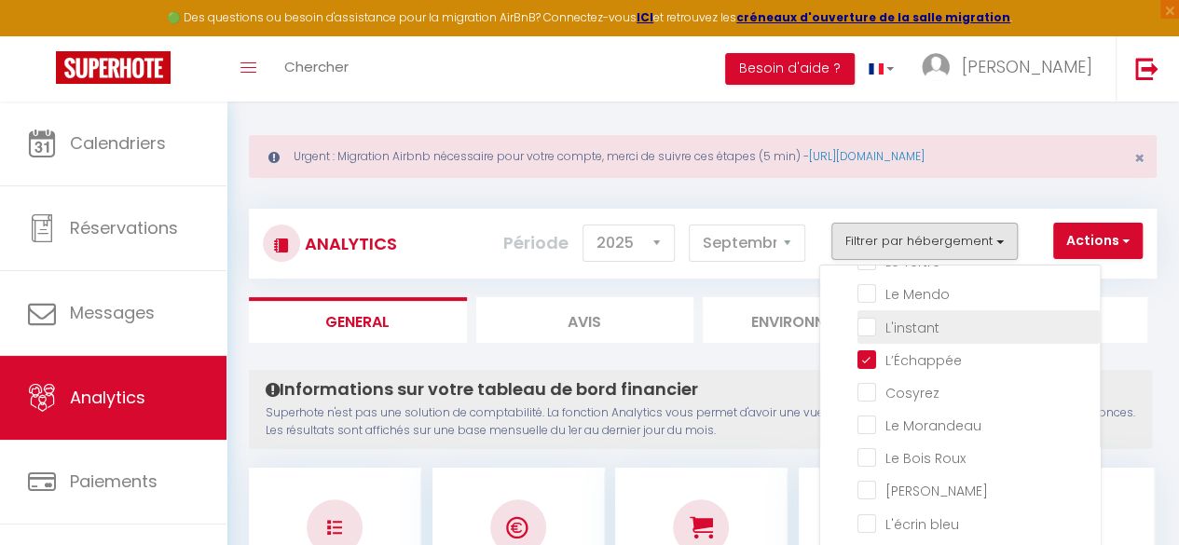
click at [881, 321] on input "checkbox" at bounding box center [978, 325] width 242 height 19
checkbox input "true"
checkbox Tertre "false"
checkbox Mendo "false"
checkbox input "false"
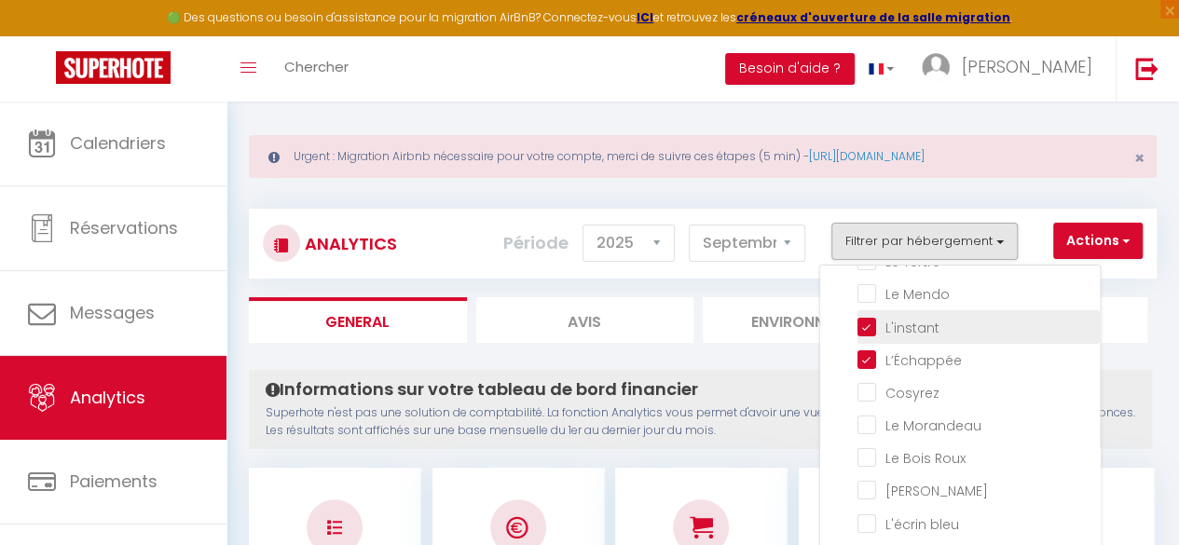
checkbox Morandeau "false"
checkbox Roux "false"
checkbox Marin "false"
checkbox bleu "false"
checkbox côtier "false"
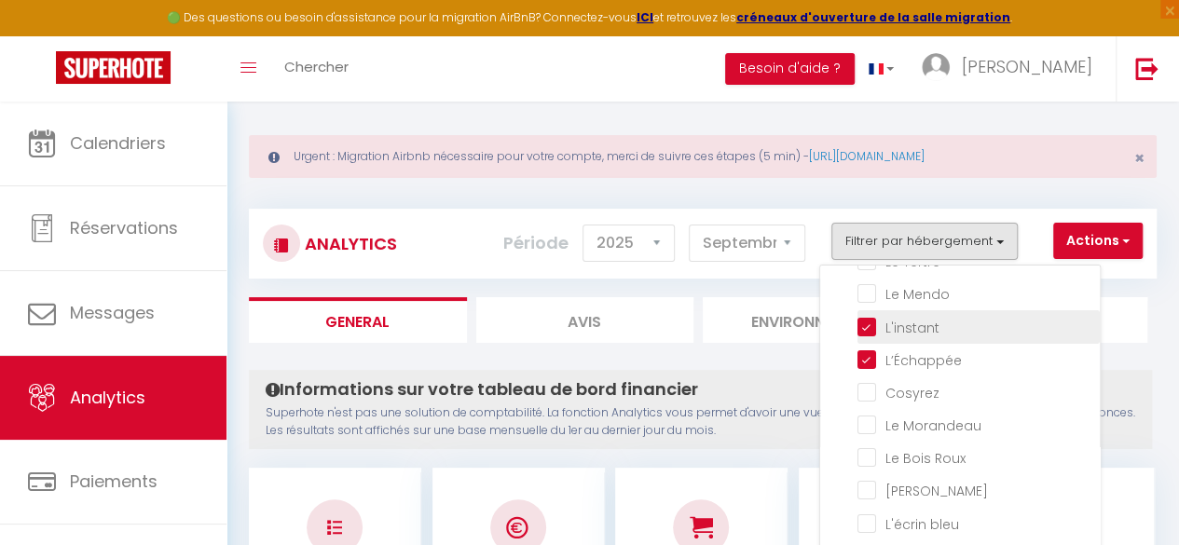
checkbox input "false"
checkbox Mules "false"
checkbox Muleaux "false"
checkbox Baule\) "false"
checkbox Gambade "false"
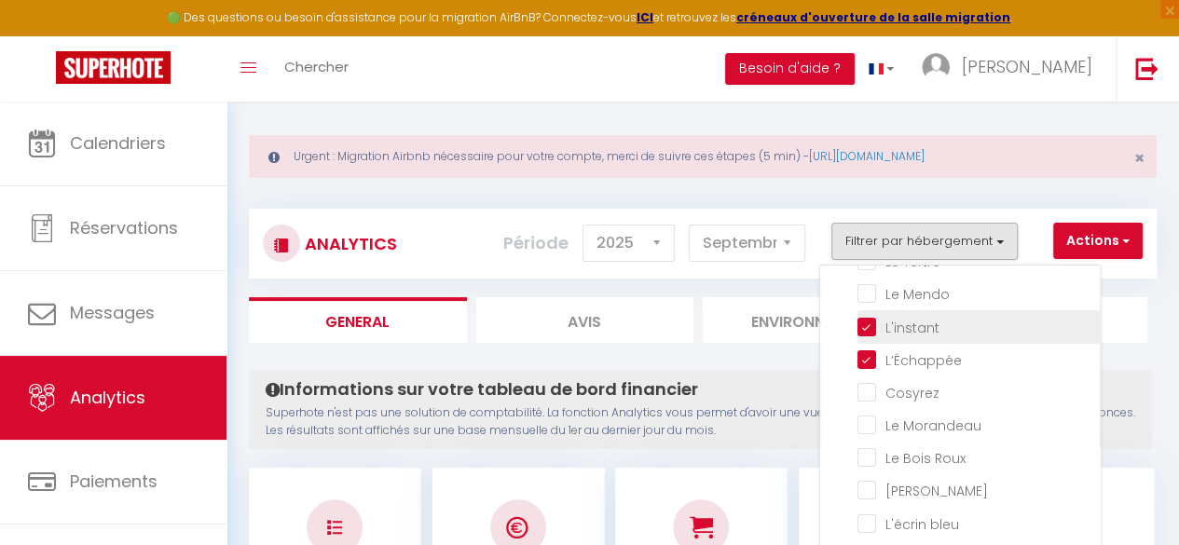
checkbox Flots "false"
checkbox input "false"
checkbox Marguerites "false"
checkbox Marine "false"
checkbox Santucci "false"
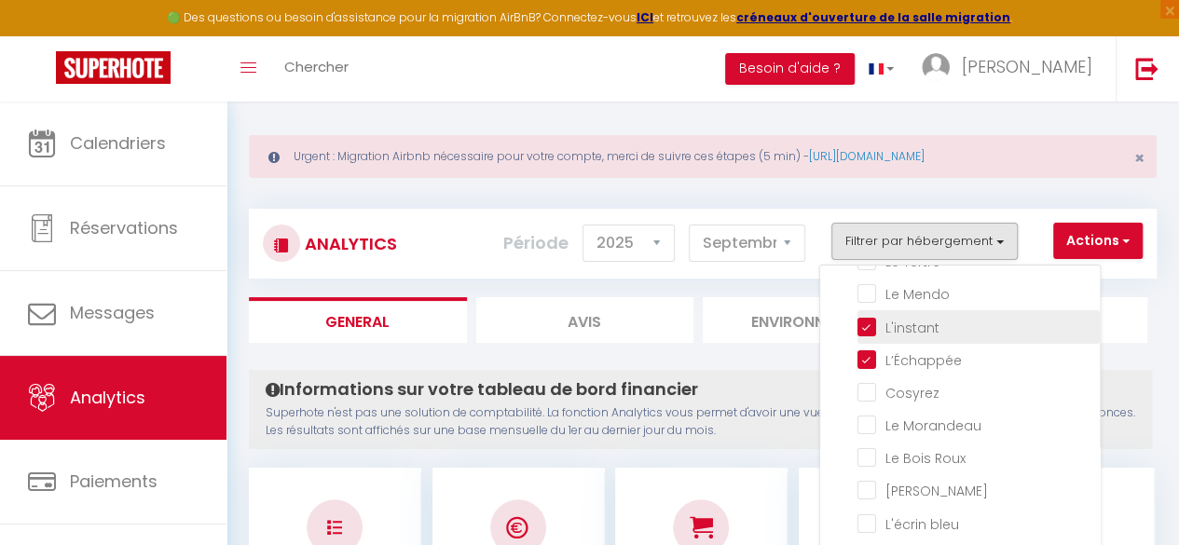
checkbox input "false"
checkbox Bonifacienne "false"
checkbox input "false"
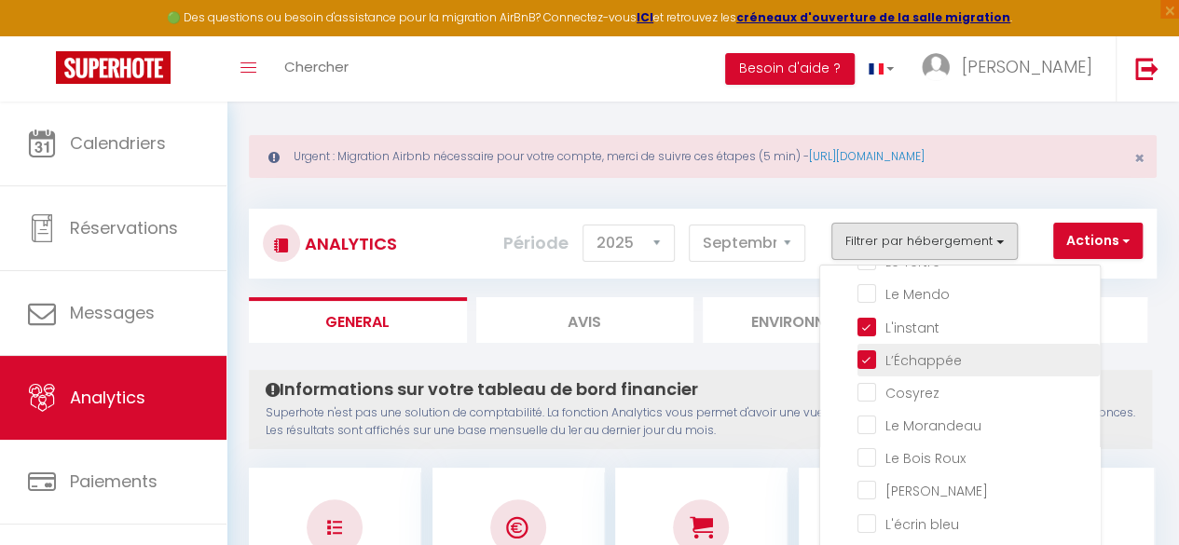
click at [872, 362] on input "checkbox" at bounding box center [978, 358] width 242 height 19
checkbox input "false"
checkbox Tertre "false"
checkbox Mendo "false"
checkbox input "false"
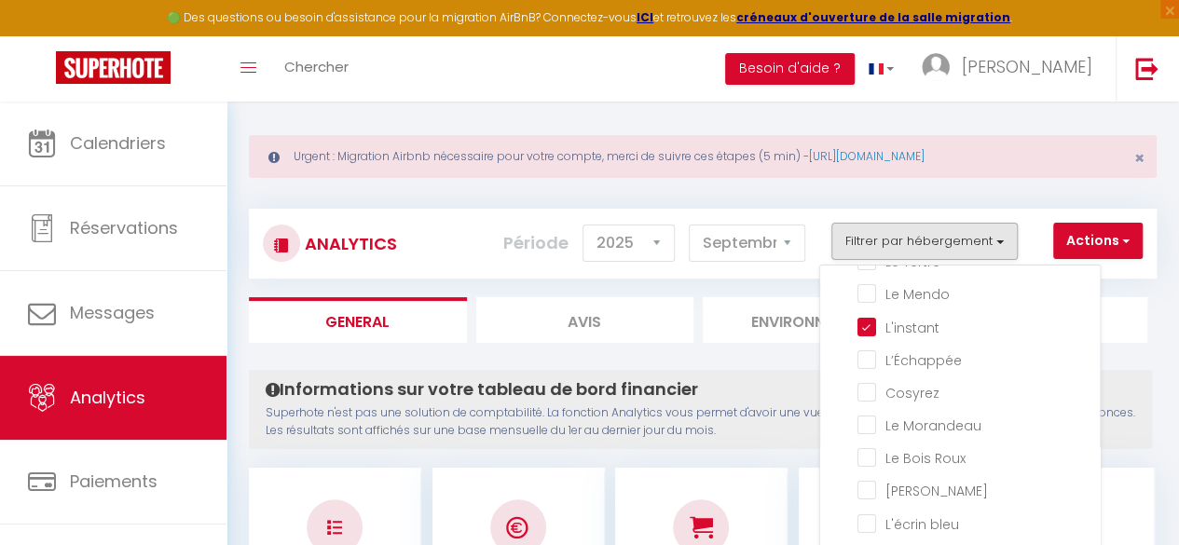
checkbox Morandeau "false"
checkbox Roux "false"
checkbox Marin "false"
checkbox bleu "false"
checkbox côtier "false"
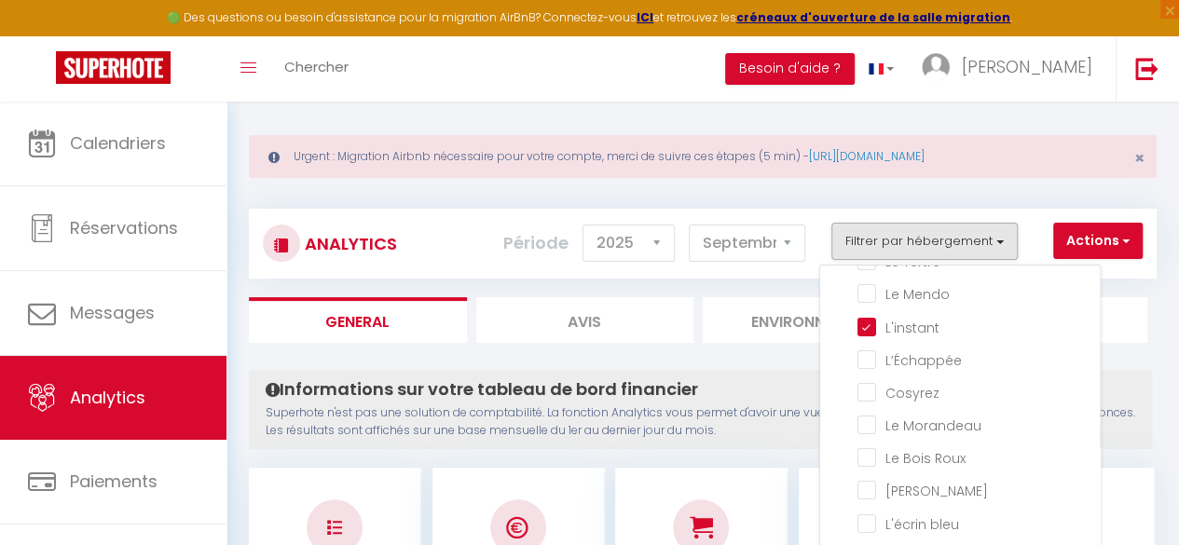
checkbox input "false"
checkbox Mules "false"
checkbox Muleaux "false"
checkbox Baule\) "false"
checkbox Gambade "false"
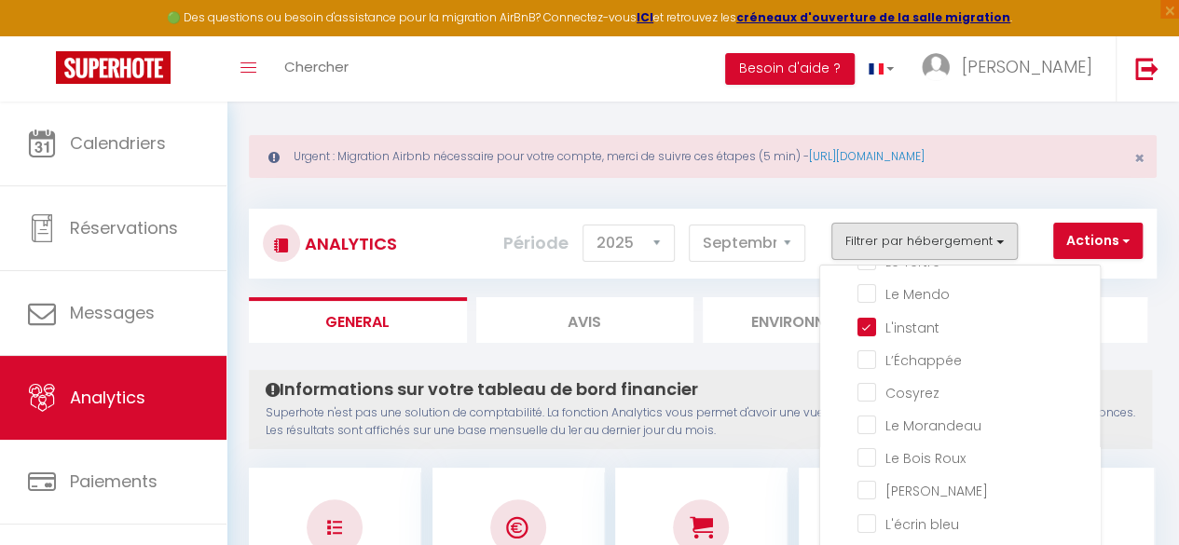
checkbox Flots "false"
checkbox input "false"
checkbox Marguerites "false"
checkbox Marine "false"
checkbox Santucci "false"
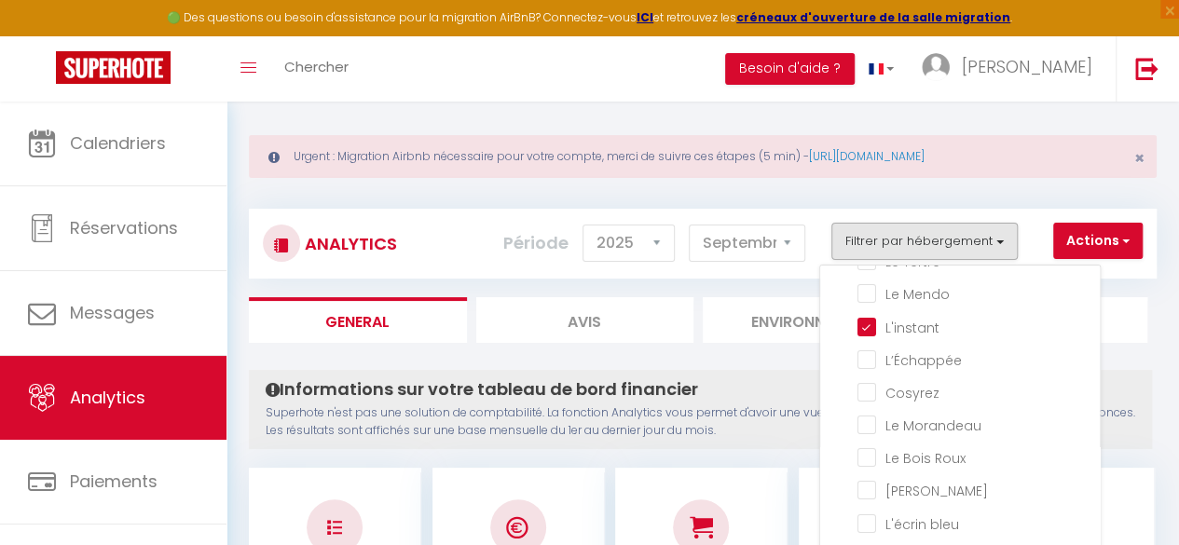
checkbox input "false"
checkbox Bonifacienne "false"
checkbox input "false"
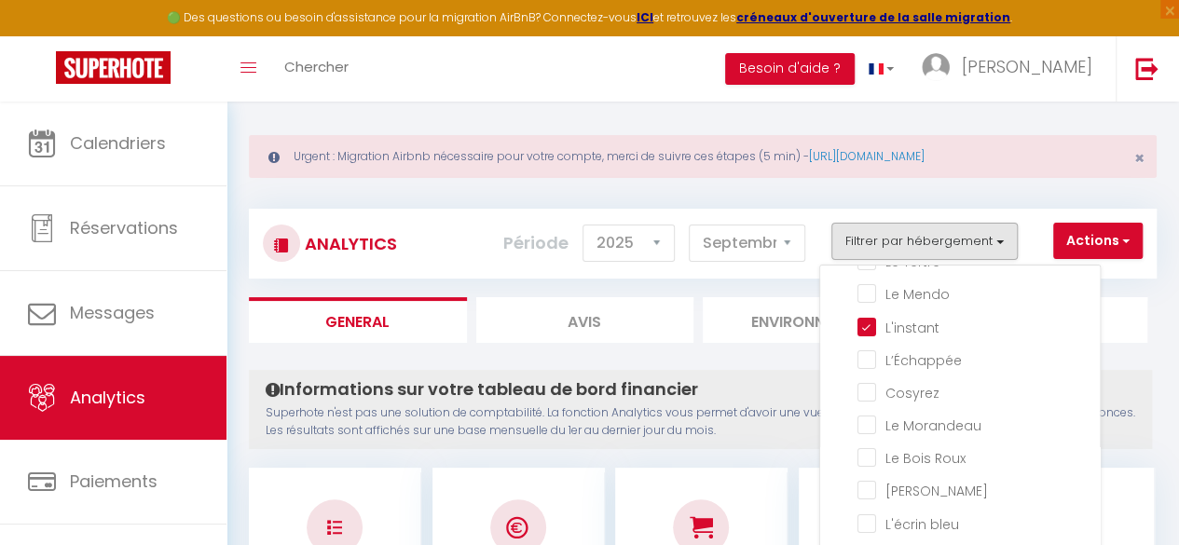
click at [792, 372] on div "Informations sur votre tableau de bord financier Superhote n'est pas une soluti…" at bounding box center [700, 409] width 903 height 79
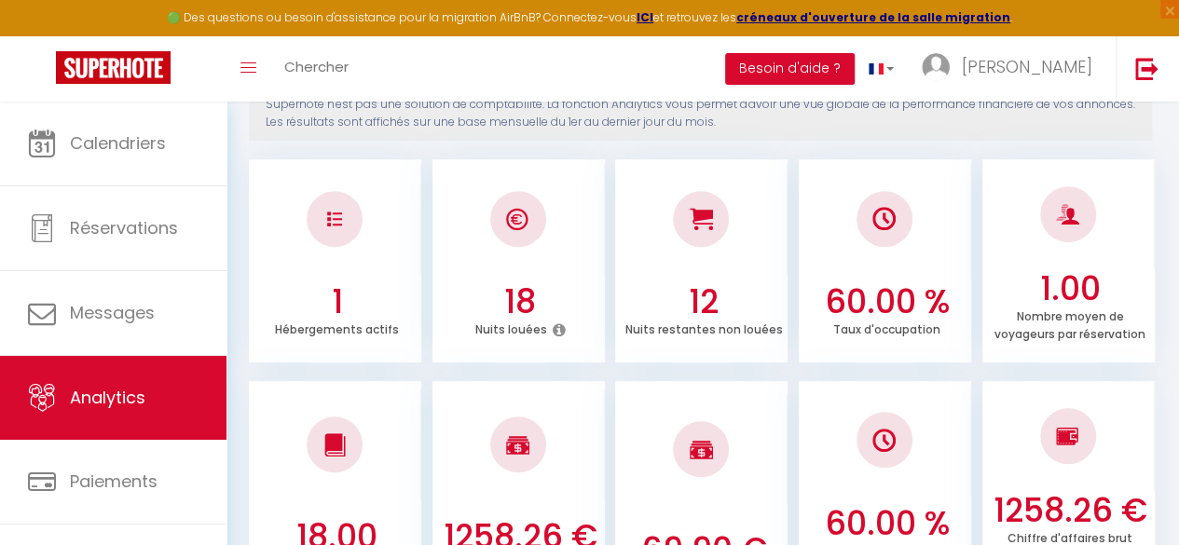
scroll to position [0, 0]
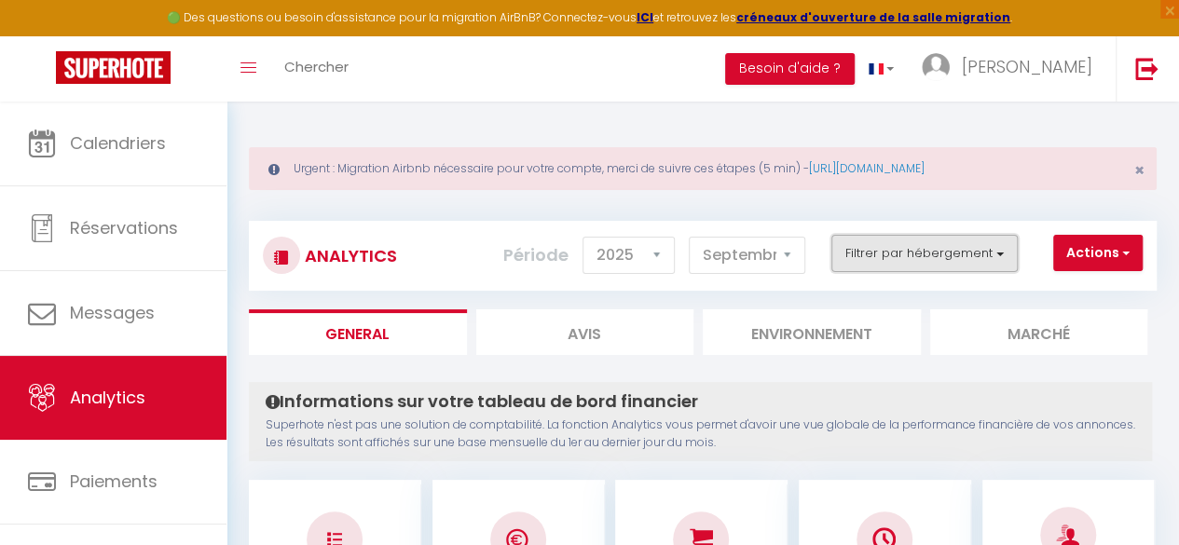
click at [953, 243] on button "Filtrer par hébergement" at bounding box center [924, 253] width 186 height 37
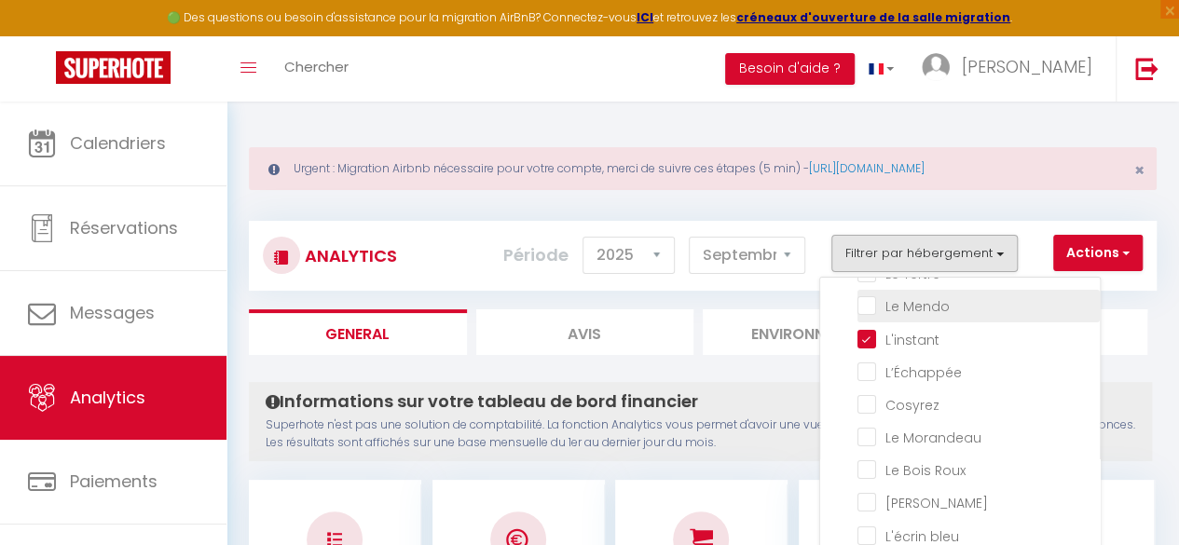
click at [884, 310] on Mendo "checkbox" at bounding box center [978, 304] width 242 height 19
checkbox Mendo "true"
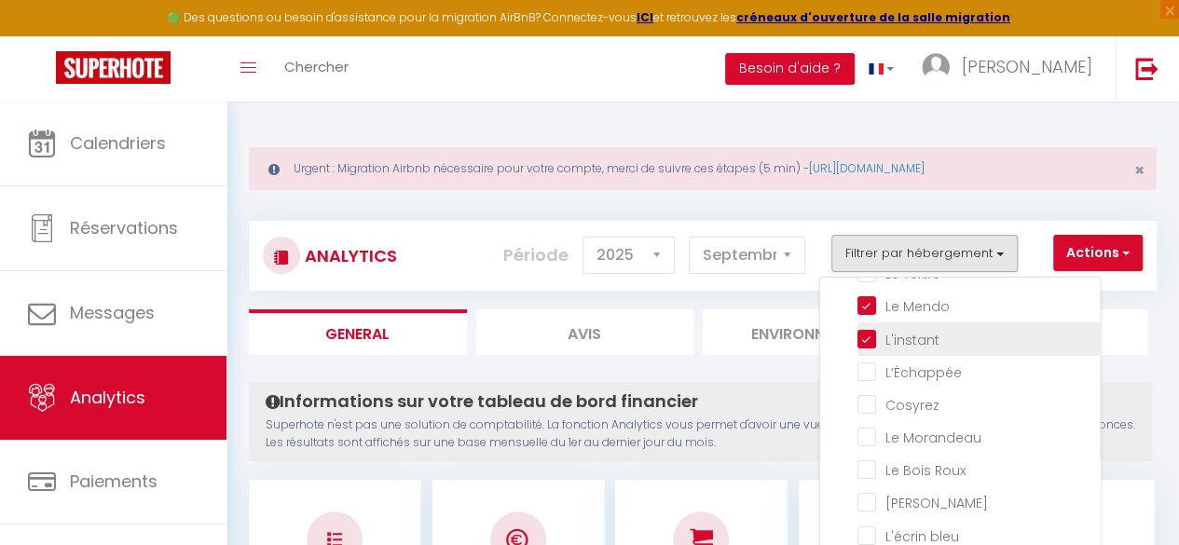
checkbox Tertre "false"
checkbox input "false"
checkbox Morandeau "false"
checkbox Roux "false"
checkbox Marin "false"
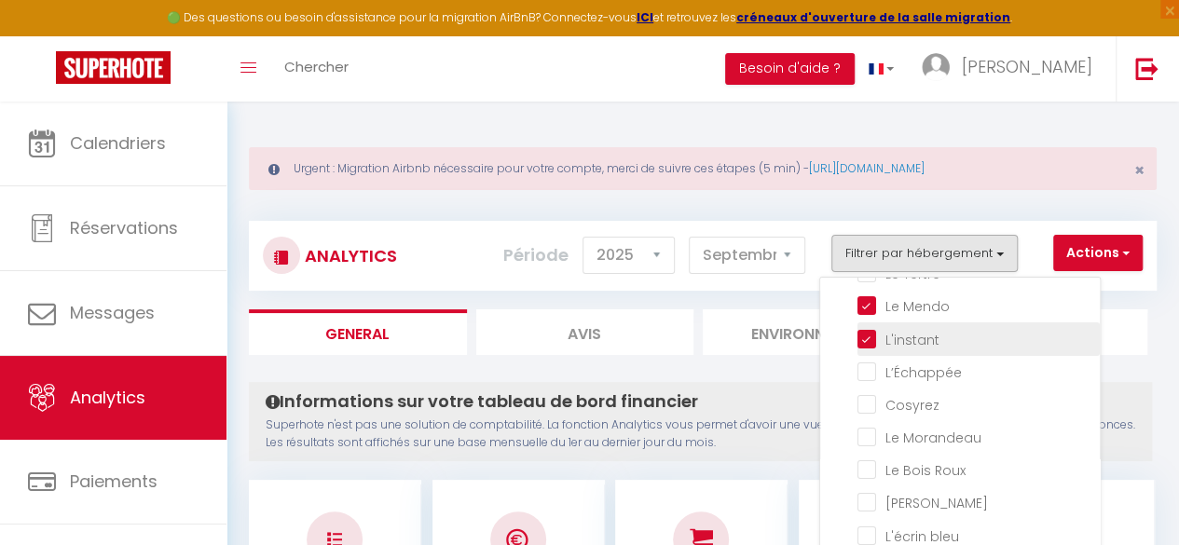
checkbox bleu "false"
checkbox côtier "false"
checkbox input "false"
checkbox Mules "false"
checkbox Muleaux "false"
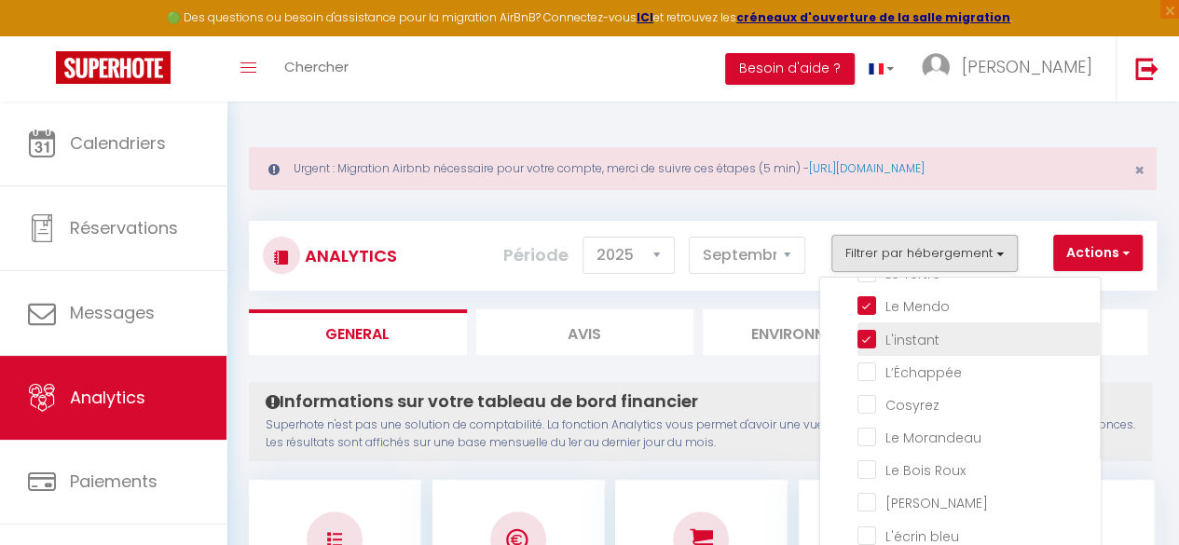
checkbox Baule\) "false"
checkbox Gambade "false"
checkbox Flots "false"
checkbox input "false"
checkbox Marguerites "false"
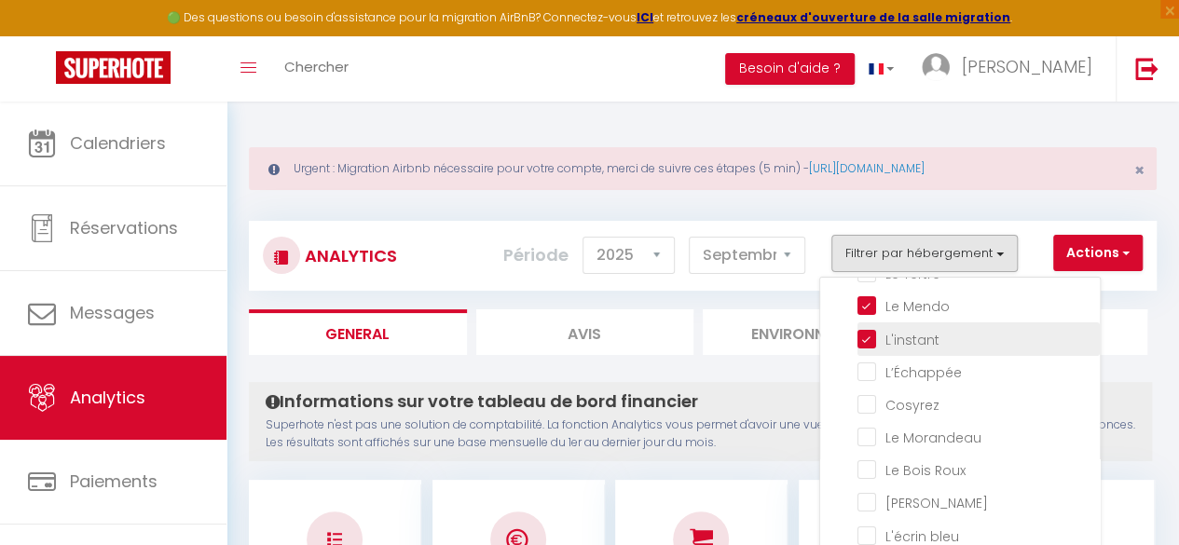
checkbox Marine "false"
checkbox Santucci "false"
checkbox input "false"
checkbox Bonifacienne "false"
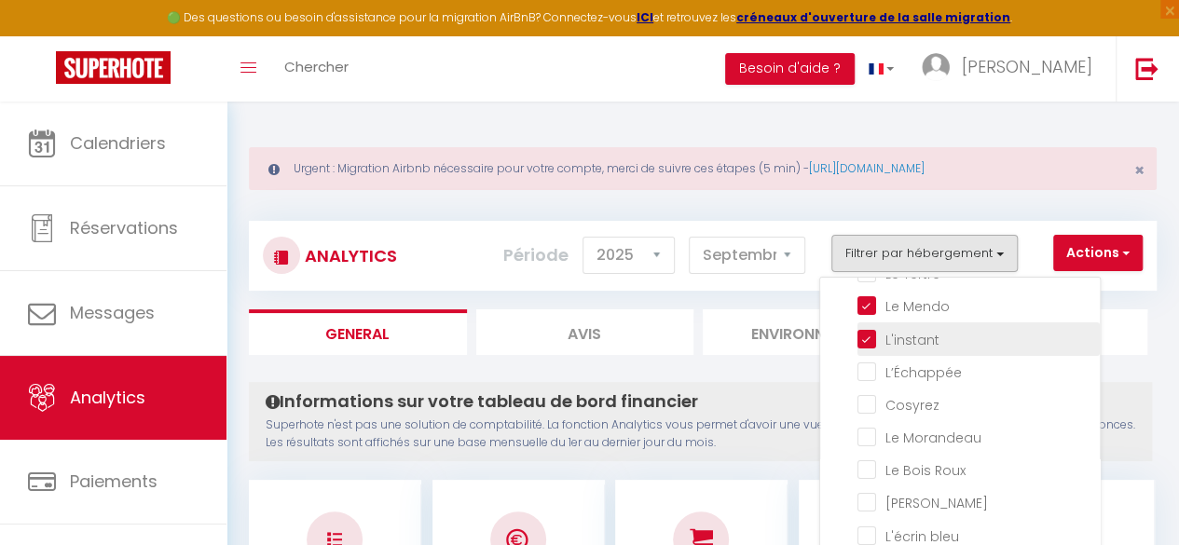
checkbox input "false"
click at [870, 338] on input "checkbox" at bounding box center [978, 337] width 242 height 19
click at [770, 391] on h4 "Informations sur votre tableau de bord financier" at bounding box center [700, 401] width 869 height 21
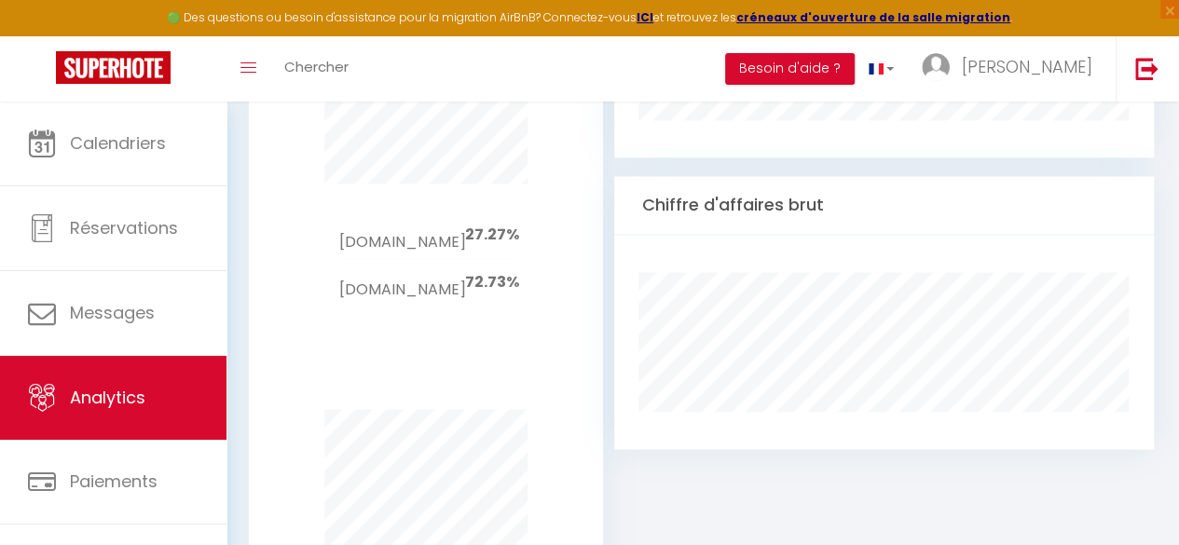
scroll to position [1328, 0]
